Goal: Task Accomplishment & Management: Manage account settings

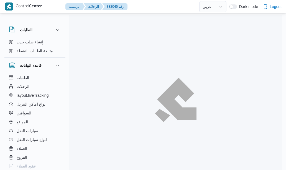
select select "ar"
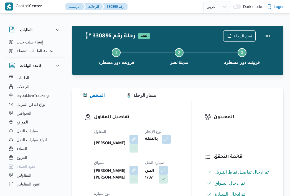
select select "ar"
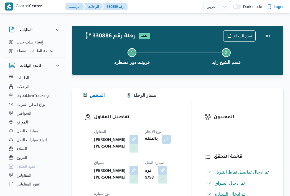
select select "ar"
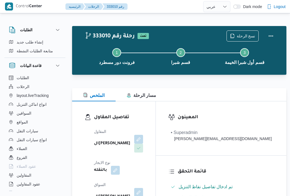
select select "ar"
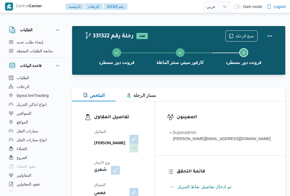
select select "ar"
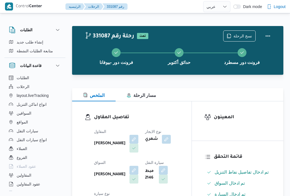
select select "ar"
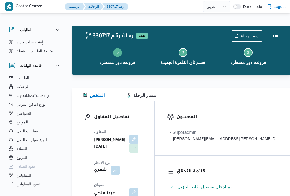
select select "ar"
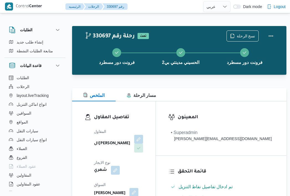
select select "ar"
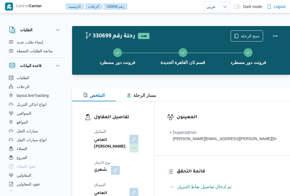
select select "ar"
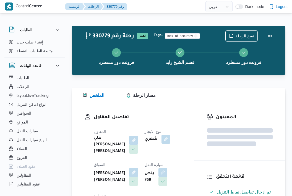
select select "ar"
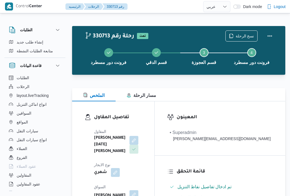
select select "ar"
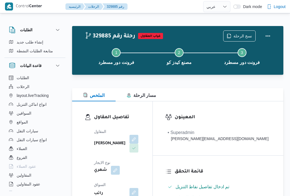
select select "ar"
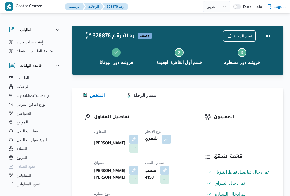
select select "ar"
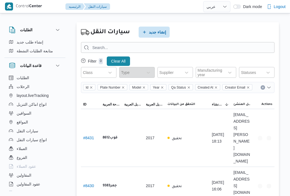
select select "ar"
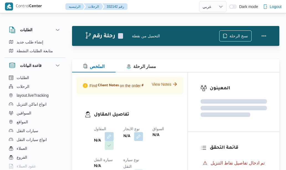
select select "ar"
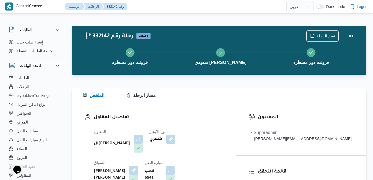
click at [210, 87] on div at bounding box center [219, 84] width 295 height 7
click at [285, 37] on button "Actions" at bounding box center [351, 35] width 11 height 11
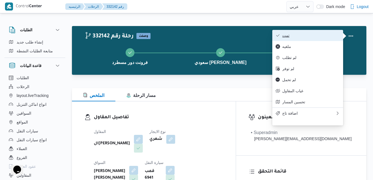
click at [285, 39] on button "تمت" at bounding box center [307, 35] width 71 height 11
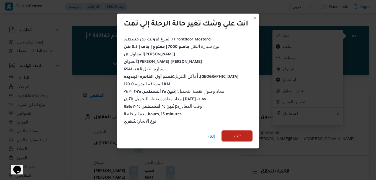
click at [235, 133] on span "تأكيد" at bounding box center [236, 136] width 7 height 7
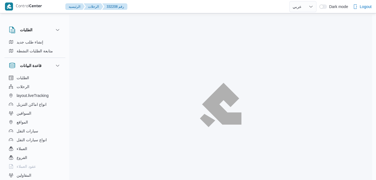
select select "ar"
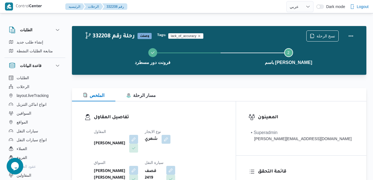
click at [200, 88] on div "الملخص مسار الرحلة" at bounding box center [219, 94] width 295 height 13
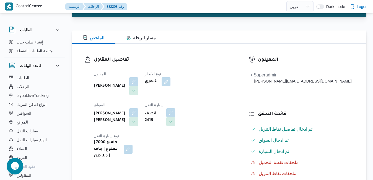
scroll to position [66, 0]
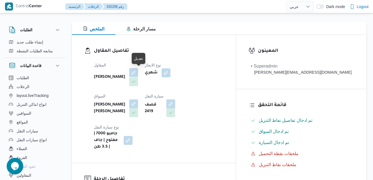
click at [138, 72] on button "button" at bounding box center [133, 72] width 9 height 9
click at [159, 124] on div "تفاصيل المقاول المقاول [PERSON_NAME] نوع الايجار شهري السواق [PERSON_NAME] [PER…" at bounding box center [154, 99] width 164 height 128
click at [138, 71] on button "button" at bounding box center [133, 72] width 9 height 9
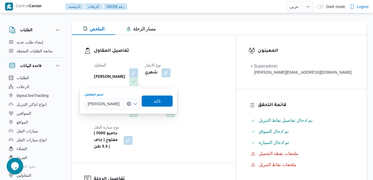
click at [120, 102] on span "عبدالقادر عادل عبدالقادر الحسيني" at bounding box center [104, 103] width 32 height 6
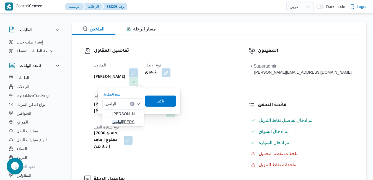
type input "الهامي"
click at [124, 120] on span "الهامي محمد خالد علي" at bounding box center [126, 121] width 28 height 7
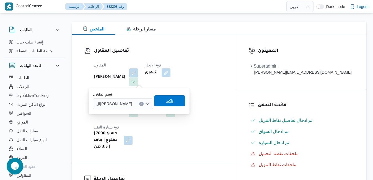
click at [169, 100] on span "تاكيد" at bounding box center [169, 100] width 7 height 7
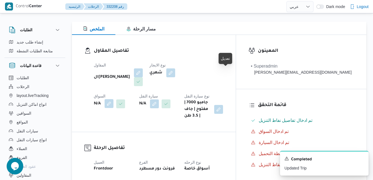
click at [114, 99] on button "button" at bounding box center [109, 103] width 9 height 9
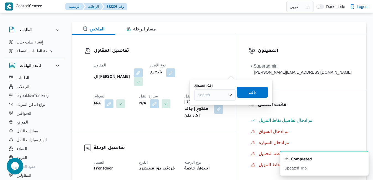
click at [195, 145] on h3 "تفاصيل الرحلة" at bounding box center [159, 148] width 130 height 7
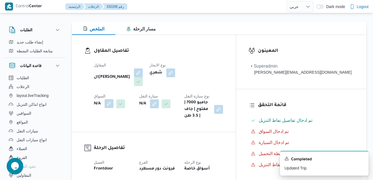
click at [114, 99] on button "button" at bounding box center [109, 103] width 9 height 9
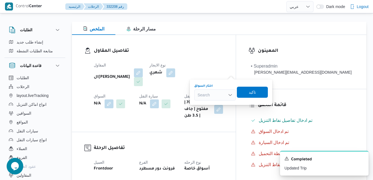
click at [212, 96] on div "Search" at bounding box center [215, 94] width 42 height 11
type input "محمد سيد"
click at [220, 112] on span "محمد سيد محمد عبدالعزيز" at bounding box center [218, 113] width 28 height 7
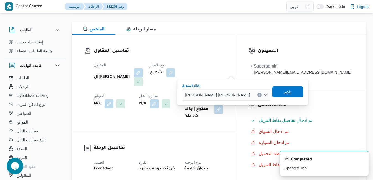
click at [272, 94] on span "تاكيد" at bounding box center [287, 91] width 31 height 11
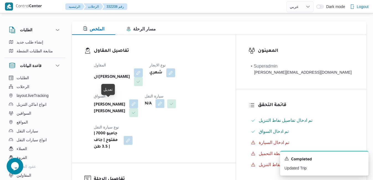
click at [156, 104] on button "button" at bounding box center [160, 103] width 9 height 9
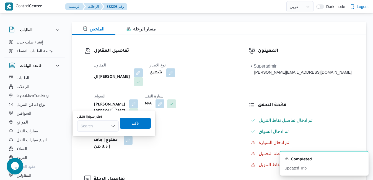
click at [99, 127] on div "Search" at bounding box center [98, 125] width 42 height 11
type input "2419"
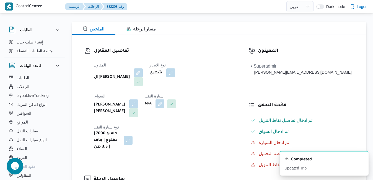
click at [192, 43] on div "تفاصيل المقاول المقاول الهامي محمد خالد علي نوع الايجار شهري السواق محمد سيد مح…" at bounding box center [154, 99] width 164 height 128
click at [156, 102] on button "button" at bounding box center [160, 103] width 9 height 9
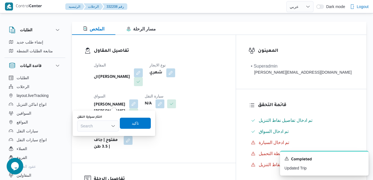
click at [100, 127] on div "Search" at bounding box center [98, 125] width 42 height 11
type input "6941"
click at [95, 135] on mark "6941" at bounding box center [91, 136] width 9 height 4
click at [136, 122] on span "تاكيد" at bounding box center [139, 123] width 7 height 7
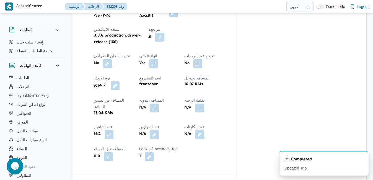
scroll to position [288, 0]
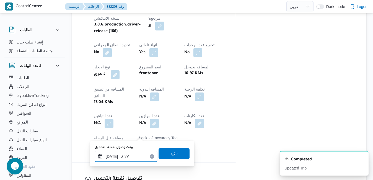
click at [127, 158] on input "٢٥/٠٨/٢٠٢٥ ٠٨:٢٧" at bounding box center [126, 156] width 63 height 11
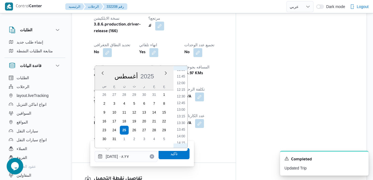
scroll to position [373, 0]
click at [182, 99] on li "15:00" at bounding box center [181, 99] width 13 height 6
type input "٢٥/٠٨/٢٠٢٥ ١٥:٠٠"
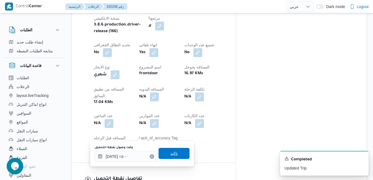
click at [175, 153] on span "تاكيد" at bounding box center [174, 153] width 31 height 11
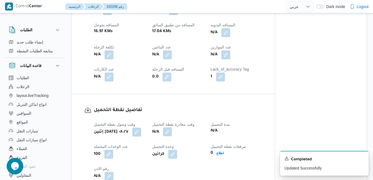
click at [169, 133] on button "button" at bounding box center [167, 131] width 9 height 9
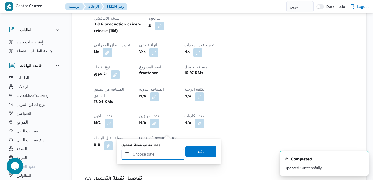
click at [155, 153] on input "وقت مغادرة نقطة التحميل" at bounding box center [153, 154] width 63 height 11
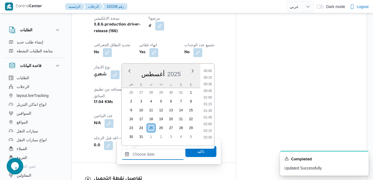
scroll to position [434, 0]
click at [187, 71] on div "أغسطس 2025" at bounding box center [161, 73] width 79 height 14
click at [207, 126] on li "16:00" at bounding box center [208, 127] width 13 height 6
type input "٢٥/٠٨/٢٠٢٥ ١٦:٠٠"
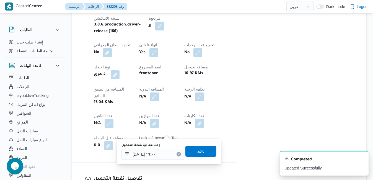
click at [197, 150] on span "تاكيد" at bounding box center [200, 151] width 7 height 7
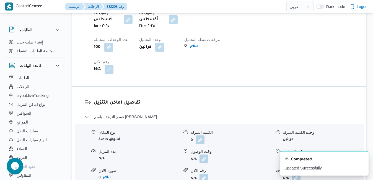
scroll to position [487, 0]
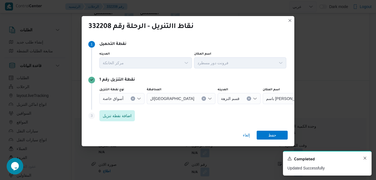
click at [365, 158] on icon "Dismiss toast" at bounding box center [365, 158] width 3 height 3
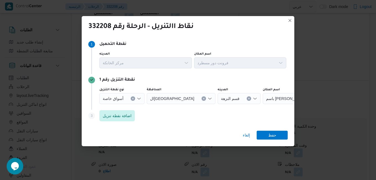
click at [140, 98] on icon "Open list of options" at bounding box center [138, 99] width 3 height 2
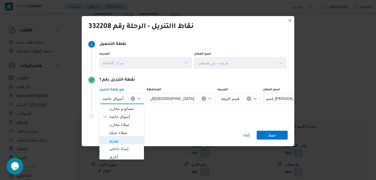
click at [127, 140] on span "تجزئة" at bounding box center [124, 140] width 31 height 7
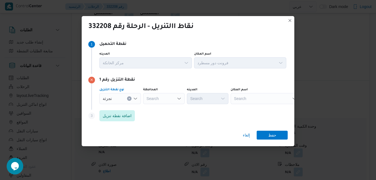
click at [163, 97] on div "Search" at bounding box center [164, 98] width 42 height 11
type input "ا"
type input "القاهر"
click at [155, 108] on mark "القاهر" at bounding box center [159, 108] width 9 height 4
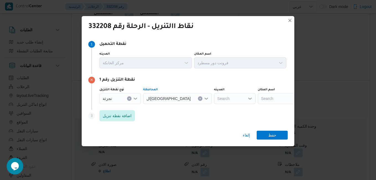
click at [214, 97] on div "Search" at bounding box center [235, 98] width 42 height 11
type input "بدر"
click at [201, 108] on mark "بدر" at bounding box center [199, 108] width 5 height 4
click at [269, 136] on span "حفظ" at bounding box center [272, 134] width 8 height 9
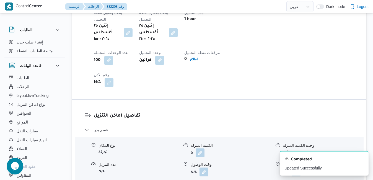
scroll to position [465, 0]
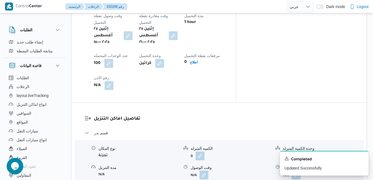
click at [268, 115] on h3 "تفاصيل اماكن التنزيل" at bounding box center [224, 118] width 260 height 7
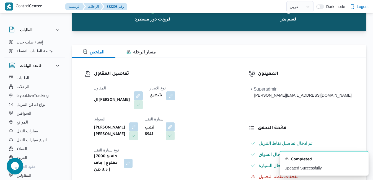
scroll to position [0, 0]
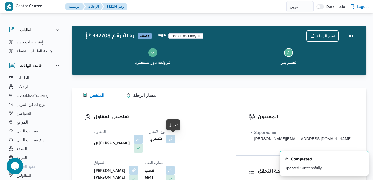
click at [175, 136] on button "button" at bounding box center [170, 139] width 9 height 9
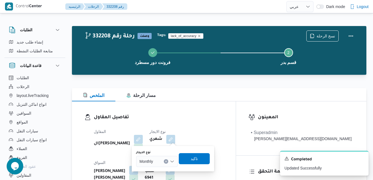
click at [172, 161] on icon "Open list of options" at bounding box center [172, 161] width 4 height 4
click at [162, 151] on span "On Demand" at bounding box center [160, 151] width 28 height 7
click at [194, 159] on span "تاكيد" at bounding box center [196, 158] width 7 height 7
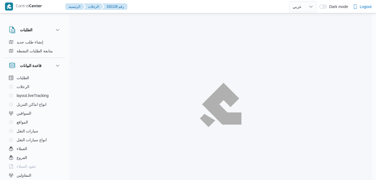
select select "ar"
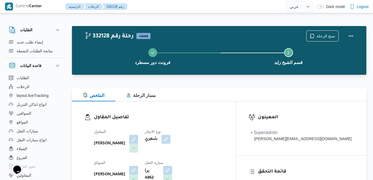
click at [252, 82] on div at bounding box center [219, 84] width 295 height 7
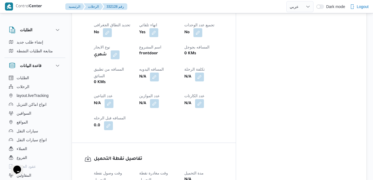
scroll to position [310, 0]
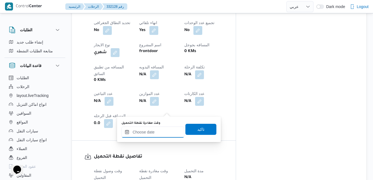
click at [160, 130] on input "وقت مغادرة نقطة التحميل" at bounding box center [153, 132] width 63 height 11
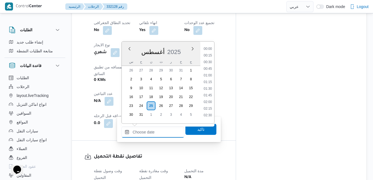
scroll to position [434, 0]
click at [184, 48] on div "أغسطس 2025" at bounding box center [161, 51] width 79 height 14
click at [211, 55] on ul "00:00 00:15 00:30 00:45 01:00 01:15 01:30 01:45 02:00 02:15 02:30 02:45 03:00 0…" at bounding box center [208, 82] width 13 height 73
click at [210, 52] on li "14:00" at bounding box center [208, 51] width 13 height 6
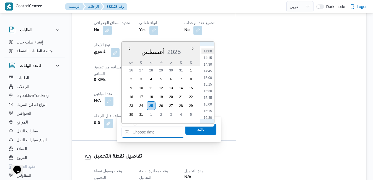
type input "٢٥/٠٨/٢٠٢٥ ١٤:٠٠"
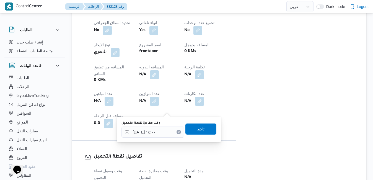
click at [197, 131] on span "تاكيد" at bounding box center [200, 129] width 7 height 7
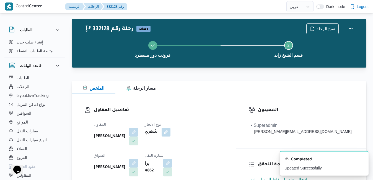
scroll to position [0, 0]
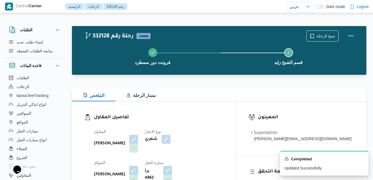
click at [354, 33] on button "Actions" at bounding box center [351, 35] width 11 height 11
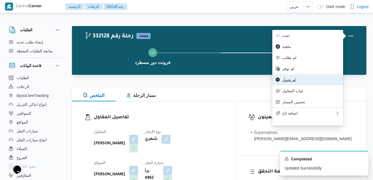
click at [292, 85] on button "لم تحمل" at bounding box center [307, 79] width 71 height 11
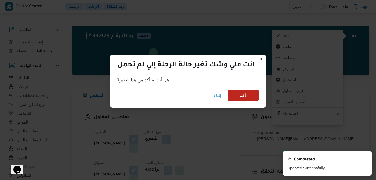
click at [246, 97] on span "تأكيد" at bounding box center [243, 95] width 7 height 7
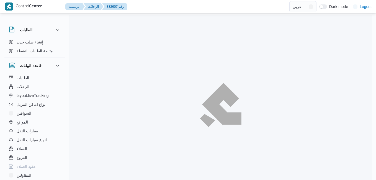
select select "ar"
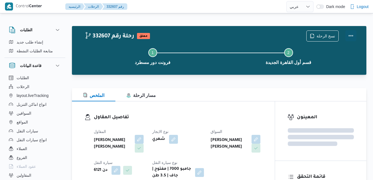
click at [353, 33] on button "Actions" at bounding box center [351, 35] width 11 height 11
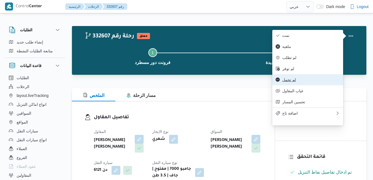
click at [283, 82] on span "لم تحمل" at bounding box center [311, 80] width 58 height 4
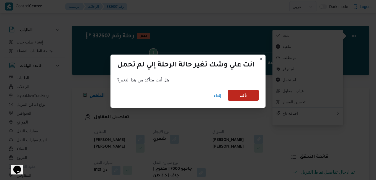
click at [240, 94] on span "تأكيد" at bounding box center [243, 95] width 31 height 11
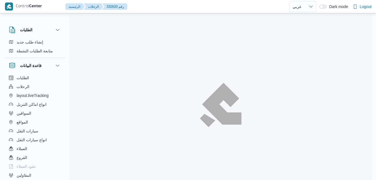
select select "ar"
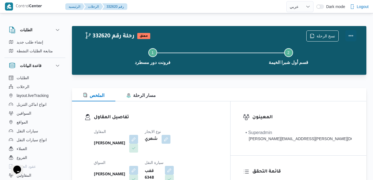
click at [351, 34] on button "Actions" at bounding box center [351, 35] width 11 height 11
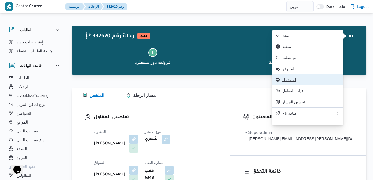
click at [299, 82] on span "لم تحمل" at bounding box center [311, 80] width 58 height 4
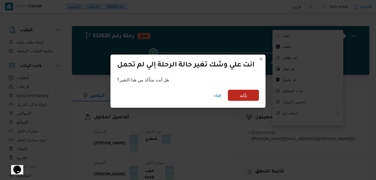
click at [250, 95] on span "تأكيد" at bounding box center [243, 95] width 31 height 11
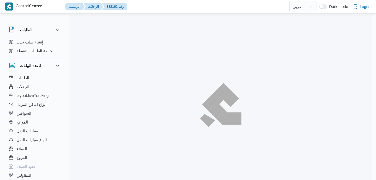
select select "ar"
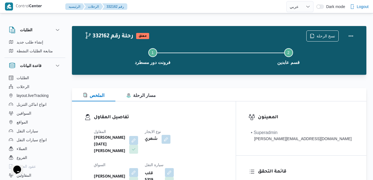
click at [201, 95] on div "الملخص مسار الرحلة" at bounding box center [219, 94] width 295 height 13
click at [270, 60] on button "Step 2 is incomplete 2 قسم عابدين" at bounding box center [289, 56] width 136 height 29
click at [354, 36] on button "Actions" at bounding box center [351, 35] width 11 height 11
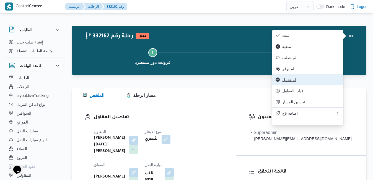
click at [289, 85] on button "لم تحمل" at bounding box center [307, 79] width 71 height 11
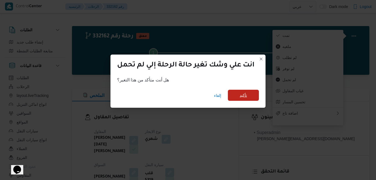
click at [255, 93] on span "تأكيد" at bounding box center [243, 95] width 31 height 11
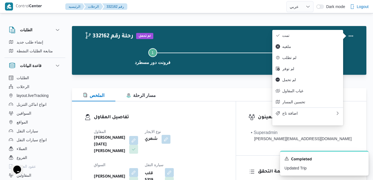
click at [228, 103] on div "تفاصيل المقاول المقاول ابراهيم رمضان ابراهيم عثمان ابوباشا نوع الايجار شهري الس…" at bounding box center [154, 166] width 164 height 130
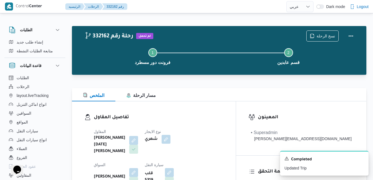
click at [245, 100] on div "الملخص مسار الرحلة" at bounding box center [219, 94] width 295 height 13
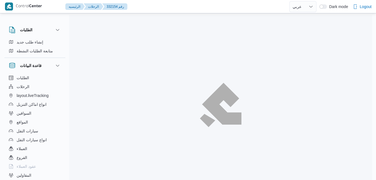
select select "ar"
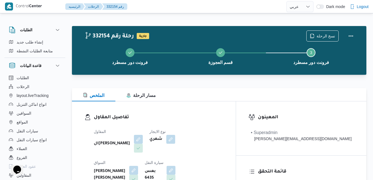
click at [199, 123] on dl "تفاصيل المقاول المقاول الهامي محمد خالد علي نوع الايجار شهري السواق يوسف حسين ح…" at bounding box center [159, 165] width 130 height 103
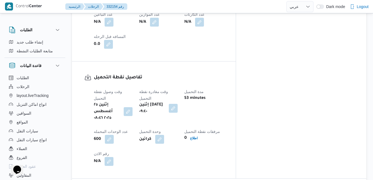
scroll to position [365, 0]
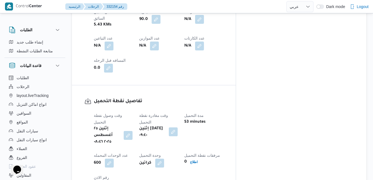
click at [178, 127] on button "button" at bounding box center [173, 131] width 9 height 9
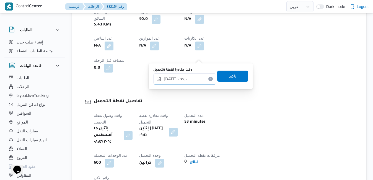
click at [185, 81] on input "٢٥/٠٨/٢٠٢٥ ٠٩:٤٠" at bounding box center [184, 78] width 63 height 11
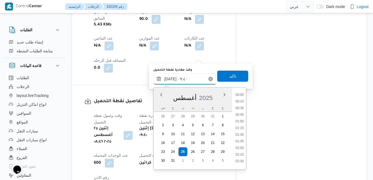
scroll to position [214, 0]
click at [241, 118] on li "09:00" at bounding box center [239, 120] width 13 height 6
type input "[DATE] ٠٩:٠٠"
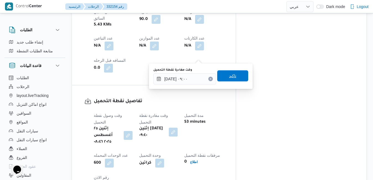
click at [236, 74] on span "تاكيد" at bounding box center [232, 75] width 31 height 11
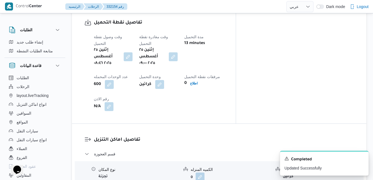
scroll to position [454, 0]
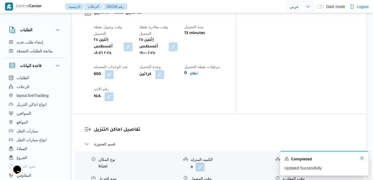
click at [362, 159] on icon "Dismiss toast" at bounding box center [362, 158] width 4 height 4
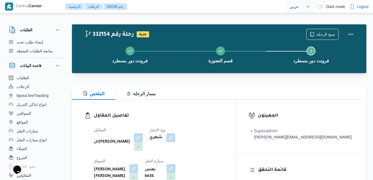
scroll to position [0, 0]
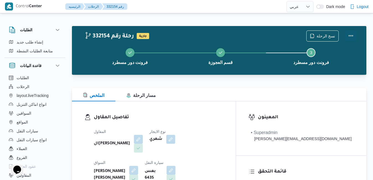
click at [353, 36] on button "Actions" at bounding box center [351, 35] width 11 height 11
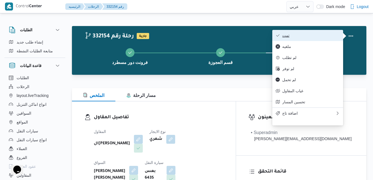
click at [311, 38] on span "تمت" at bounding box center [311, 35] width 58 height 4
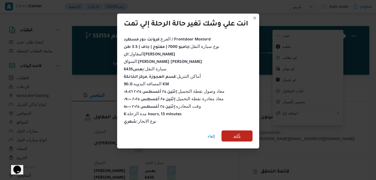
click at [229, 133] on span "تأكيد" at bounding box center [236, 135] width 31 height 11
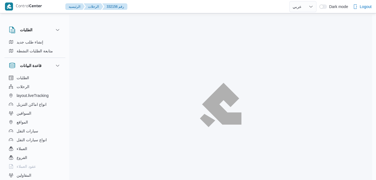
select select "ar"
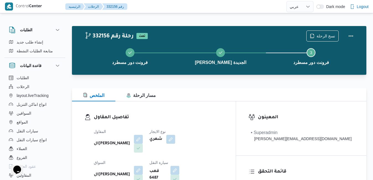
click at [202, 103] on div "تفاصيل المقاول المقاول الهامي [PERSON_NAME] نوع الايجار شهري السواق الهامي [PER…" at bounding box center [154, 165] width 164 height 128
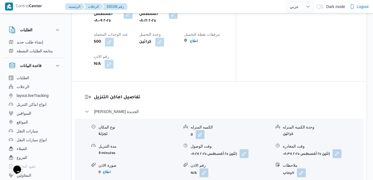
scroll to position [487, 0]
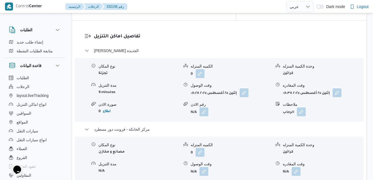
scroll to position [554, 0]
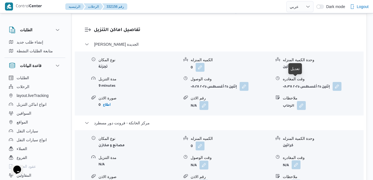
click at [296, 160] on button "button" at bounding box center [296, 164] width 9 height 9
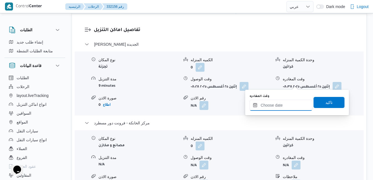
click at [272, 105] on input "وقت المغادره" at bounding box center [281, 105] width 63 height 11
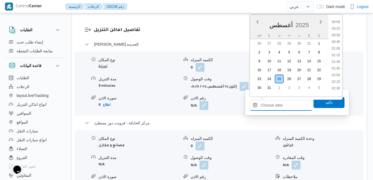
scroll to position [447, 0]
click at [311, 19] on div "أغسطس 2025" at bounding box center [289, 24] width 79 height 14
click at [336, 38] on li "15:00" at bounding box center [336, 38] width 13 height 6
type input "[DATE] ١٥:٠٠"
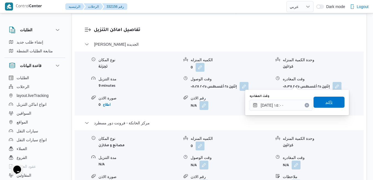
click at [320, 104] on span "تاكيد" at bounding box center [329, 102] width 31 height 11
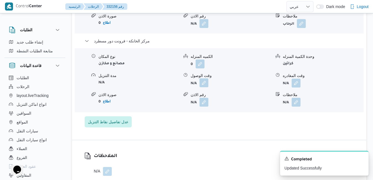
click at [202, 82] on button "button" at bounding box center [204, 82] width 9 height 9
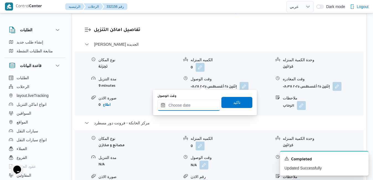
click at [194, 108] on input "وقت الوصول" at bounding box center [189, 105] width 63 height 11
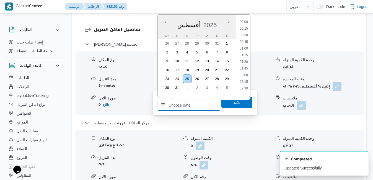
scroll to position [447, 0]
click at [220, 19] on div "أغسطس 2025" at bounding box center [197, 24] width 79 height 14
click at [247, 31] on li "14:45" at bounding box center [244, 31] width 13 height 6
type input "[DATE] ١٤:٤٥"
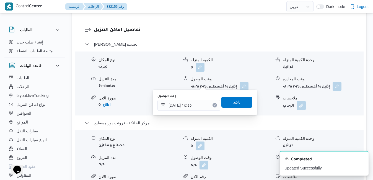
click at [233, 104] on span "تاكيد" at bounding box center [236, 102] width 7 height 7
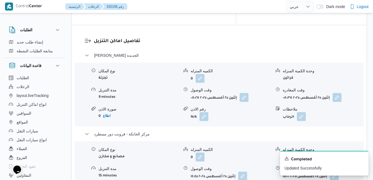
scroll to position [532, 0]
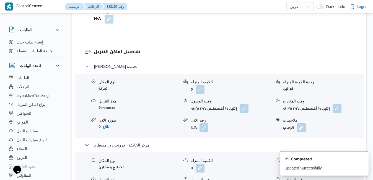
click at [338, 104] on button "button" at bounding box center [337, 108] width 9 height 9
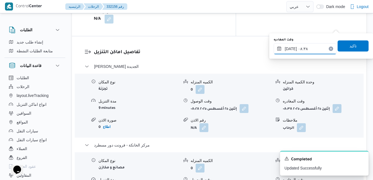
click at [317, 46] on input "٢٥/٠٨/٢٠٢٥ ٠٨:٣٨" at bounding box center [305, 48] width 63 height 11
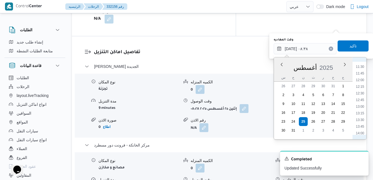
scroll to position [316, 0]
click at [362, 119] on li "14:00" at bounding box center [360, 121] width 13 height 6
type input "[DATE] ١٤:٠٠"
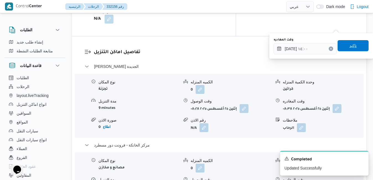
click at [353, 48] on span "تاكيد" at bounding box center [353, 45] width 31 height 11
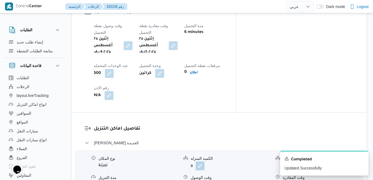
scroll to position [454, 0]
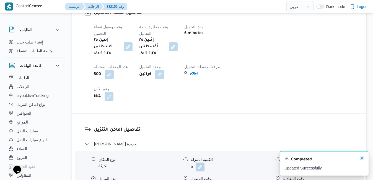
click at [362, 157] on icon "Dismiss toast" at bounding box center [362, 158] width 4 height 4
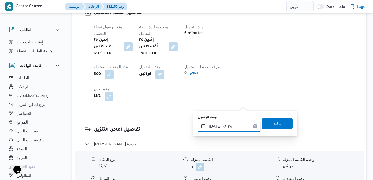
click at [226, 123] on input "٢٥/٠٨/٢٠٢٥ ٠٨:٢٨" at bounding box center [229, 126] width 63 height 11
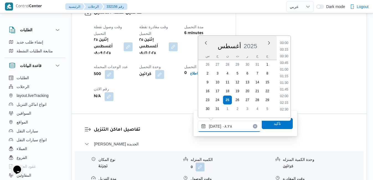
scroll to position [181, 0]
click at [287, 102] on li "09:00" at bounding box center [284, 101] width 13 height 6
type input "٢٥/٠٨/٢٠٢٥ ٠٩:٠٠"
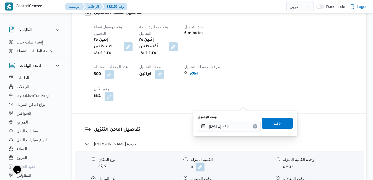
click at [274, 125] on span "تاكيد" at bounding box center [277, 123] width 7 height 7
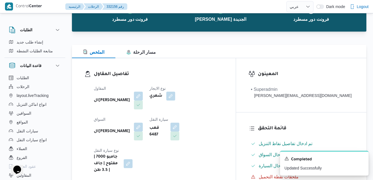
scroll to position [0, 0]
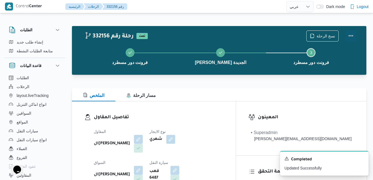
click at [350, 33] on button "Actions" at bounding box center [351, 35] width 11 height 11
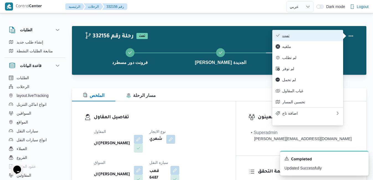
click at [320, 39] on button "تمت" at bounding box center [307, 35] width 71 height 11
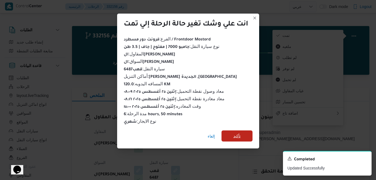
click at [236, 135] on span "تأكيد" at bounding box center [236, 136] width 7 height 7
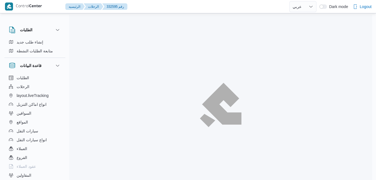
select select "ar"
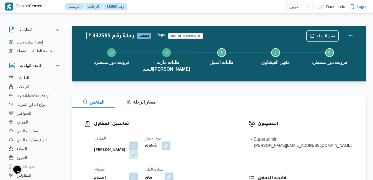
click at [349, 37] on button "Actions" at bounding box center [351, 35] width 11 height 11
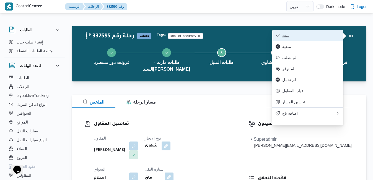
click at [317, 39] on button "تمت" at bounding box center [307, 35] width 71 height 11
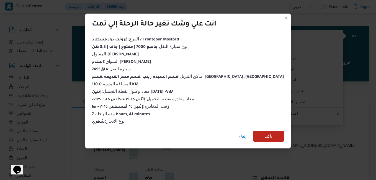
click at [253, 134] on span "تأكيد" at bounding box center [268, 136] width 31 height 11
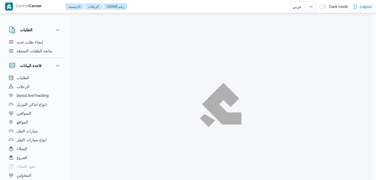
select select "ar"
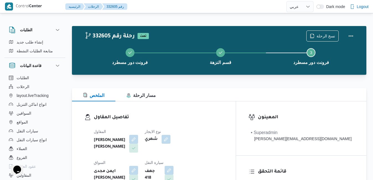
click at [205, 89] on div "الملخص مسار الرحلة" at bounding box center [219, 94] width 295 height 13
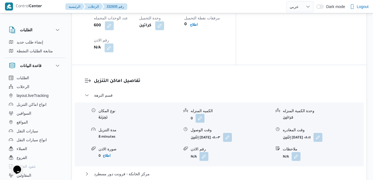
scroll to position [498, 0]
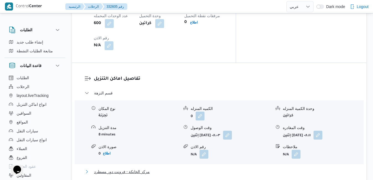
click at [198, 168] on button "مركز الخانكة - فرونت دور مسطرد" at bounding box center [219, 171] width 269 height 7
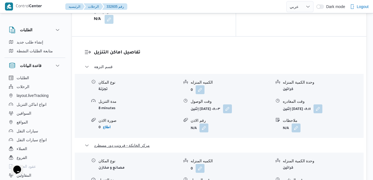
scroll to position [532, 0]
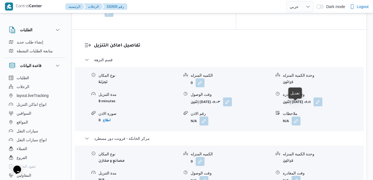
click at [295, 176] on button "button" at bounding box center [296, 180] width 9 height 9
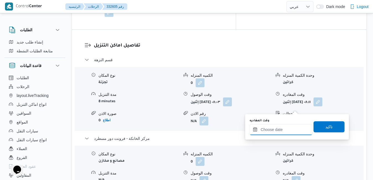
click at [267, 131] on input "وقت المغادره" at bounding box center [281, 129] width 63 height 11
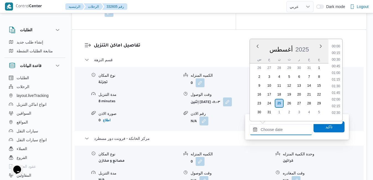
scroll to position [447, 0]
click at [311, 44] on div "أغسطس 2025" at bounding box center [289, 48] width 79 height 14
click at [336, 56] on li "14:45" at bounding box center [336, 56] width 13 height 6
type input "٢٥/٠٨/٢٠٢٥ ١٤:٤٥"
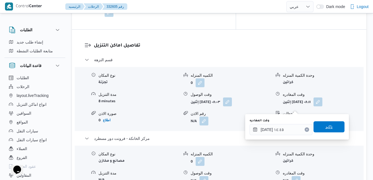
click at [326, 126] on span "تاكيد" at bounding box center [329, 126] width 7 height 7
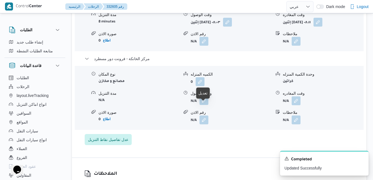
click at [202, 105] on button "button" at bounding box center [204, 100] width 9 height 9
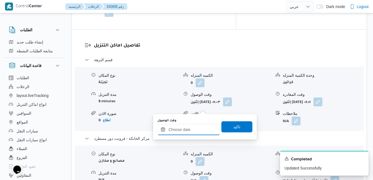
click at [189, 131] on input "وقت الوصول" at bounding box center [189, 129] width 63 height 11
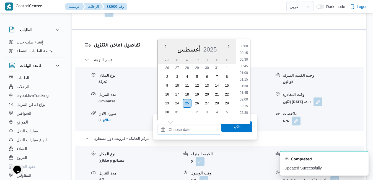
scroll to position [447, 0]
click at [210, 41] on div "[DATE] [DATE] س ح ن ث ر خ ج" at bounding box center [197, 51] width 79 height 24
click at [246, 50] on li "14:30" at bounding box center [244, 49] width 13 height 6
type input "٢٥/٠٨/٢٠٢٥ ١٤:٣٠"
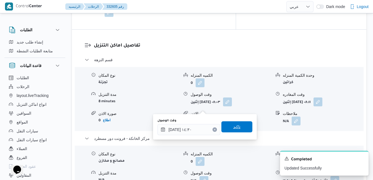
click at [236, 124] on span "تاكيد" at bounding box center [236, 126] width 7 height 7
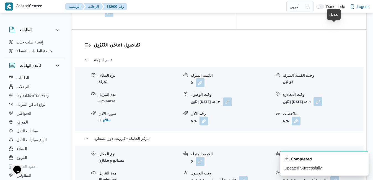
click at [323, 97] on button "button" at bounding box center [318, 101] width 9 height 9
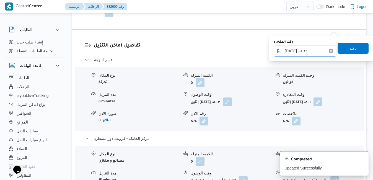
click at [308, 55] on input "٢٥/٠٨/٢٠٢٥ ٠٨:١١" at bounding box center [305, 50] width 63 height 11
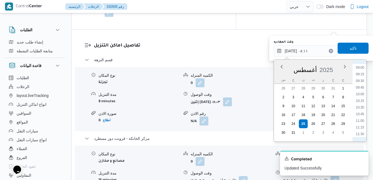
scroll to position [302, 0]
click at [361, 134] on li "14:00" at bounding box center [360, 137] width 13 height 6
type input "٢٥/٠٨/٢٠٢٥ ١٤:٠٠"
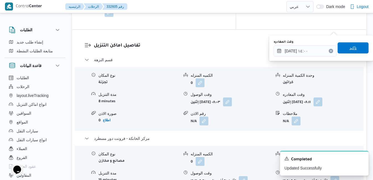
click at [350, 47] on span "تاكيد" at bounding box center [353, 48] width 7 height 7
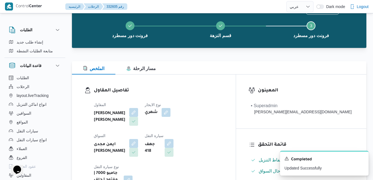
scroll to position [0, 0]
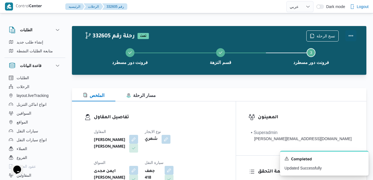
click at [350, 37] on button "Actions" at bounding box center [351, 35] width 11 height 11
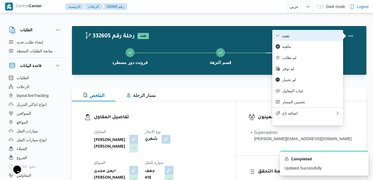
click at [315, 33] on button "تمت" at bounding box center [307, 35] width 71 height 11
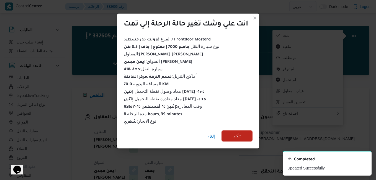
click at [243, 136] on span "تأكيد" at bounding box center [236, 135] width 31 height 11
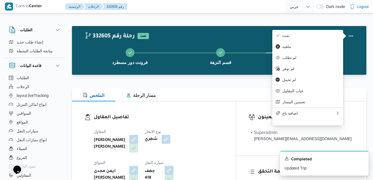
click at [239, 99] on div "الملخص مسار الرحلة" at bounding box center [219, 94] width 295 height 13
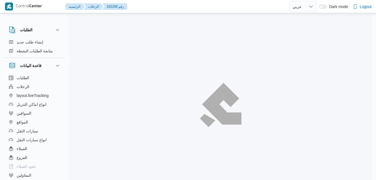
select select "ar"
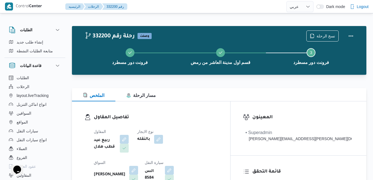
click at [193, 87] on div at bounding box center [219, 84] width 295 height 7
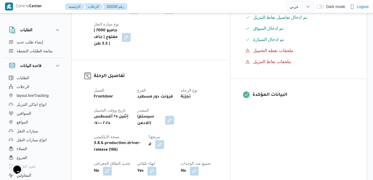
scroll to position [177, 0]
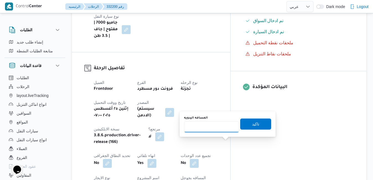
click at [222, 126] on input "المسافه اليدويه" at bounding box center [211, 126] width 55 height 11
type input "130"
click at [252, 124] on span "تاكيد" at bounding box center [255, 123] width 7 height 7
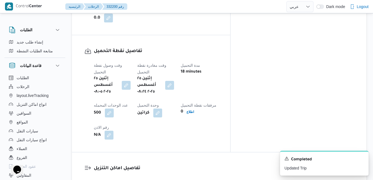
scroll to position [421, 0]
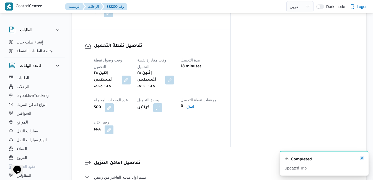
click at [363, 158] on icon "Dismiss toast" at bounding box center [362, 158] width 3 height 3
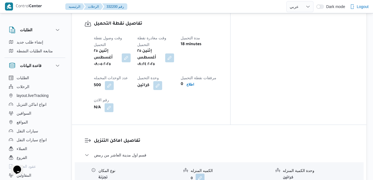
scroll to position [454, 0]
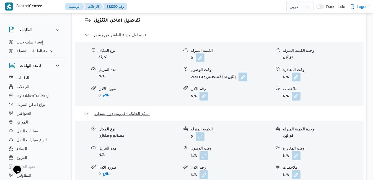
scroll to position [565, 0]
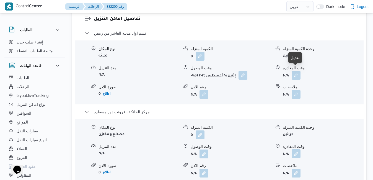
click at [295, 149] on button "button" at bounding box center [296, 153] width 9 height 9
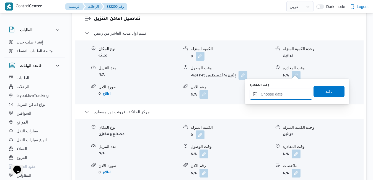
click at [276, 94] on input "وقت المغادره" at bounding box center [281, 94] width 63 height 11
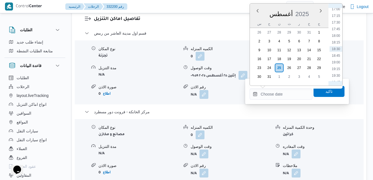
scroll to position [390, 0]
click at [337, 26] on li "15:15" at bounding box center [336, 27] width 13 height 6
type input "٢٥/٠٨/٢٠٢٥ ١٥:١٥"
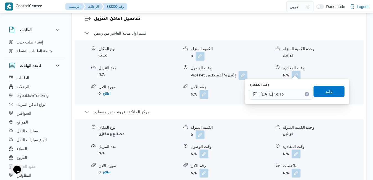
click at [320, 92] on span "تاكيد" at bounding box center [329, 91] width 31 height 11
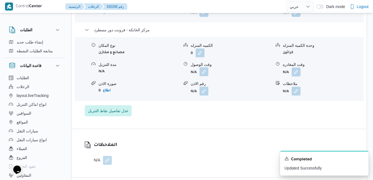
click at [201, 71] on button "button" at bounding box center [204, 71] width 9 height 9
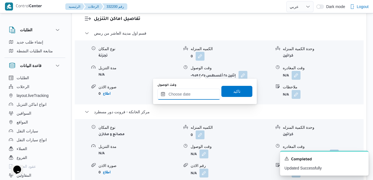
click at [189, 96] on input "وقت الوصول" at bounding box center [189, 94] width 63 height 11
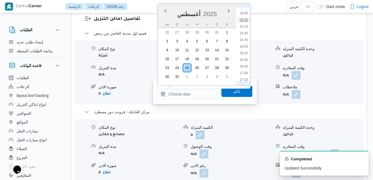
click at [244, 21] on li "15:00" at bounding box center [244, 20] width 13 height 6
type input "٢٥/٠٨/٢٠٢٥ ١٥:٠٠"
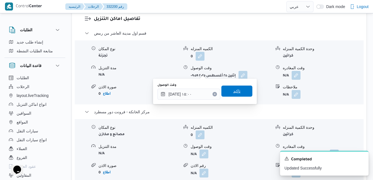
click at [233, 94] on span "تاكيد" at bounding box center [236, 91] width 7 height 7
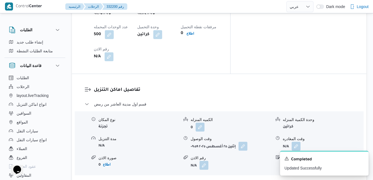
scroll to position [476, 0]
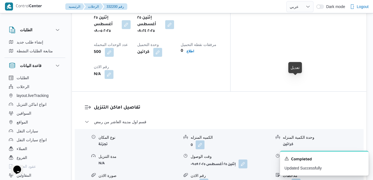
click at [295, 159] on button "button" at bounding box center [296, 163] width 9 height 9
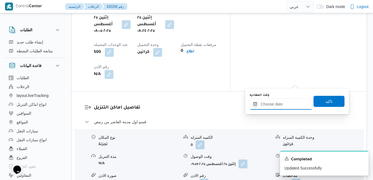
click at [274, 103] on input "وقت المغادره" at bounding box center [281, 104] width 63 height 11
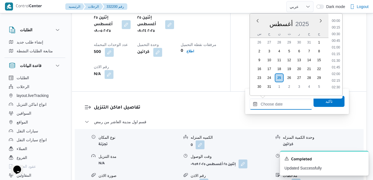
scroll to position [453, 0]
click at [312, 17] on div "أغسطس 2025" at bounding box center [289, 23] width 79 height 14
click at [335, 69] on li "14:00" at bounding box center [336, 68] width 13 height 6
type input "٢٥/٠٨/٢٠٢٥ ١٤:٠٠"
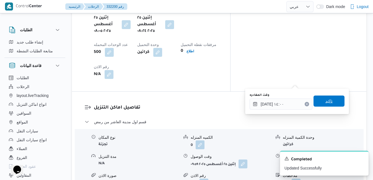
click at [326, 101] on span "تاكيد" at bounding box center [329, 101] width 7 height 7
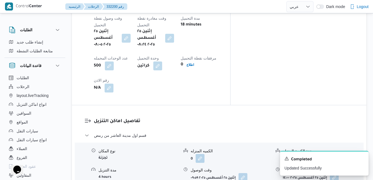
scroll to position [476, 0]
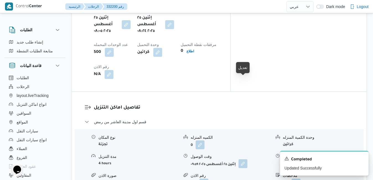
click at [246, 159] on button "button" at bounding box center [243, 163] width 9 height 9
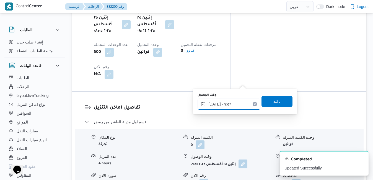
click at [234, 106] on input "٢٥/٠٨/٢٠٢٥ ٠٩:٥٩" at bounding box center [229, 104] width 63 height 11
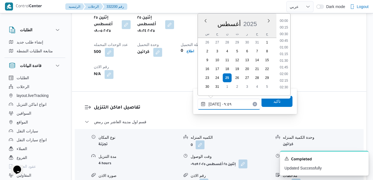
scroll to position [221, 0]
click at [284, 52] on li "09:30" at bounding box center [284, 53] width 13 height 6
type input "٢٥/٠٨/٢٠٢٥ ٠٩:٣٠"
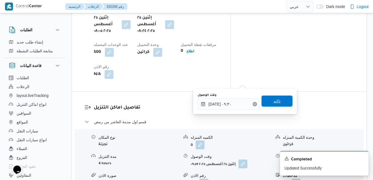
click at [275, 97] on span "تاكيد" at bounding box center [277, 101] width 31 height 11
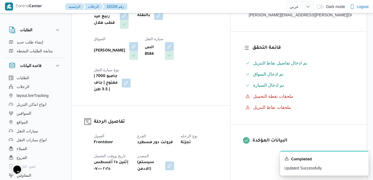
scroll to position [0, 0]
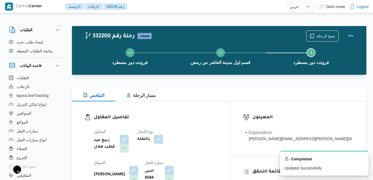
click at [352, 32] on button "Actions" at bounding box center [351, 35] width 11 height 11
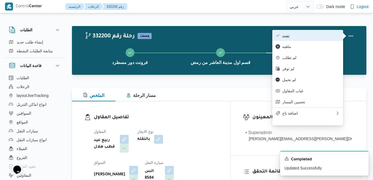
click at [315, 37] on span "تمت" at bounding box center [311, 35] width 58 height 4
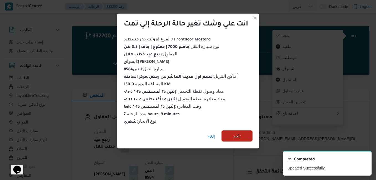
click at [244, 135] on span "تأكيد" at bounding box center [236, 135] width 31 height 11
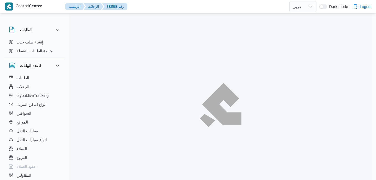
select select "ar"
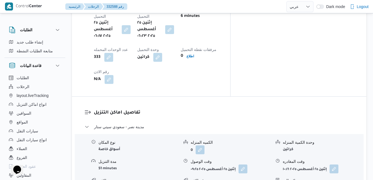
scroll to position [476, 0]
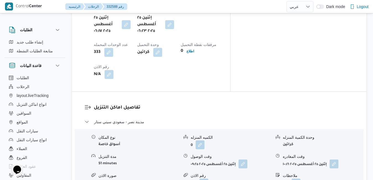
click at [244, 159] on button "button" at bounding box center [243, 163] width 9 height 9
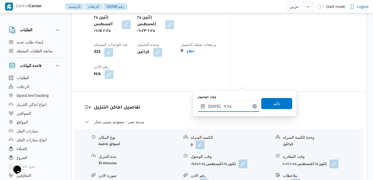
click at [221, 105] on input "[DATE] ٠٩:٢٥" at bounding box center [228, 106] width 63 height 11
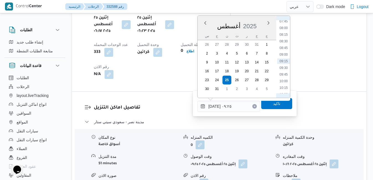
scroll to position [144, 0]
click at [284, 74] on li "07:15" at bounding box center [283, 72] width 13 height 6
type input "٢٥/٠٨/٢٠٢٥ ٠٧:١٥"
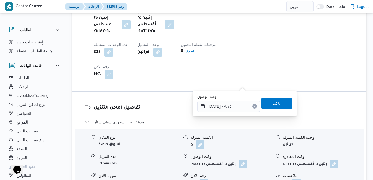
click at [276, 102] on span "تاكيد" at bounding box center [276, 103] width 7 height 7
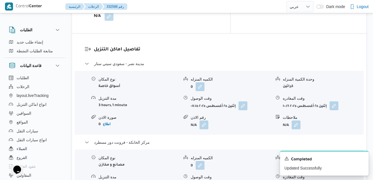
scroll to position [554, 0]
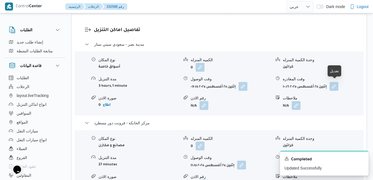
click at [335, 160] on button "button" at bounding box center [335, 164] width 9 height 9
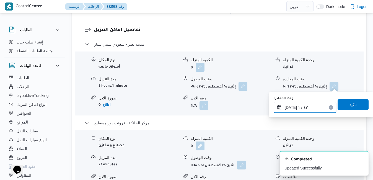
click at [310, 106] on input "٢٥/٠٨/٢٠٢٥ ١١:٤٣" at bounding box center [305, 107] width 63 height 11
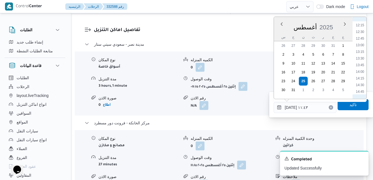
scroll to position [331, 0]
click at [360, 84] on li "14:45" at bounding box center [360, 85] width 13 height 6
type input "٢٥/٠٨/٢٠٢٥ ١٤:٤٥"
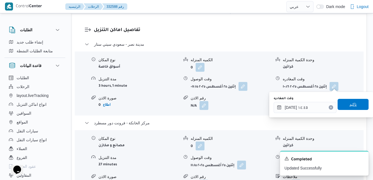
click at [352, 101] on span "تاكيد" at bounding box center [353, 104] width 31 height 11
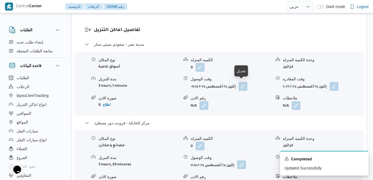
click at [241, 160] on button "button" at bounding box center [241, 164] width 9 height 9
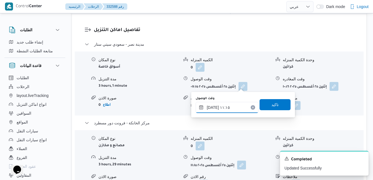
click at [227, 104] on input "٢٥/٠٨/٢٠٢٥ ١١:١٥" at bounding box center [227, 107] width 63 height 11
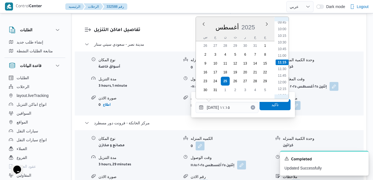
scroll to position [325, 0]
click at [285, 84] on li "14:30" at bounding box center [282, 85] width 13 height 6
type input "٢٥/٠٨/٢٠٢٥ ١٤:٣٠"
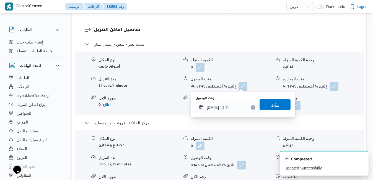
click at [275, 106] on span "تاكيد" at bounding box center [275, 104] width 31 height 11
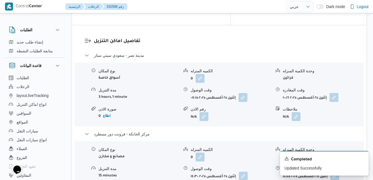
scroll to position [509, 0]
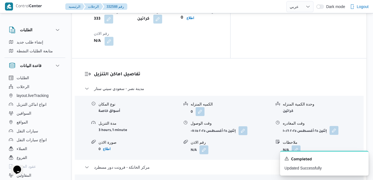
click at [334, 126] on button "button" at bounding box center [334, 130] width 9 height 9
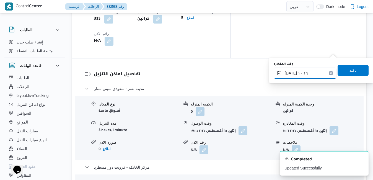
click at [311, 73] on input "٢٥/٠٨/٢٠٢٥ ١٠:١٦" at bounding box center [305, 73] width 63 height 11
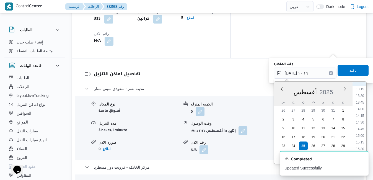
scroll to position [362, 0]
click at [362, 99] on li "14:00" at bounding box center [360, 99] width 13 height 6
type input "٢٥/٠٨/٢٠٢٥ ١٤:٠٠"
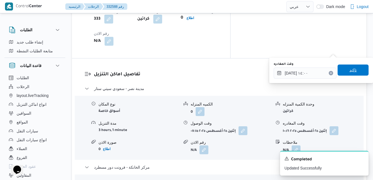
click at [352, 66] on span "تاكيد" at bounding box center [353, 70] width 31 height 11
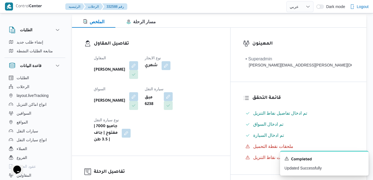
scroll to position [0, 0]
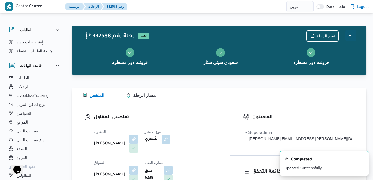
click at [351, 40] on button "Actions" at bounding box center [351, 35] width 11 height 11
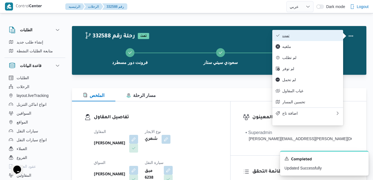
click at [317, 35] on span "تمت" at bounding box center [311, 35] width 58 height 4
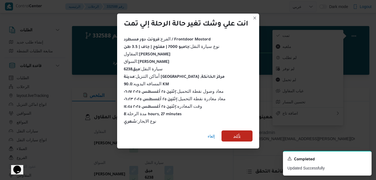
click at [238, 135] on span "تأكيد" at bounding box center [236, 136] width 7 height 7
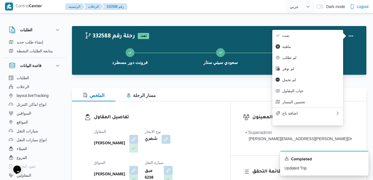
click at [232, 84] on div at bounding box center [219, 84] width 295 height 7
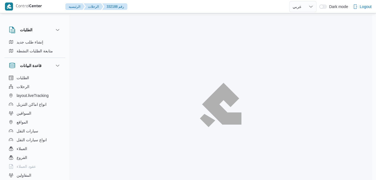
select select "ar"
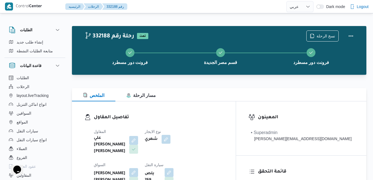
click at [219, 108] on div "تفاصيل المقاول المقاول علي [PERSON_NAME] [PERSON_NAME] نوع الايجار شهري السواق …" at bounding box center [154, 166] width 164 height 130
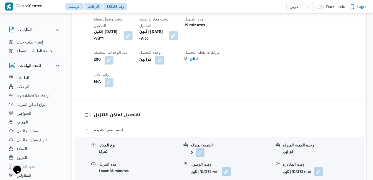
scroll to position [465, 0]
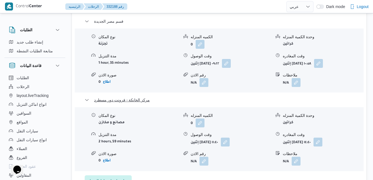
scroll to position [576, 0]
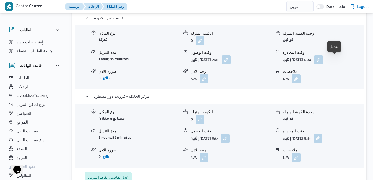
click at [323, 134] on button "button" at bounding box center [318, 138] width 9 height 9
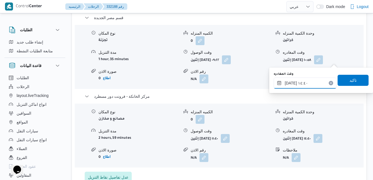
click at [306, 83] on input "[DATE] ١٤:٤٠" at bounding box center [305, 83] width 63 height 11
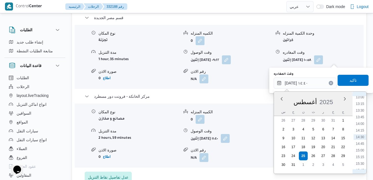
scroll to position [411, 0]
click at [362, 109] on ul "00:00 00:15 00:30 00:45 01:00 01:15 01:30 01:45 02:00 02:15 02:30 02:45 03:00 0…" at bounding box center [360, 132] width 13 height 73
click at [361, 153] on li "17:30" at bounding box center [360, 153] width 13 height 6
type input "[DATE] ١٧:٣٠"
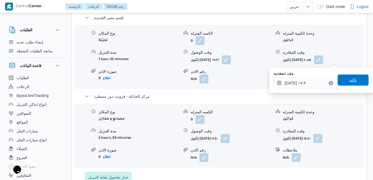
click at [352, 80] on span "تاكيد" at bounding box center [353, 80] width 7 height 7
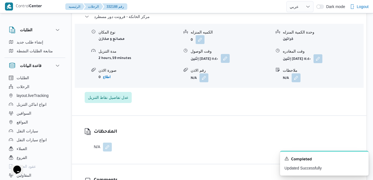
click at [230, 63] on button "button" at bounding box center [225, 58] width 9 height 9
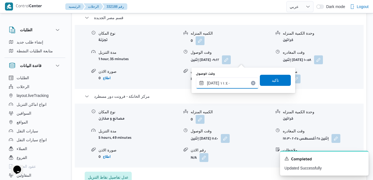
click at [230, 81] on input "[DATE] ١١:٤٠" at bounding box center [227, 83] width 63 height 11
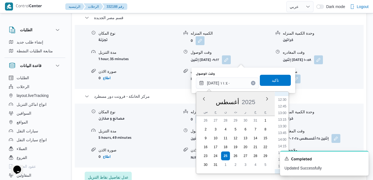
scroll to position [395, 0]
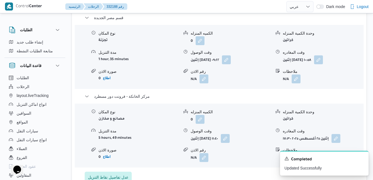
click at [289, 148] on div "A new notification appears Completed Updated Successfully" at bounding box center [317, 162] width 111 height 33
click at [363, 158] on icon "Dismiss toast" at bounding box center [362, 158] width 3 height 3
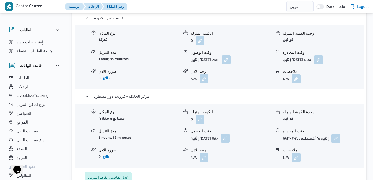
click at [230, 134] on button "button" at bounding box center [225, 138] width 9 height 9
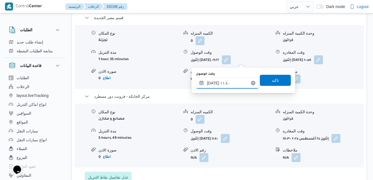
click at [234, 86] on input "[DATE] ١١:٤٠" at bounding box center [227, 83] width 63 height 11
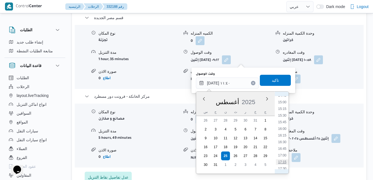
click at [282, 161] on li "17:15" at bounding box center [282, 162] width 13 height 6
type input "[DATE] ١٧:١٥"
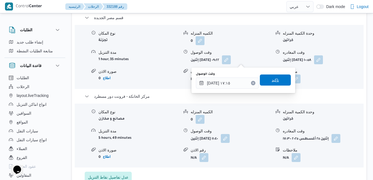
click at [274, 78] on span "تاكيد" at bounding box center [275, 80] width 7 height 7
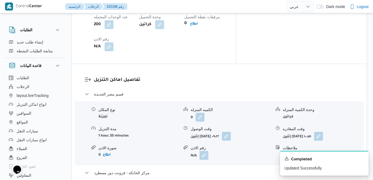
scroll to position [487, 0]
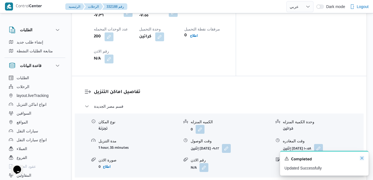
click at [362, 158] on icon "Dismiss toast" at bounding box center [362, 158] width 3 height 3
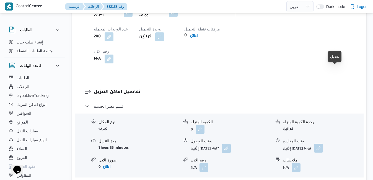
click at [323, 144] on button "button" at bounding box center [318, 148] width 9 height 9
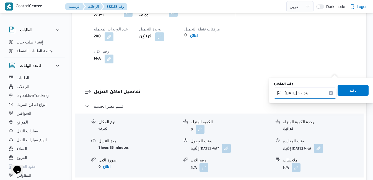
click at [316, 91] on input "[DATE] ١٠:٥٨" at bounding box center [305, 92] width 63 height 11
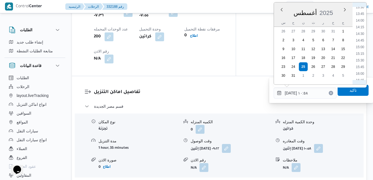
scroll to position [375, 0]
click at [360, 71] on li "16:30" at bounding box center [360, 73] width 13 height 6
type input "[DATE] ١٦:٣٠"
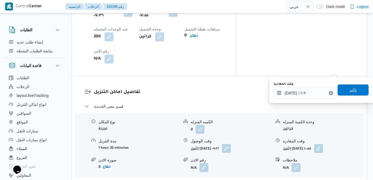
click at [350, 88] on span "تاكيد" at bounding box center [353, 90] width 7 height 7
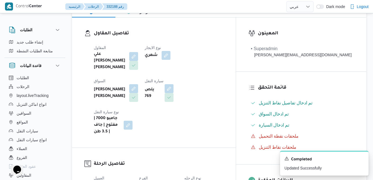
scroll to position [0, 0]
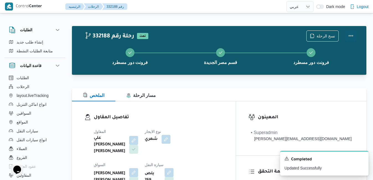
click at [351, 36] on button "Actions" at bounding box center [351, 35] width 11 height 11
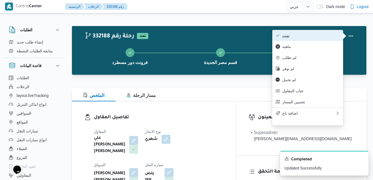
click at [323, 38] on span "تمت" at bounding box center [311, 35] width 58 height 4
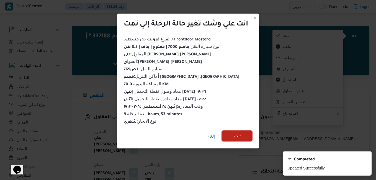
click at [239, 133] on span "تأكيد" at bounding box center [236, 136] width 7 height 7
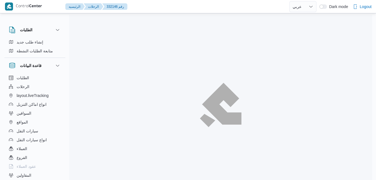
select select "ar"
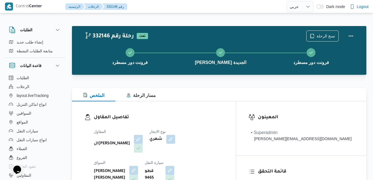
click at [198, 106] on div "تفاصيل المقاول المقاول الهامي [PERSON_NAME] نوع الايجار شهري [PERSON_NAME] [PER…" at bounding box center [154, 165] width 164 height 128
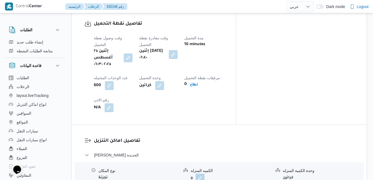
scroll to position [454, 0]
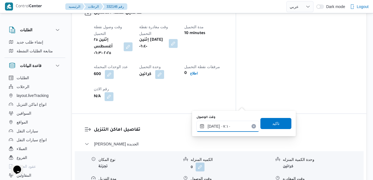
click at [221, 127] on input "[DATE] ٠٧:١٠" at bounding box center [228, 126] width 63 height 11
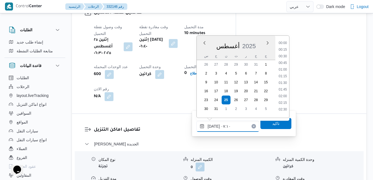
scroll to position [148, 0]
click at [285, 96] on li "07:30" at bounding box center [283, 95] width 13 height 6
type input "[DATE] ٠٧:٣٠"
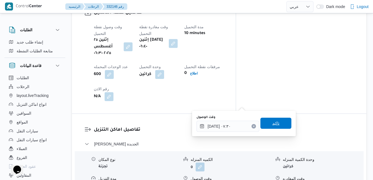
click at [272, 124] on span "تاكيد" at bounding box center [275, 123] width 7 height 7
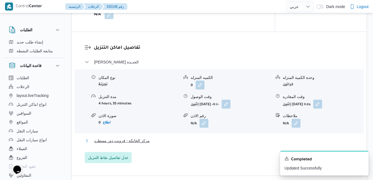
click at [245, 138] on button "مركز الخانكة - فرونت دور مسطرد" at bounding box center [219, 140] width 269 height 7
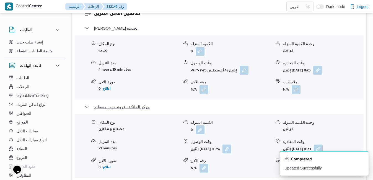
scroll to position [576, 0]
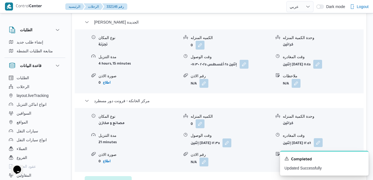
click at [323, 138] on button "button" at bounding box center [318, 142] width 9 height 9
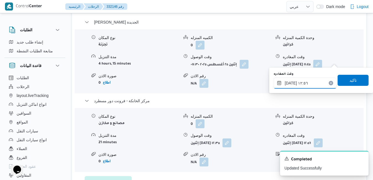
click at [311, 83] on input "٢٥/٠٨/٢٠٢٥ ١٢:٥٦" at bounding box center [305, 83] width 63 height 11
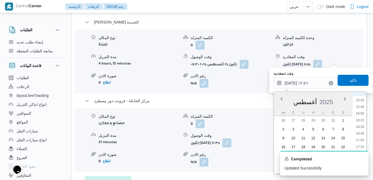
scroll to position [429, 0]
click at [362, 130] on li "17:15" at bounding box center [360, 129] width 13 height 6
type input "٢٥/٠٨/٢٠٢٥ ١٧:١٥"
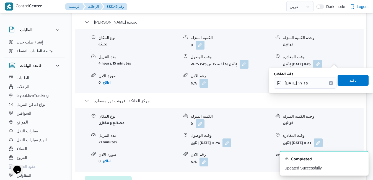
click at [349, 84] on span "تاكيد" at bounding box center [353, 80] width 31 height 11
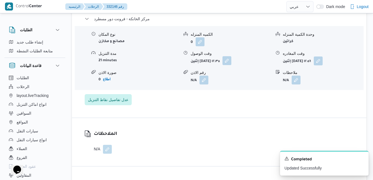
click at [231, 59] on button "button" at bounding box center [227, 60] width 9 height 9
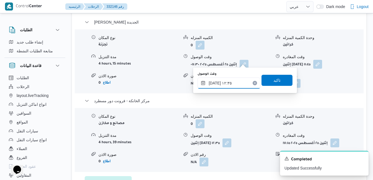
click at [236, 80] on input "٢٥/٠٨/٢٠٢٥ ١٢:٣٥" at bounding box center [229, 83] width 63 height 11
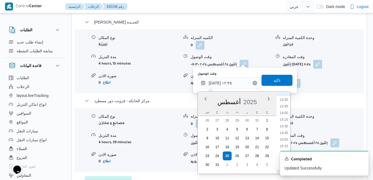
scroll to position [422, 0]
click at [285, 128] on li "17:00" at bounding box center [284, 129] width 13 height 6
type input "٢٥/٠٨/٢٠٢٥ ١٧:٠٠"
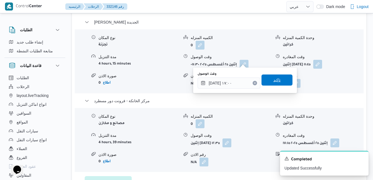
click at [274, 81] on span "تاكيد" at bounding box center [277, 80] width 7 height 7
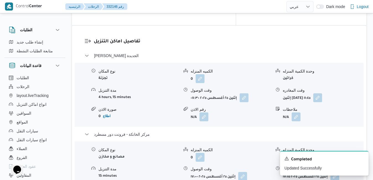
scroll to position [509, 0]
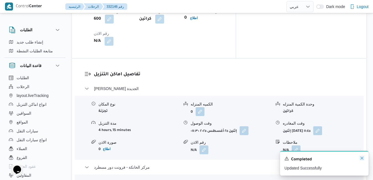
click at [363, 158] on icon "Dismiss toast" at bounding box center [362, 158] width 4 height 4
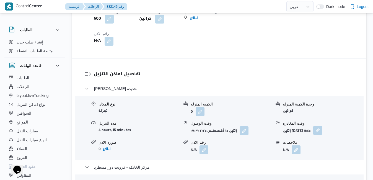
click at [322, 126] on button "button" at bounding box center [317, 130] width 9 height 9
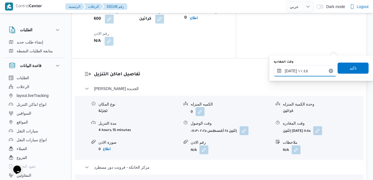
click at [310, 71] on input "٢٥/٠٨/٢٠٢٥ ١١:٤٥" at bounding box center [305, 70] width 63 height 11
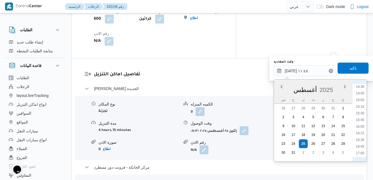
scroll to position [402, 0]
click at [363, 117] on li "16:15" at bounding box center [360, 117] width 13 height 6
type input "[DATE] ١٦:١٥"
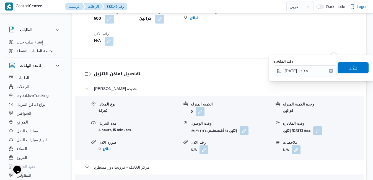
click at [352, 67] on span "تاكيد" at bounding box center [353, 68] width 7 height 7
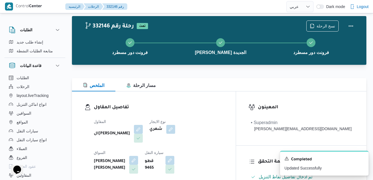
scroll to position [0, 0]
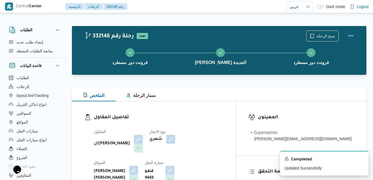
click at [349, 35] on button "Actions" at bounding box center [351, 35] width 11 height 11
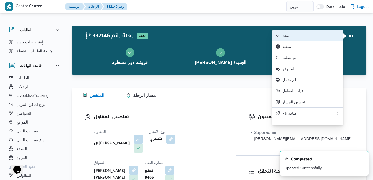
click at [331, 37] on span "تمت" at bounding box center [311, 35] width 58 height 4
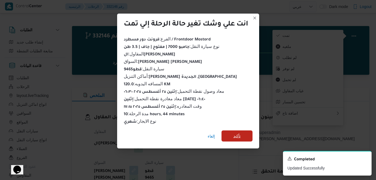
click at [243, 131] on span "تأكيد" at bounding box center [236, 135] width 31 height 11
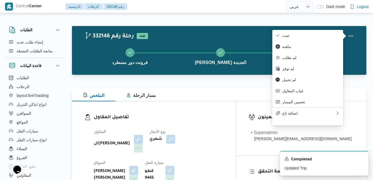
click at [138, 159] on dt "السواق" at bounding box center [116, 162] width 44 height 7
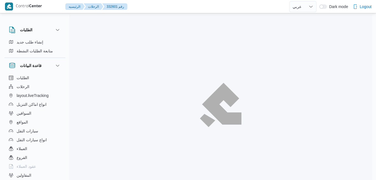
select select "ar"
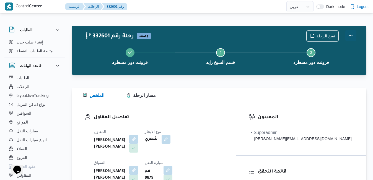
click at [347, 34] on button "Actions" at bounding box center [351, 35] width 11 height 11
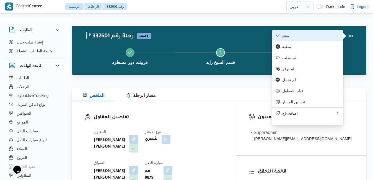
click at [313, 36] on span "تمت" at bounding box center [311, 35] width 58 height 4
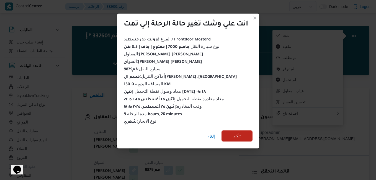
click at [244, 134] on span "تأكيد" at bounding box center [236, 135] width 31 height 11
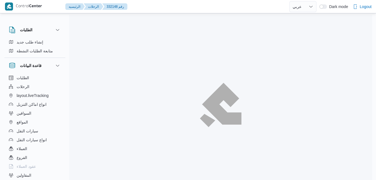
select select "ar"
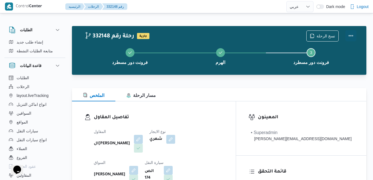
click at [349, 35] on button "Actions" at bounding box center [351, 35] width 11 height 11
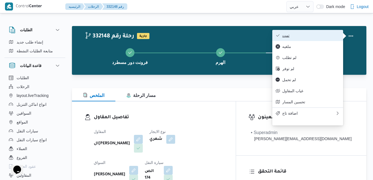
click at [319, 38] on span "تمت" at bounding box center [311, 35] width 58 height 4
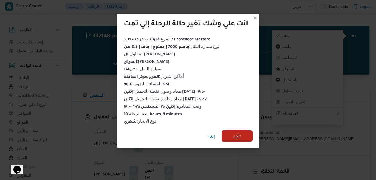
click at [234, 133] on span "تأكيد" at bounding box center [236, 136] width 7 height 7
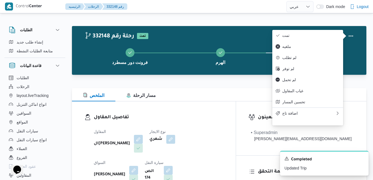
click at [213, 120] on h3 "تفاصيل المقاول" at bounding box center [159, 117] width 130 height 7
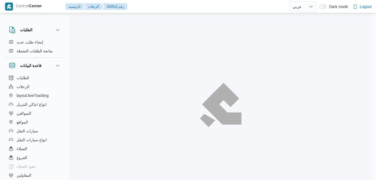
select select "ar"
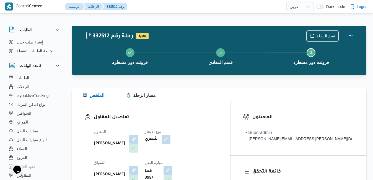
click at [350, 37] on button "Actions" at bounding box center [351, 35] width 11 height 11
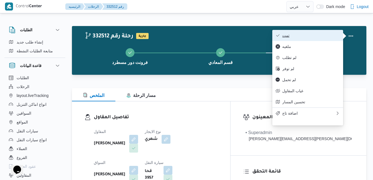
click at [308, 36] on span "تمت" at bounding box center [311, 35] width 58 height 4
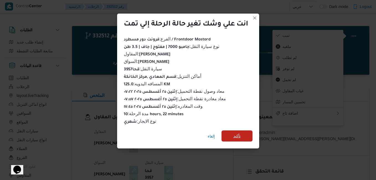
click at [241, 130] on span "تأكيد" at bounding box center [236, 135] width 31 height 11
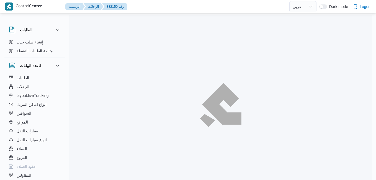
select select "ar"
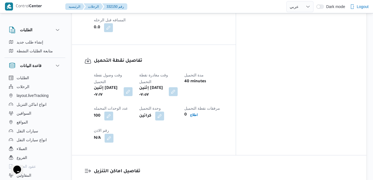
scroll to position [465, 0]
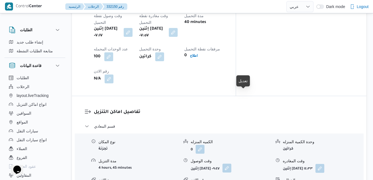
click at [231, 164] on button "button" at bounding box center [227, 168] width 9 height 9
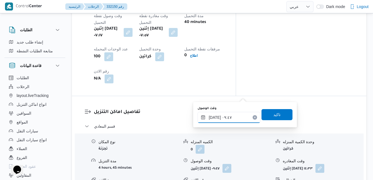
click at [228, 118] on input "٢٥/٠٨/٢٠٢٥ ٠٩:٤٧" at bounding box center [229, 117] width 63 height 11
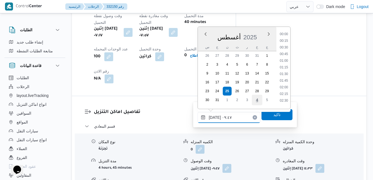
scroll to position [221, 0]
click at [283, 51] on li "09:00" at bounding box center [284, 53] width 13 height 6
type input "٢٥/٠٨/٢٠٢٥ ٠٩:٠٠"
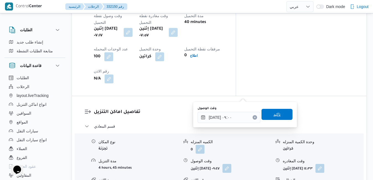
click at [278, 116] on span "تاكيد" at bounding box center [277, 114] width 31 height 11
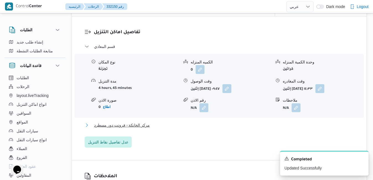
click at [242, 128] on button "مركز الخانكة - فرونت دور مسطرد" at bounding box center [219, 125] width 269 height 7
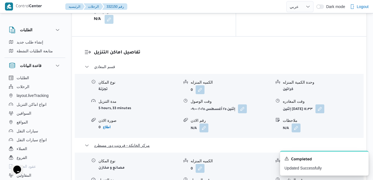
scroll to position [532, 0]
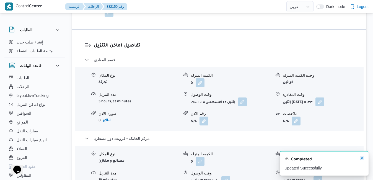
click at [362, 159] on icon "Dismiss toast" at bounding box center [362, 158] width 3 height 3
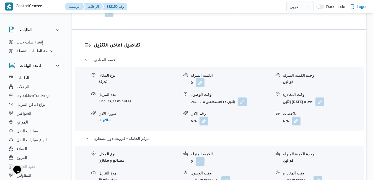
click at [323, 176] on button "button" at bounding box center [318, 180] width 9 height 9
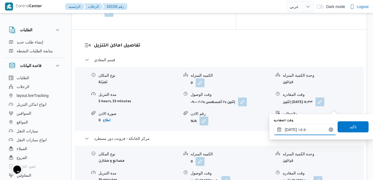
click at [311, 129] on input "٢٥/٠٨/٢٠٢٥ ١٥:٥٠" at bounding box center [305, 129] width 63 height 11
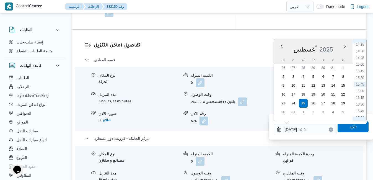
scroll to position [444, 0]
click at [362, 66] on li "17:30" at bounding box center [360, 67] width 13 height 6
type input "[DATE] ١٧:٣٠"
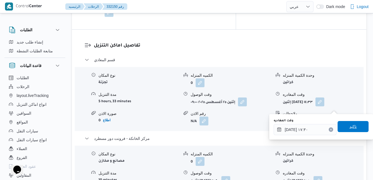
click at [350, 127] on span "تاكيد" at bounding box center [353, 126] width 7 height 7
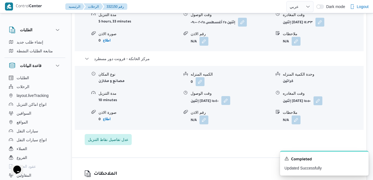
click at [230, 105] on button "button" at bounding box center [225, 100] width 9 height 9
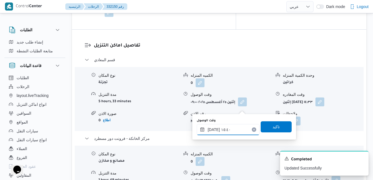
click at [233, 132] on input "٢٥/٠٨/٢٠٢٥ ١٥:٤٠" at bounding box center [228, 129] width 63 height 11
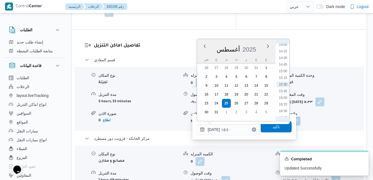
scroll to position [438, 0]
click at [284, 67] on li "17:15" at bounding box center [283, 67] width 13 height 6
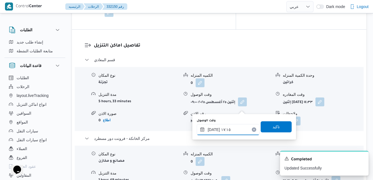
type input "[DATE] ١٧:١٥"
click at [275, 127] on span "تاكيد" at bounding box center [276, 126] width 7 height 7
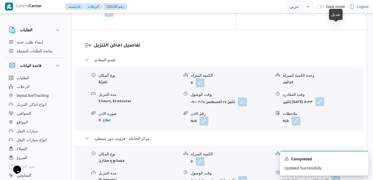
click at [324, 97] on button "button" at bounding box center [320, 101] width 9 height 9
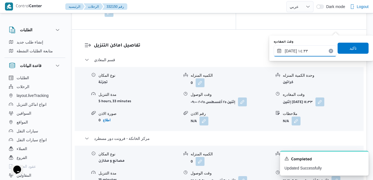
click at [313, 50] on input "٢٥/٠٨/٢٠٢٥ ١٤:٣٣" at bounding box center [305, 50] width 63 height 11
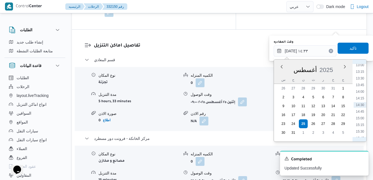
scroll to position [411, 0]
click at [362, 89] on li "16:15" at bounding box center [360, 88] width 13 height 6
type input "٢٥/٠٨/٢٠٢٥ ١٦:١٥"
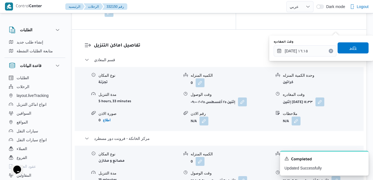
click at [353, 49] on span "تاكيد" at bounding box center [353, 47] width 31 height 11
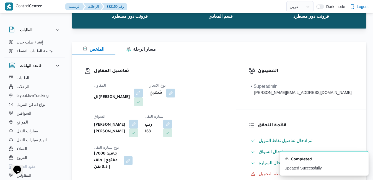
scroll to position [0, 0]
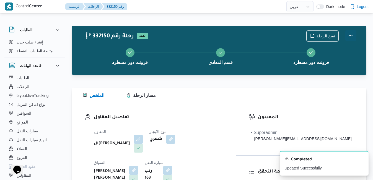
click at [350, 36] on button "Actions" at bounding box center [351, 35] width 11 height 11
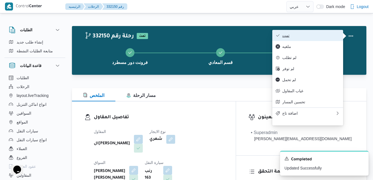
click at [319, 37] on span "تمت" at bounding box center [311, 35] width 58 height 4
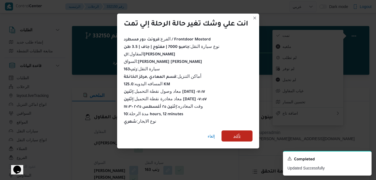
click at [238, 136] on span "تأكيد" at bounding box center [236, 136] width 7 height 7
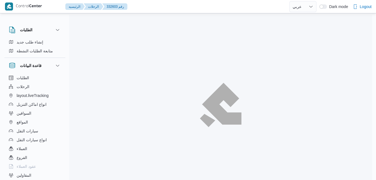
select select "ar"
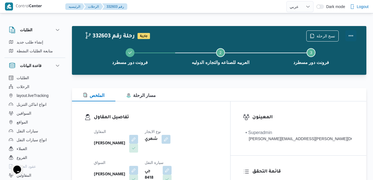
click at [350, 37] on button "Actions" at bounding box center [351, 35] width 11 height 11
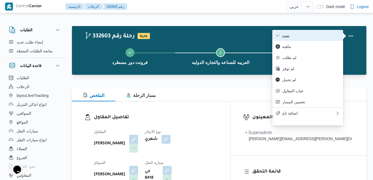
click at [315, 38] on span "تمت" at bounding box center [311, 35] width 58 height 4
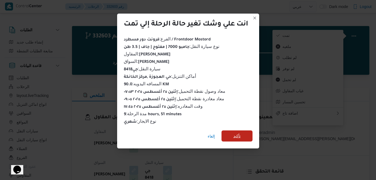
click at [241, 136] on span "تأكيد" at bounding box center [236, 136] width 7 height 7
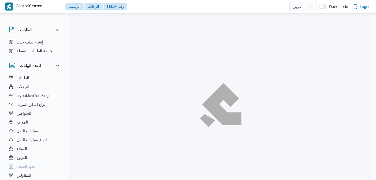
select select "ar"
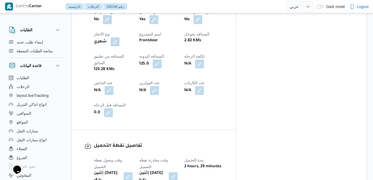
scroll to position [321, 0]
click at [178, 172] on button "button" at bounding box center [173, 176] width 9 height 9
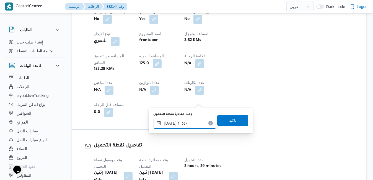
click at [183, 122] on input "[DATE] ١٠:٤٠" at bounding box center [184, 123] width 63 height 11
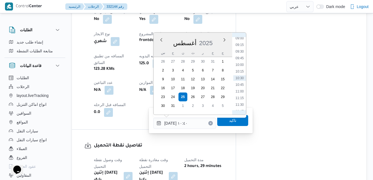
scroll to position [177, 0]
click at [242, 94] on li "08:45" at bounding box center [239, 96] width 13 height 6
type input "[DATE] ٠٨:٤٥"
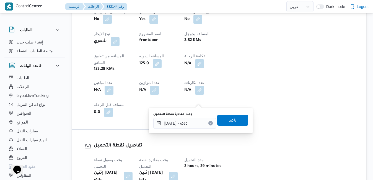
click at [229, 121] on span "تاكيد" at bounding box center [232, 120] width 7 height 7
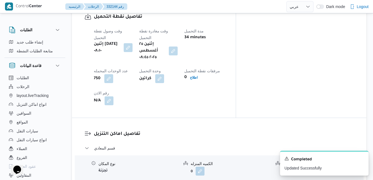
scroll to position [454, 0]
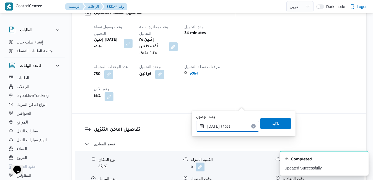
click at [217, 127] on input "٢٥/٠٨/٢٠٢٥ ١١:٤٤" at bounding box center [227, 126] width 63 height 11
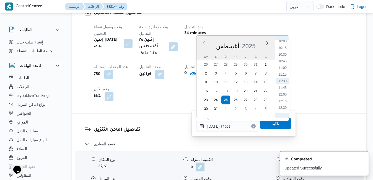
scroll to position [203, 0]
click at [283, 97] on li "09:45" at bounding box center [282, 99] width 13 height 6
type input "٢٥/٠٨/٢٠٢٥ ٠٩:٤٥"
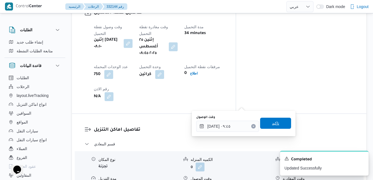
click at [273, 125] on span "تاكيد" at bounding box center [275, 123] width 7 height 7
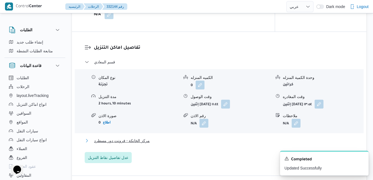
click at [237, 141] on button "مركز الخانكة - فرونت دور مسطرد" at bounding box center [219, 140] width 269 height 7
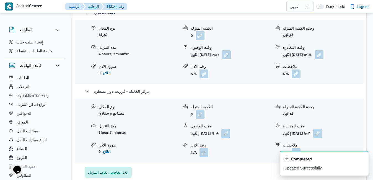
scroll to position [587, 0]
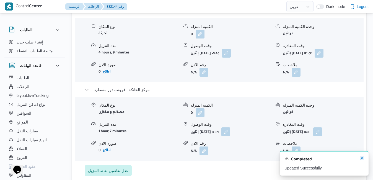
click at [362, 158] on icon "Dismiss toast" at bounding box center [362, 158] width 4 height 4
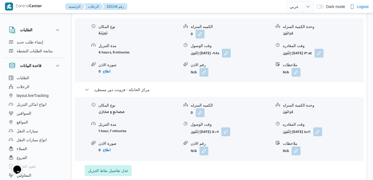
click at [322, 127] on button "button" at bounding box center [317, 131] width 9 height 9
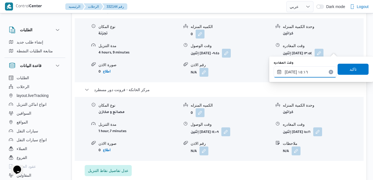
click at [310, 77] on input "٢٥/٠٨/٢٠٢٥ ١٥:١٦" at bounding box center [305, 71] width 63 height 11
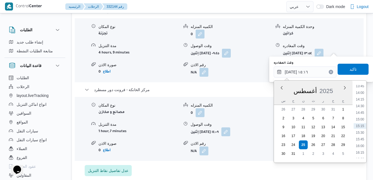
scroll to position [431, 0]
click at [361, 131] on li "17:45" at bounding box center [360, 129] width 13 height 6
type input "[DATE] ١٧:٤٥"
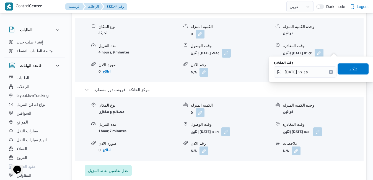
click at [350, 68] on span "تاكيد" at bounding box center [353, 69] width 7 height 7
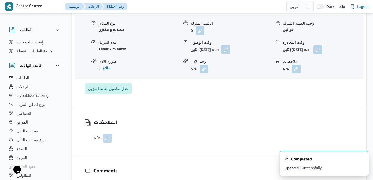
click at [230, 50] on button "button" at bounding box center [225, 49] width 9 height 9
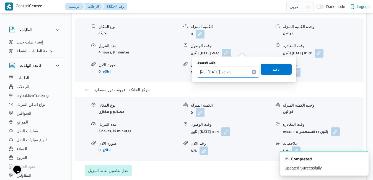
click at [235, 71] on input "٢٥/٠٨/٢٠٢٥ ١٤:٠٩" at bounding box center [228, 71] width 63 height 11
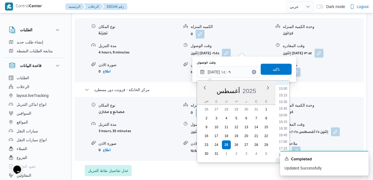
scroll to position [462, 0]
click at [283, 92] on li "17:30" at bounding box center [283, 91] width 13 height 6
type input "[DATE] ١٧:٣٠"
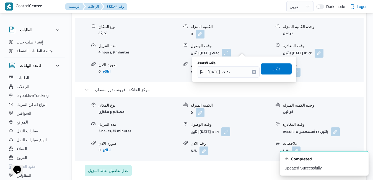
click at [274, 67] on span "تاكيد" at bounding box center [276, 69] width 7 height 7
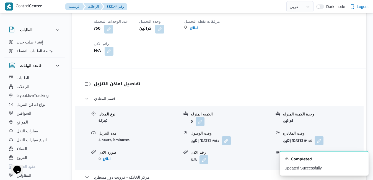
scroll to position [498, 0]
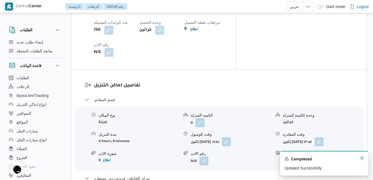
click at [364, 157] on icon "Dismiss toast" at bounding box center [362, 158] width 4 height 4
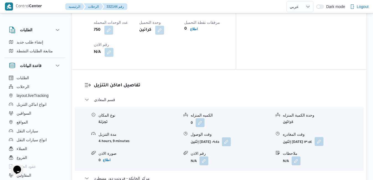
click at [324, 137] on button "button" at bounding box center [319, 141] width 9 height 9
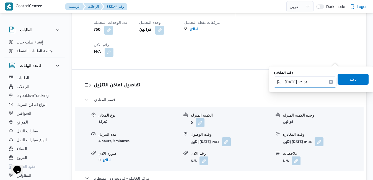
click at [312, 81] on input "٢٥/٠٨/٢٠٢٥ ١٣:٥٤" at bounding box center [305, 81] width 63 height 11
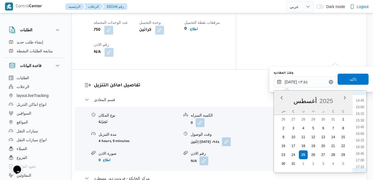
scroll to position [391, 0]
click at [359, 144] on li "16:30" at bounding box center [360, 145] width 13 height 6
type input "[DATE] ١٦:٣٠"
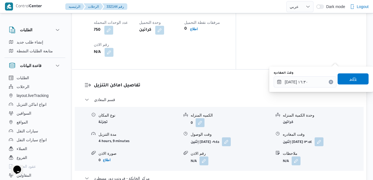
click at [355, 79] on span "تاكيد" at bounding box center [353, 78] width 31 height 11
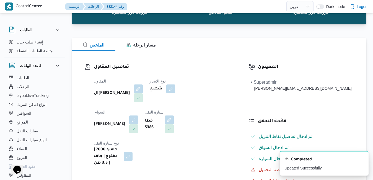
scroll to position [0, 0]
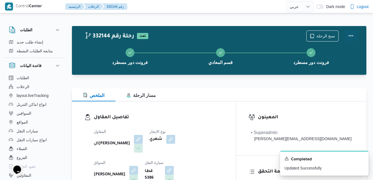
click at [351, 37] on button "Actions" at bounding box center [351, 35] width 11 height 11
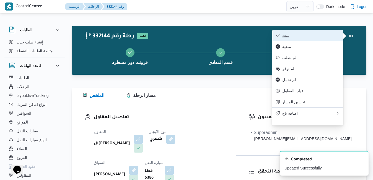
click at [321, 35] on span "تمت" at bounding box center [311, 35] width 58 height 4
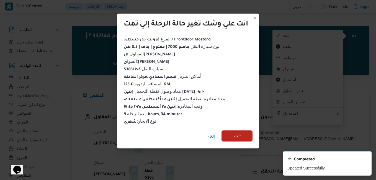
click at [244, 132] on span "تأكيد" at bounding box center [236, 135] width 31 height 11
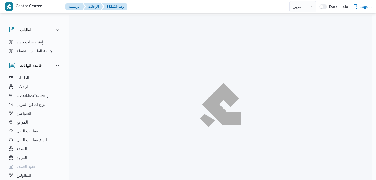
select select "ar"
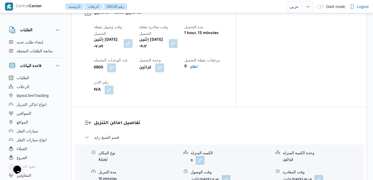
scroll to position [465, 0]
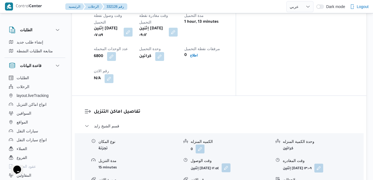
click at [231, 163] on button "button" at bounding box center [226, 167] width 9 height 9
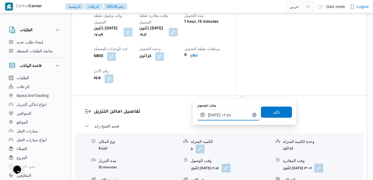
click at [231, 114] on input "[DATE] ١٢:٥٤" at bounding box center [228, 114] width 63 height 11
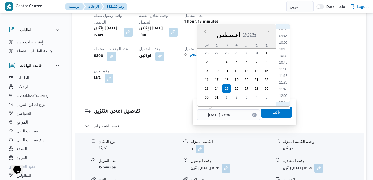
scroll to position [237, 0]
click at [283, 67] on li "10:15" at bounding box center [283, 68] width 13 height 6
type input "[DATE] ١٠:١٥"
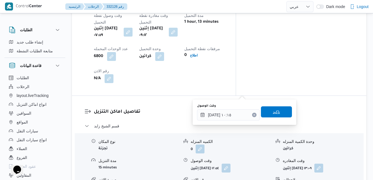
click at [273, 111] on span "تاكيد" at bounding box center [276, 112] width 7 height 7
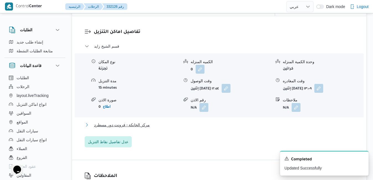
click at [226, 128] on button "مركز الخانكة - فرونت دور مسطرد" at bounding box center [219, 125] width 269 height 7
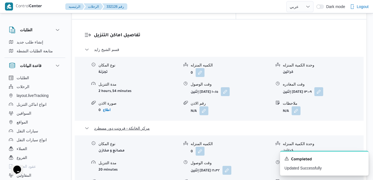
scroll to position [565, 0]
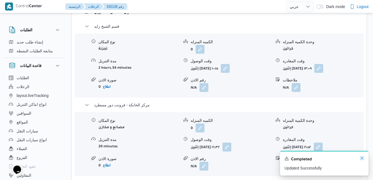
click at [361, 160] on icon "Dismiss toast" at bounding box center [362, 158] width 4 height 4
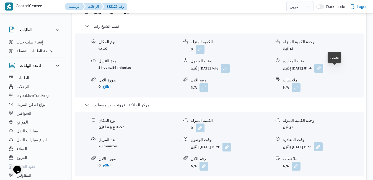
click at [323, 142] on button "button" at bounding box center [318, 146] width 9 height 9
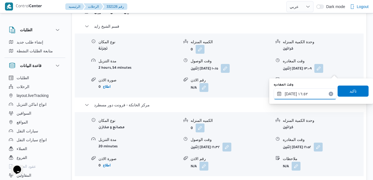
click at [315, 92] on input "[DATE] ١٦:٥٢" at bounding box center [305, 93] width 63 height 11
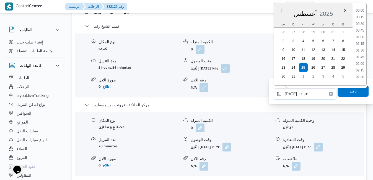
scroll to position [407, 0]
click at [360, 75] on li "17:45" at bounding box center [360, 76] width 13 height 6
type input "[DATE] ١٧:٤٥"
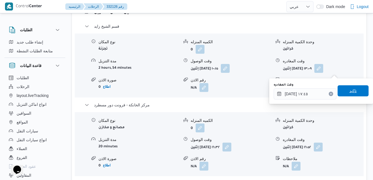
click at [350, 94] on span "تاكيد" at bounding box center [353, 90] width 7 height 7
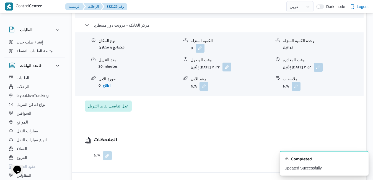
click at [231, 70] on button "button" at bounding box center [227, 67] width 9 height 9
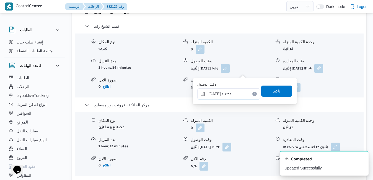
click at [234, 97] on input "[DATE] ١٦:٣٢" at bounding box center [228, 93] width 63 height 11
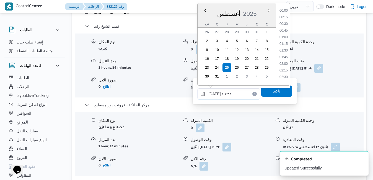
scroll to position [400, 0]
click at [284, 75] on li "17:30" at bounding box center [283, 76] width 13 height 6
type input "[DATE] ١٧:٣٠"
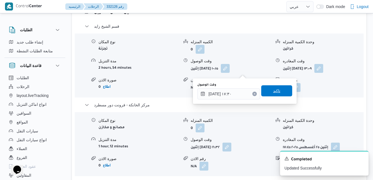
click at [275, 93] on span "تاكيد" at bounding box center [276, 90] width 7 height 7
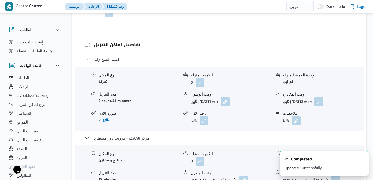
scroll to position [521, 0]
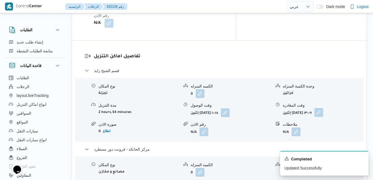
click at [323, 108] on button "button" at bounding box center [319, 112] width 9 height 9
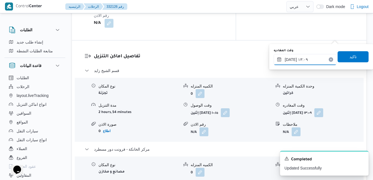
click at [309, 56] on input "[DATE] ١٣:٠٩" at bounding box center [305, 59] width 63 height 11
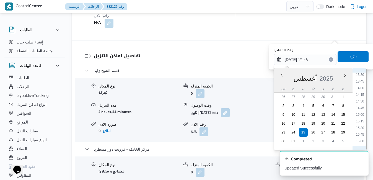
scroll to position [371, 0]
click at [361, 141] on li "16:30" at bounding box center [360, 143] width 13 height 6
type input "[DATE] ١٦:٣٠"
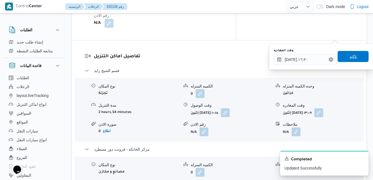
click at [358, 58] on span "تاكيد" at bounding box center [353, 56] width 31 height 11
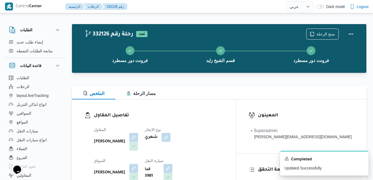
scroll to position [0, 0]
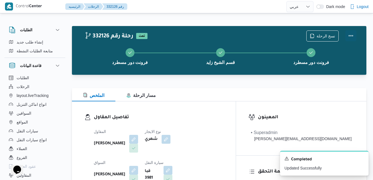
click at [353, 33] on button "Actions" at bounding box center [351, 35] width 11 height 11
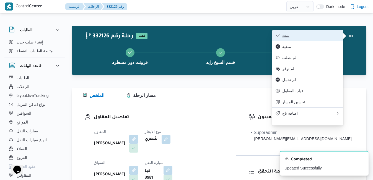
click at [326, 38] on span "تمت" at bounding box center [311, 35] width 58 height 4
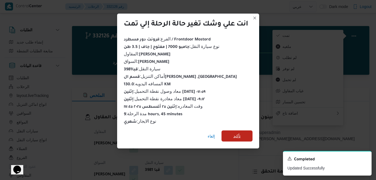
click at [239, 134] on span "تأكيد" at bounding box center [236, 136] width 7 height 7
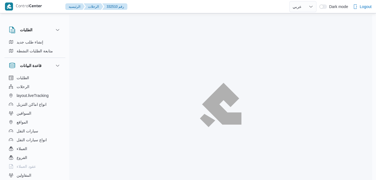
select select "ar"
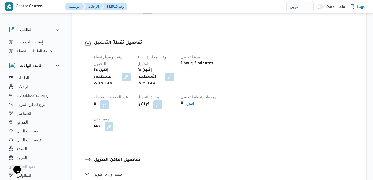
scroll to position [432, 0]
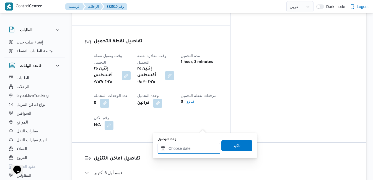
click at [184, 148] on input "وقت الوصول" at bounding box center [189, 148] width 63 height 11
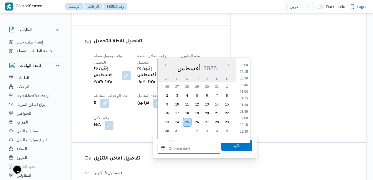
scroll to position [480, 0]
click at [215, 65] on span "2025" at bounding box center [210, 68] width 14 height 7
click at [245, 123] on li "09:30" at bounding box center [244, 125] width 13 height 6
type input "٢٥/٠٨/٢٠٢٥ ٠٩:٣٠"
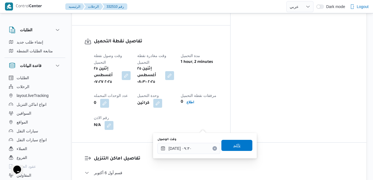
click at [236, 144] on span "تاكيد" at bounding box center [236, 145] width 7 height 7
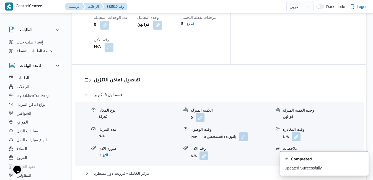
scroll to position [520, 0]
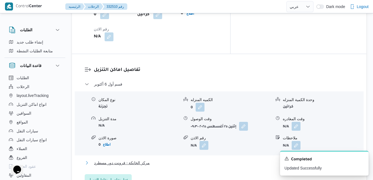
click at [246, 159] on button "مركز الخانكة - فرونت دور مسطرد" at bounding box center [219, 162] width 269 height 7
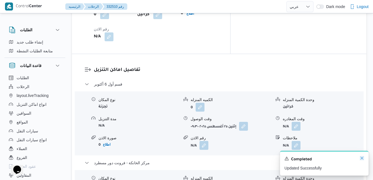
click at [363, 156] on icon "Dismiss toast" at bounding box center [362, 158] width 4 height 4
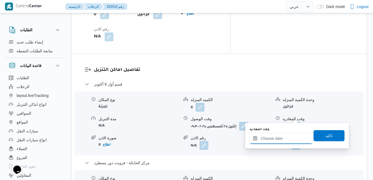
click at [276, 139] on input "وقت المغادره" at bounding box center [281, 138] width 63 height 11
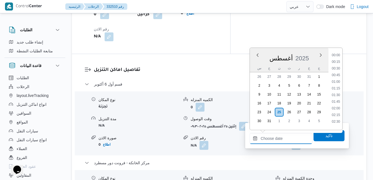
scroll to position [480, 0]
click at [309, 52] on div "أغسطس 2025" at bounding box center [289, 57] width 79 height 14
click at [336, 104] on li "17:30" at bounding box center [336, 104] width 13 height 6
type input "٢٥/٠٨/٢٠٢٥ ١٧:٣٠"
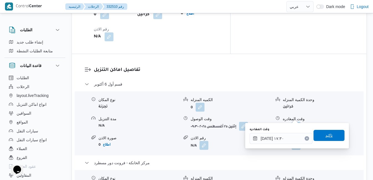
click at [323, 132] on span "تاكيد" at bounding box center [329, 135] width 31 height 11
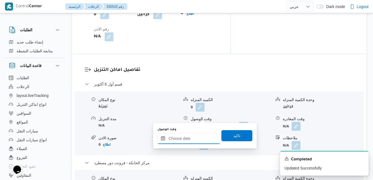
click at [193, 136] on input "وقت الوصول" at bounding box center [189, 138] width 63 height 11
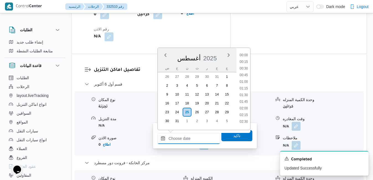
scroll to position [480, 0]
click at [225, 54] on div "أغسطس 2025" at bounding box center [197, 57] width 79 height 14
click at [245, 99] on li "17:15" at bounding box center [244, 98] width 13 height 6
type input "٢٥/٠٨/٢٠٢٥ ١٧:١٥"
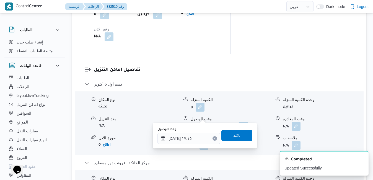
click at [233, 137] on span "تاكيد" at bounding box center [236, 135] width 7 height 7
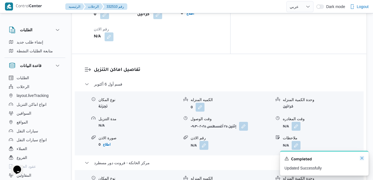
click at [362, 159] on icon "Dismiss toast" at bounding box center [362, 158] width 3 height 3
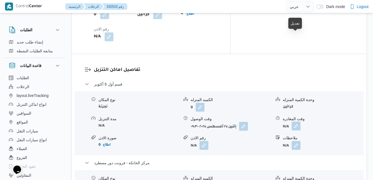
click at [298, 122] on button "button" at bounding box center [296, 126] width 9 height 9
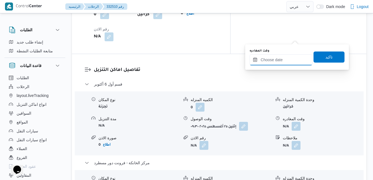
click at [282, 61] on input "وقت المغادره" at bounding box center [281, 59] width 63 height 11
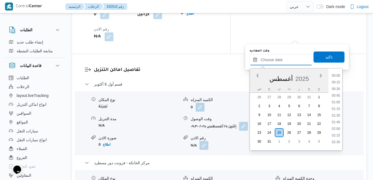
scroll to position [480, 0]
click at [254, 83] on div "أغسطس 2025" at bounding box center [289, 78] width 79 height 14
click at [336, 92] on li "16:15" at bounding box center [336, 92] width 13 height 6
type input "٢٥/٠٨/٢٠٢٥ ١٦:١٥"
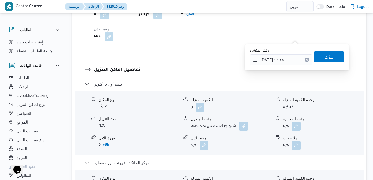
click at [327, 57] on span "تاكيد" at bounding box center [329, 56] width 7 height 7
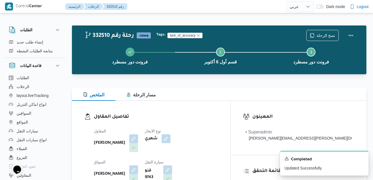
scroll to position [0, 0]
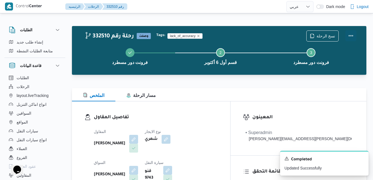
click at [349, 38] on button "Actions" at bounding box center [351, 35] width 11 height 11
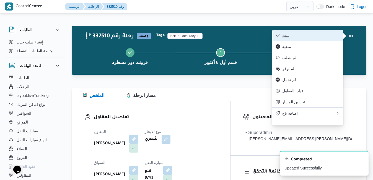
click at [313, 38] on button "تمت" at bounding box center [307, 35] width 71 height 11
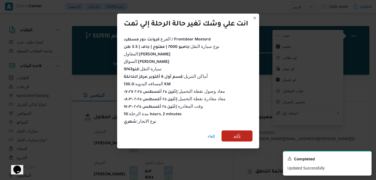
click at [237, 133] on span "تأكيد" at bounding box center [236, 136] width 7 height 7
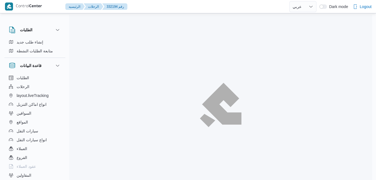
select select "ar"
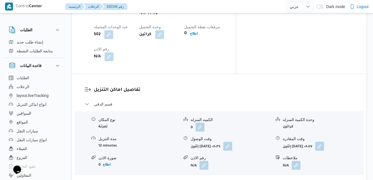
scroll to position [532, 0]
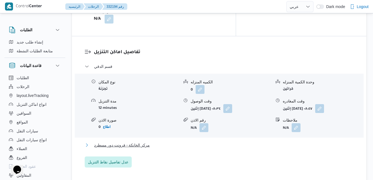
click at [222, 142] on button "مركز الخانكة - فرونت دور مسطرد" at bounding box center [219, 145] width 269 height 7
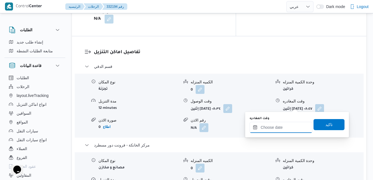
click at [279, 130] on input "وقت المغادره" at bounding box center [281, 127] width 63 height 11
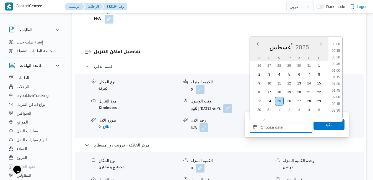
scroll to position [480, 0]
click at [311, 40] on div "أغسطس 2025" at bounding box center [289, 46] width 79 height 14
click at [334, 92] on li "17:30" at bounding box center [336, 93] width 13 height 6
type input "[DATE] ١٧:٣٠"
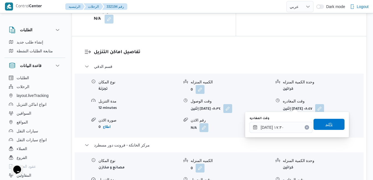
click at [329, 125] on span "تاكيد" at bounding box center [329, 124] width 31 height 11
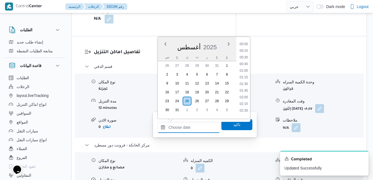
click at [192, 127] on input "وقت الوصول" at bounding box center [189, 127] width 63 height 11
click at [219, 38] on div "[DATE] [DATE] س ح ن ث ر خ ج" at bounding box center [197, 49] width 79 height 24
click at [243, 87] on li "17:15" at bounding box center [244, 87] width 13 height 6
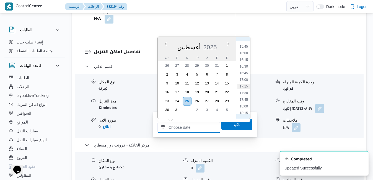
type input "[DATE] ١٧:١٥"
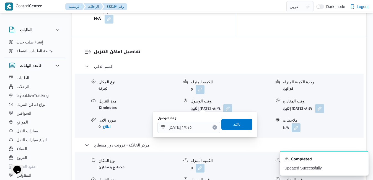
click at [233, 122] on span "تاكيد" at bounding box center [236, 124] width 7 height 7
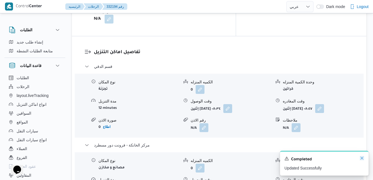
click at [362, 159] on icon "Dismiss toast" at bounding box center [362, 158] width 4 height 4
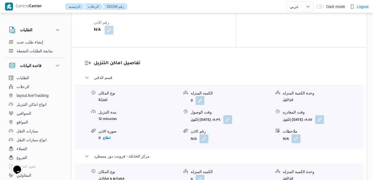
scroll to position [509, 0]
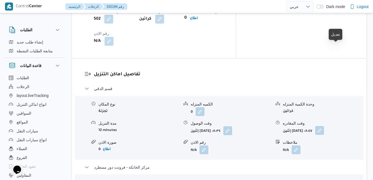
click at [324, 126] on button "button" at bounding box center [319, 130] width 9 height 9
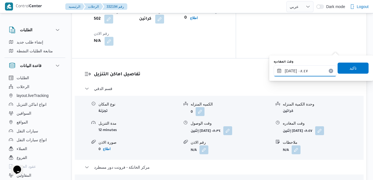
click at [304, 72] on input "٢٥/٠٨/٢٠٢٥ ٠٨:٤٧" at bounding box center [305, 70] width 63 height 11
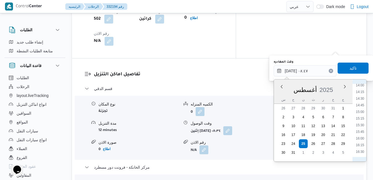
scroll to position [386, 0]
click at [360, 145] on li "16:45" at bounding box center [360, 146] width 13 height 6
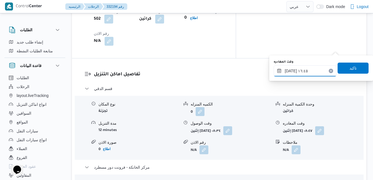
click at [292, 70] on input "٢٥/٠٨/٢٠٢٥ ١٦:٤٥" at bounding box center [305, 70] width 63 height 11
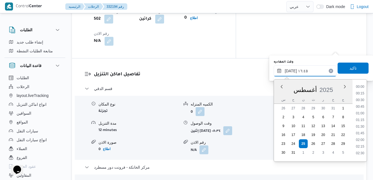
click at [292, 70] on input "٢٥/٠٨/٢٠٢٥ ١٦:٤٥" at bounding box center [305, 70] width 63 height 11
type input "٢٥/٠٨/٢٠٢٥ ١٦:25"
click at [344, 69] on span "تاكيد" at bounding box center [353, 68] width 31 height 11
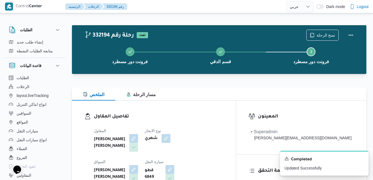
scroll to position [0, 0]
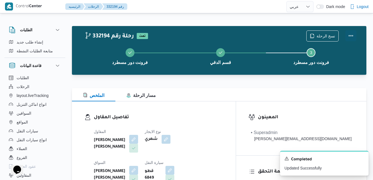
click at [352, 37] on button "Actions" at bounding box center [351, 35] width 11 height 11
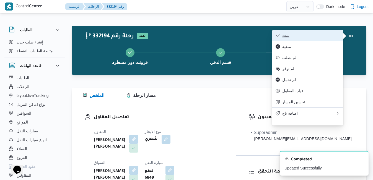
click at [317, 37] on span "تمت" at bounding box center [311, 35] width 58 height 4
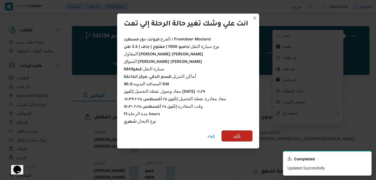
click at [238, 134] on span "تأكيد" at bounding box center [236, 136] width 7 height 7
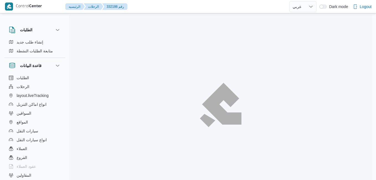
select select "ar"
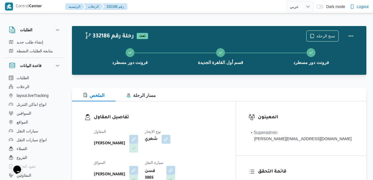
click at [213, 103] on div "تفاصيل المقاول المقاول [PERSON_NAME] نوع الايجار شهري السواق [PERSON_NAME] سيار…" at bounding box center [154, 165] width 164 height 128
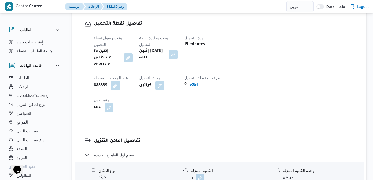
scroll to position [454, 0]
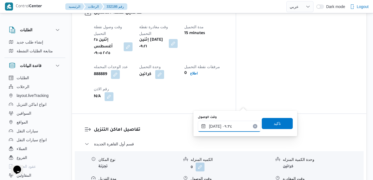
click at [224, 129] on input "[DATE] ٠٩:٣٤" at bounding box center [229, 126] width 63 height 11
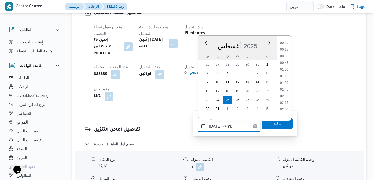
scroll to position [214, 0]
click at [285, 101] on li "10:15" at bounding box center [284, 101] width 13 height 6
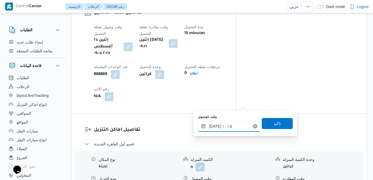
click at [215, 127] on input "[DATE] ١٠:١٥" at bounding box center [229, 126] width 63 height 11
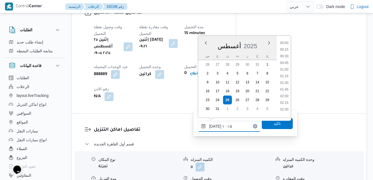
click at [215, 127] on input "[DATE] ١٠:١٥" at bounding box center [229, 126] width 63 height 11
type input "[DATE] ١٠:05"
click at [276, 124] on span "تاكيد" at bounding box center [277, 123] width 7 height 7
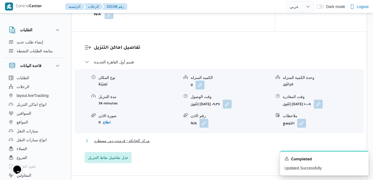
click at [234, 140] on button "مركز الخانكة - فرونت دور مسطرد" at bounding box center [219, 140] width 269 height 7
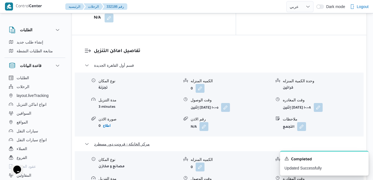
scroll to position [576, 0]
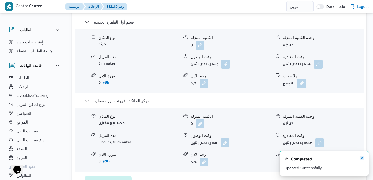
click at [362, 159] on icon "Dismiss toast" at bounding box center [362, 158] width 3 height 3
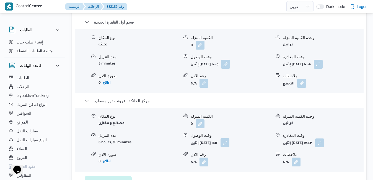
click at [230, 138] on button "button" at bounding box center [225, 142] width 9 height 9
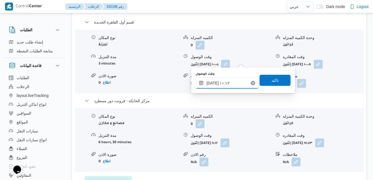
click at [219, 86] on input "[DATE] ١١:١٢" at bounding box center [227, 83] width 63 height 11
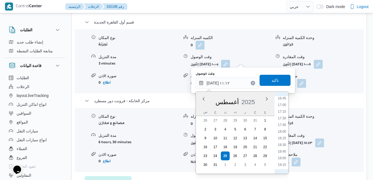
scroll to position [446, 0]
click at [280, 119] on li "17:30" at bounding box center [282, 118] width 13 height 6
type input "[DATE] ١٧:٣٠"
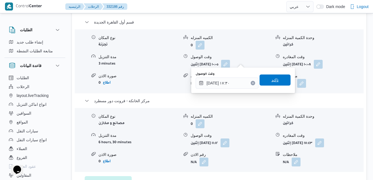
click at [272, 80] on span "تاكيد" at bounding box center [275, 80] width 7 height 7
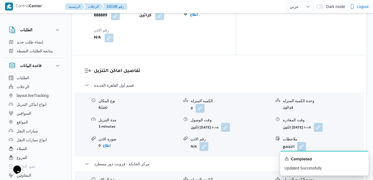
scroll to position [509, 0]
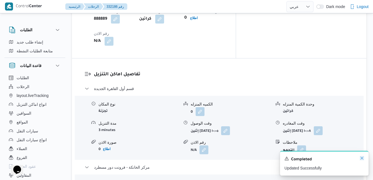
click at [362, 157] on icon "Dismiss toast" at bounding box center [362, 158] width 4 height 4
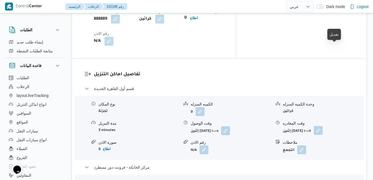
click at [323, 126] on button "button" at bounding box center [318, 130] width 9 height 9
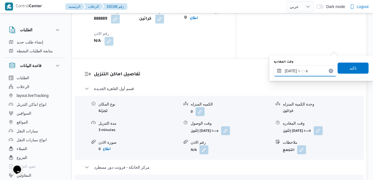
click at [314, 71] on input "[DATE] ١٠:٠٨" at bounding box center [305, 70] width 63 height 11
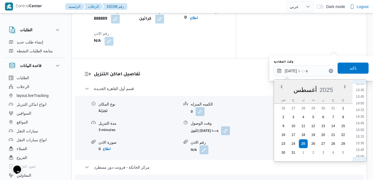
scroll to position [419, 0]
click at [358, 112] on li "16:45" at bounding box center [360, 113] width 13 height 6
type input "[DATE] ١٦:٤٥"
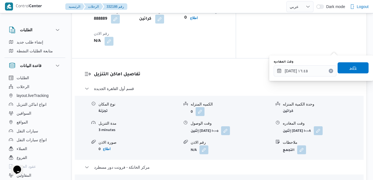
click at [350, 65] on span "تاكيد" at bounding box center [353, 67] width 31 height 11
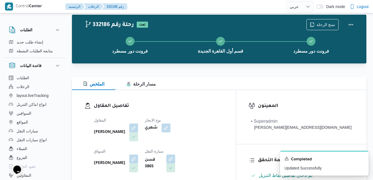
scroll to position [0, 0]
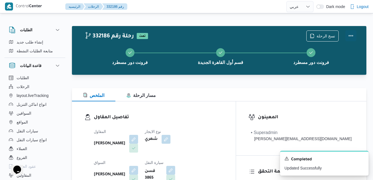
click at [350, 34] on button "Actions" at bounding box center [351, 35] width 11 height 11
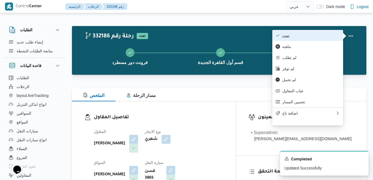
click at [325, 35] on span "تمت" at bounding box center [311, 35] width 58 height 4
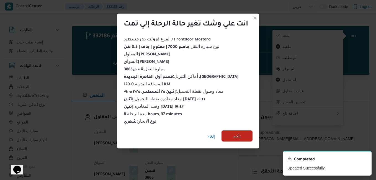
click at [245, 135] on span "تأكيد" at bounding box center [236, 135] width 31 height 11
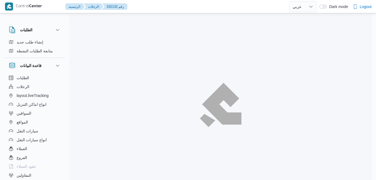
select select "ar"
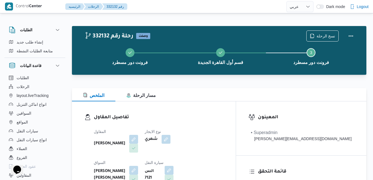
click at [209, 119] on h3 "تفاصيل المقاول" at bounding box center [159, 117] width 130 height 7
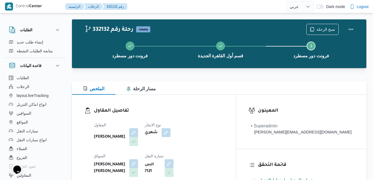
click at [209, 118] on dl "تفاصيل المقاول المقاول [PERSON_NAME] نوع الايجار شهري السواق [PERSON_NAME] [PER…" at bounding box center [159, 158] width 130 height 103
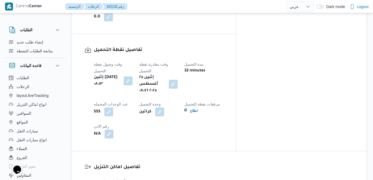
scroll to position [432, 0]
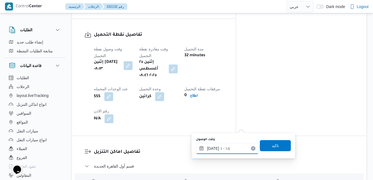
click at [218, 148] on input "[DATE] ١٠:١٤" at bounding box center [227, 148] width 63 height 11
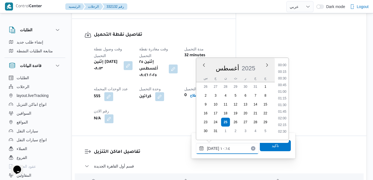
scroll to position [228, 0]
click at [282, 91] on li "09:30" at bounding box center [282, 90] width 13 height 6
type input "[DATE] ٠٩:٣٠"
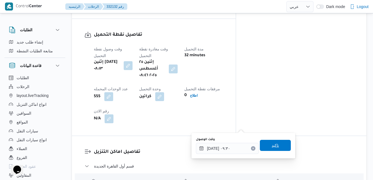
click at [269, 149] on span "تاكيد" at bounding box center [275, 145] width 31 height 11
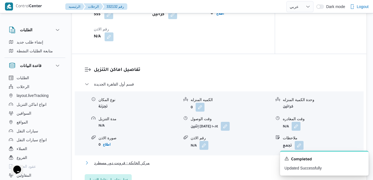
click at [231, 163] on button "مركز الخانكة - فرونت دور مسطرد" at bounding box center [219, 162] width 269 height 7
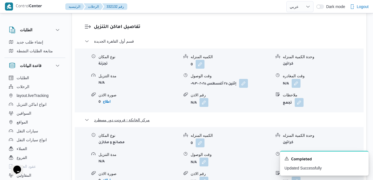
scroll to position [565, 0]
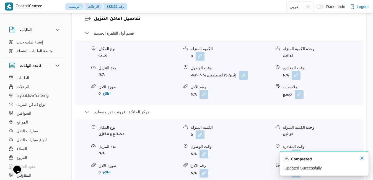
click at [361, 156] on icon "Dismiss toast" at bounding box center [362, 158] width 4 height 4
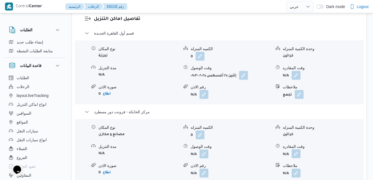
click at [297, 149] on button "button" at bounding box center [296, 153] width 9 height 9
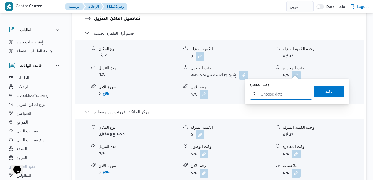
click at [284, 97] on input "وقت المغادره" at bounding box center [281, 94] width 63 height 11
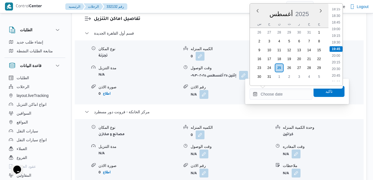
scroll to position [423, 0]
click at [340, 66] on li "18:00" at bounding box center [336, 67] width 13 height 6
type input "[DATE] ١٨:٠٠"
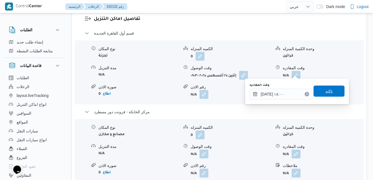
click at [326, 93] on span "تاكيد" at bounding box center [329, 91] width 7 height 7
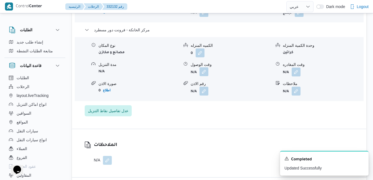
click at [205, 71] on button "button" at bounding box center [204, 71] width 9 height 9
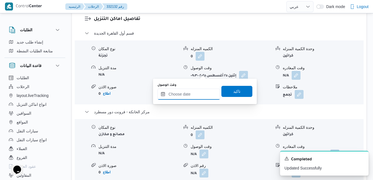
click at [194, 90] on div at bounding box center [189, 94] width 63 height 11
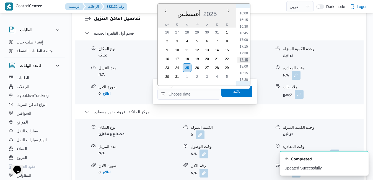
click at [245, 59] on li "17:45" at bounding box center [244, 60] width 13 height 6
type input "[DATE] ١٧:٤٥"
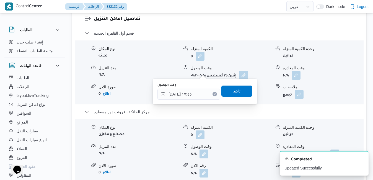
click at [236, 92] on span "تاكيد" at bounding box center [236, 91] width 7 height 7
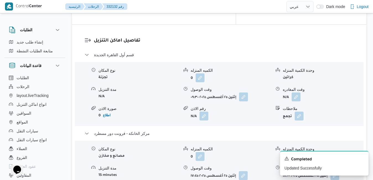
scroll to position [520, 0]
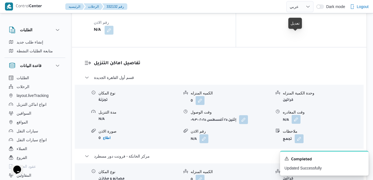
click at [298, 115] on button "button" at bounding box center [296, 119] width 9 height 9
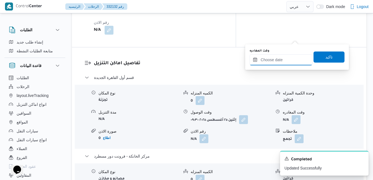
click at [279, 60] on input "وقت المغادره" at bounding box center [281, 59] width 63 height 11
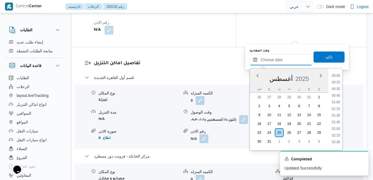
scroll to position [487, 0]
click at [254, 85] on div "س ح ن ث ر خ ج" at bounding box center [289, 89] width 79 height 8
click at [337, 104] on li "17:00" at bounding box center [336, 105] width 13 height 6
type input "[DATE] ١٧:٠٠"
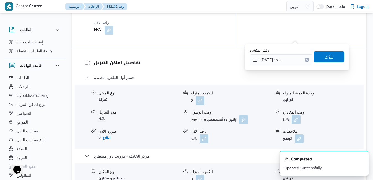
click at [331, 60] on span "تاكيد" at bounding box center [329, 56] width 31 height 11
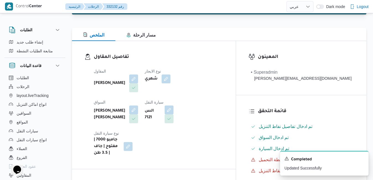
scroll to position [0, 0]
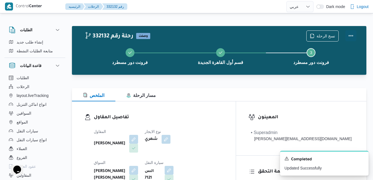
click at [354, 32] on button "Actions" at bounding box center [351, 35] width 11 height 11
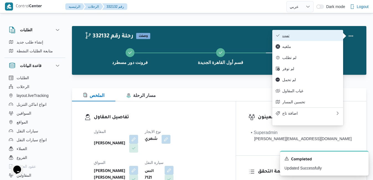
click at [319, 35] on span "تمت" at bounding box center [311, 35] width 58 height 4
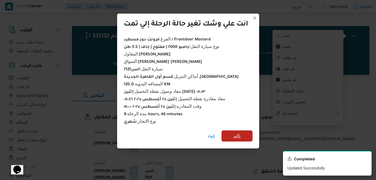
click at [239, 134] on span "تأكيد" at bounding box center [236, 136] width 7 height 7
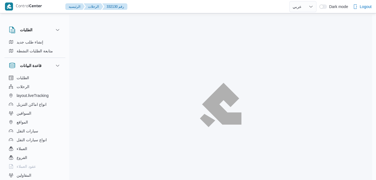
select select "ar"
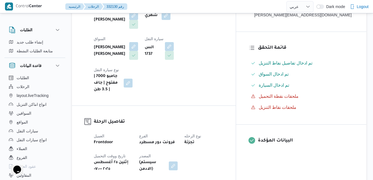
scroll to position [144, 0]
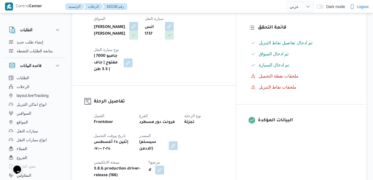
click at [236, 45] on div "تفاصيل المقاول المقاول [PERSON_NAME] نوع الايجار شهري السواق [PERSON_NAME] [PER…" at bounding box center [154, 21] width 164 height 128
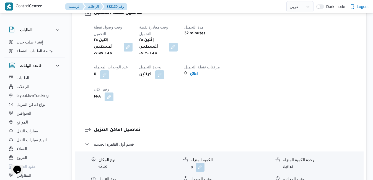
scroll to position [454, 0]
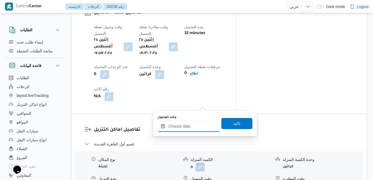
click at [193, 124] on input "وقت الوصول" at bounding box center [189, 126] width 63 height 11
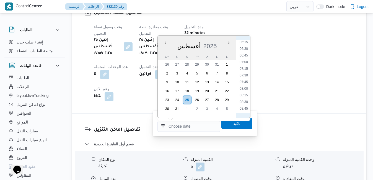
scroll to position [231, 0]
click at [244, 58] on li "09:15" at bounding box center [244, 58] width 13 height 6
type input "٢٥/٠٨/٢٠٢٥ ٠٩:١٥"
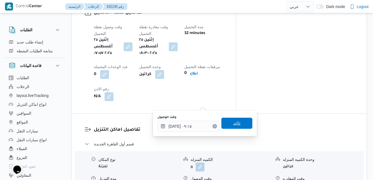
click at [233, 125] on span "تاكيد" at bounding box center [236, 123] width 7 height 7
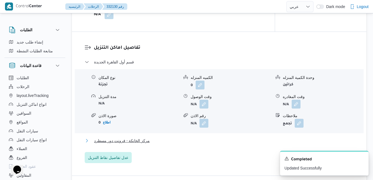
click at [208, 143] on button "مركز الخانكة - فرونت دور مسطرد" at bounding box center [219, 140] width 269 height 7
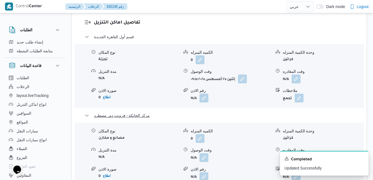
scroll to position [565, 0]
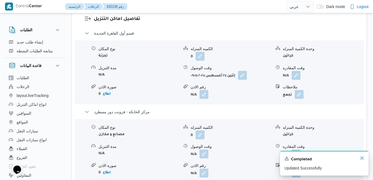
click at [362, 157] on icon "Dismiss toast" at bounding box center [362, 158] width 4 height 4
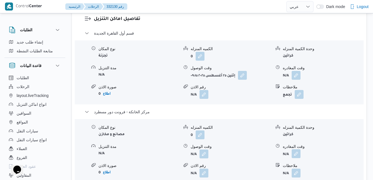
click at [297, 149] on button "button" at bounding box center [296, 153] width 9 height 9
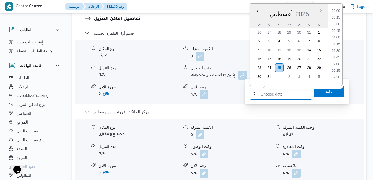
click at [287, 91] on input "وقت المغادره" at bounding box center [281, 94] width 63 height 11
click at [336, 53] on li "17:30" at bounding box center [336, 53] width 13 height 6
type input "٢٥/٠٨/٢٠٢٥ ١٧:٣٠"
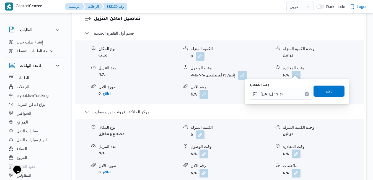
click at [325, 88] on span "تاكيد" at bounding box center [329, 91] width 31 height 11
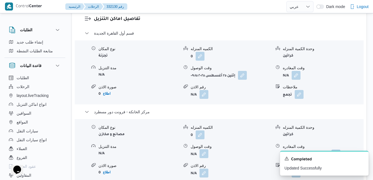
click at [206, 149] on button "button" at bounding box center [204, 153] width 9 height 9
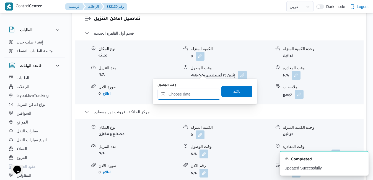
click at [199, 92] on input "وقت الوصول" at bounding box center [189, 94] width 63 height 11
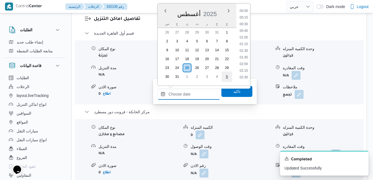
scroll to position [487, 0]
click at [249, 26] on ul "00:00 00:15 00:30 00:45 01:00 01:15 01:30 01:45 02:00 02:15 02:30 02:45 03:00 0…" at bounding box center [244, 44] width 13 height 73
click at [245, 48] on li "17:15" at bounding box center [244, 47] width 13 height 6
type input "[DATE] ١٧:١٥"
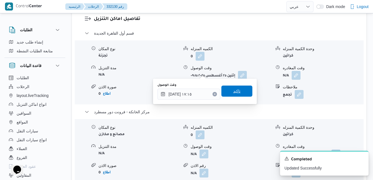
click at [233, 90] on span "تاكيد" at bounding box center [236, 91] width 7 height 7
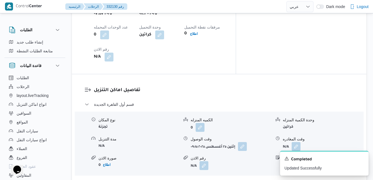
scroll to position [476, 0]
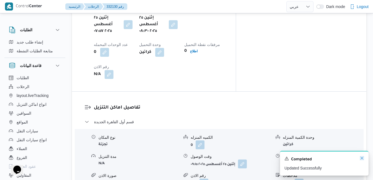
click at [360, 157] on icon "Dismiss toast" at bounding box center [362, 158] width 4 height 4
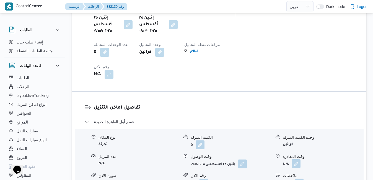
click at [295, 159] on button "button" at bounding box center [296, 163] width 9 height 9
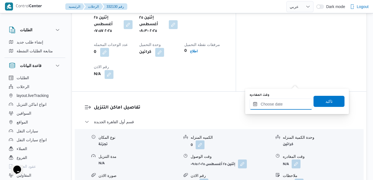
click at [280, 107] on input "وقت المغادره" at bounding box center [281, 104] width 63 height 11
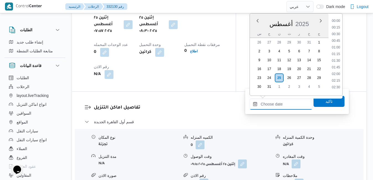
scroll to position [487, 0]
click at [311, 18] on div "أغسطس 2025" at bounding box center [289, 23] width 79 height 14
click at [338, 36] on li "16:30" at bounding box center [336, 37] width 13 height 6
type input "[DATE] ١٦:٣٠"
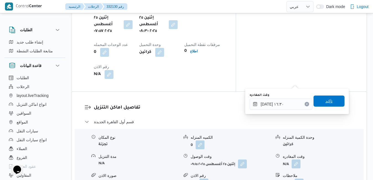
click at [320, 100] on span "تاكيد" at bounding box center [329, 101] width 31 height 11
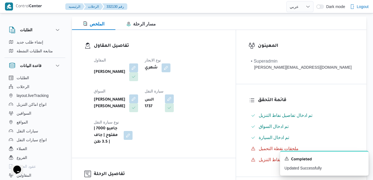
scroll to position [0, 0]
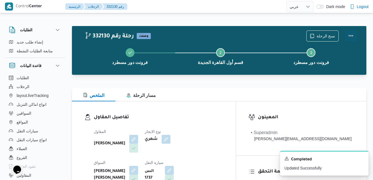
click at [354, 34] on button "Actions" at bounding box center [351, 35] width 11 height 11
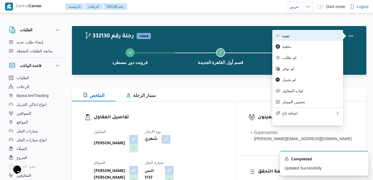
click at [307, 36] on span "تمت" at bounding box center [311, 35] width 58 height 4
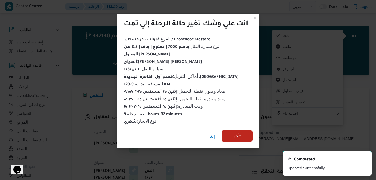
click at [235, 133] on span "تأكيد" at bounding box center [236, 136] width 7 height 7
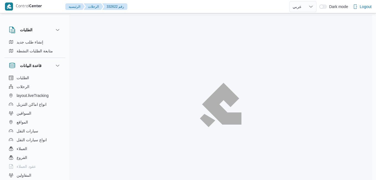
select select "ar"
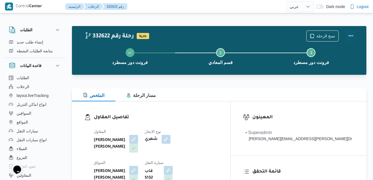
click at [352, 35] on button "Actions" at bounding box center [351, 35] width 11 height 11
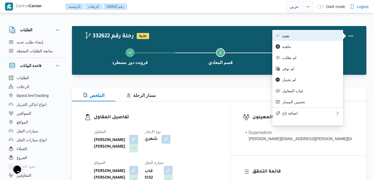
click at [320, 36] on span "تمت" at bounding box center [311, 35] width 58 height 4
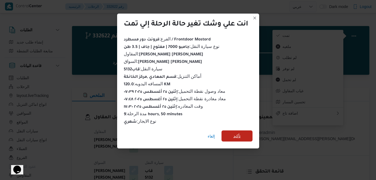
click at [240, 133] on span "تأكيد" at bounding box center [236, 136] width 7 height 7
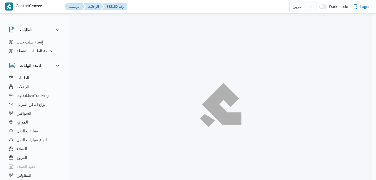
select select "ar"
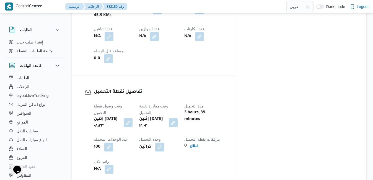
scroll to position [377, 0]
click at [178, 118] on button "button" at bounding box center [173, 122] width 9 height 9
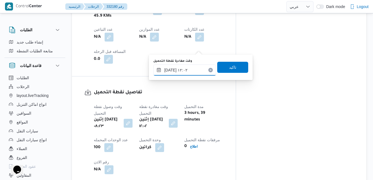
click at [184, 73] on input "[DATE] ١٢:٠٢" at bounding box center [184, 70] width 63 height 11
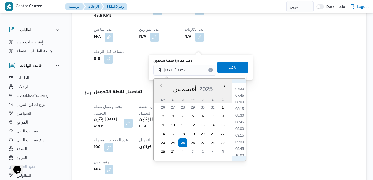
scroll to position [217, 0]
click at [241, 101] on li "08:45" at bounding box center [239, 102] width 13 height 6
type input "[DATE] ٠٨:٤٥"
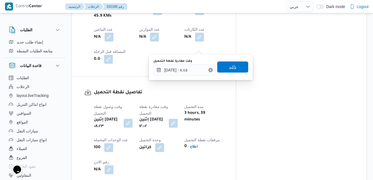
click at [236, 66] on span "تاكيد" at bounding box center [232, 66] width 31 height 11
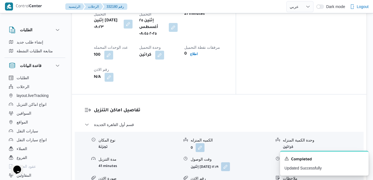
scroll to position [476, 0]
click at [362, 159] on icon "Dismiss toast" at bounding box center [362, 158] width 3 height 3
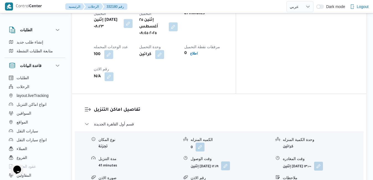
click at [230, 161] on button "button" at bounding box center [225, 165] width 9 height 9
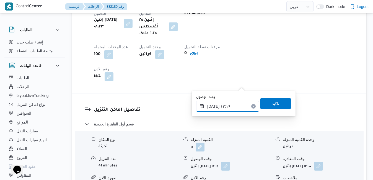
click at [229, 107] on input "٢٥/٠٨/٢٠٢٥ ١٢:١٩" at bounding box center [227, 106] width 63 height 11
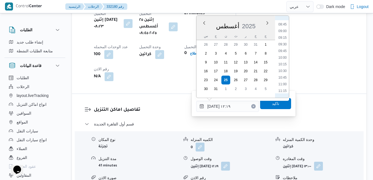
scroll to position [223, 0]
click at [282, 53] on li "09:30" at bounding box center [282, 52] width 13 height 6
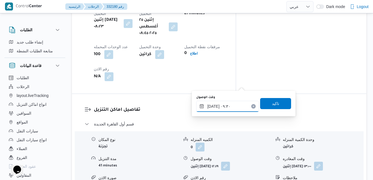
type input "[DATE] ٠٩:٣٠"
click at [272, 100] on span "تاكيد" at bounding box center [275, 103] width 7 height 7
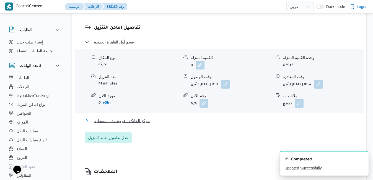
click at [230, 120] on button "مركز الخانكة - فرونت دور مسطرد" at bounding box center [219, 120] width 269 height 7
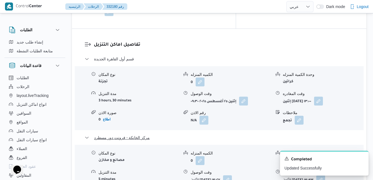
scroll to position [565, 0]
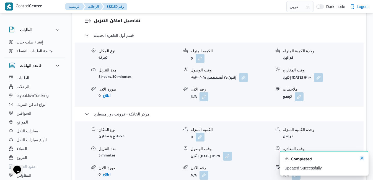
click at [361, 159] on icon "Dismiss toast" at bounding box center [362, 158] width 4 height 4
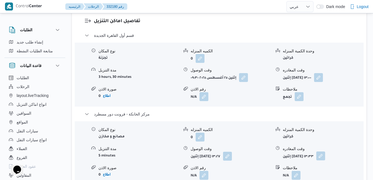
click at [325, 151] on button "button" at bounding box center [320, 155] width 9 height 9
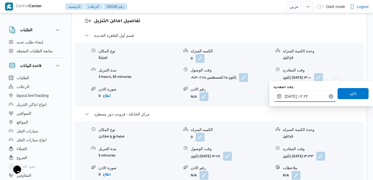
click at [317, 94] on input "٢٥/٠٨/٢٠٢٥ ١٣:٣٣" at bounding box center [305, 96] width 63 height 11
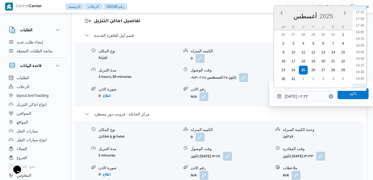
scroll to position [448, 0]
click at [363, 28] on li "17:30" at bounding box center [360, 30] width 13 height 6
type input "٢٥/٠٨/٢٠٢٥ ١٧:٣٠"
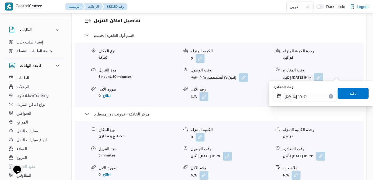
click at [350, 94] on span "تاكيد" at bounding box center [353, 93] width 7 height 7
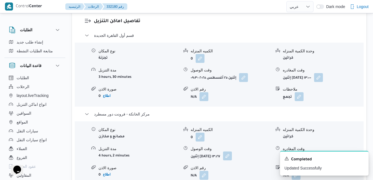
click at [232, 151] on button "button" at bounding box center [227, 155] width 9 height 9
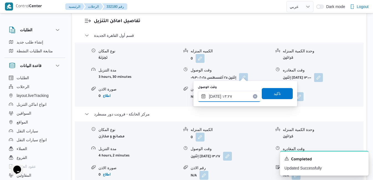
click at [224, 97] on input "٢٥/٠٨/٢٠٢٥ ١٣:٢٧" at bounding box center [229, 96] width 63 height 11
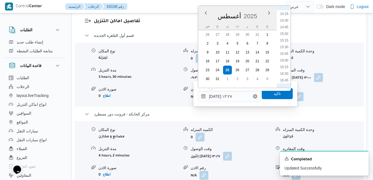
scroll to position [442, 0]
click at [286, 30] on li "17:15" at bounding box center [284, 30] width 13 height 6
type input "[DATE] ١٧:١٥"
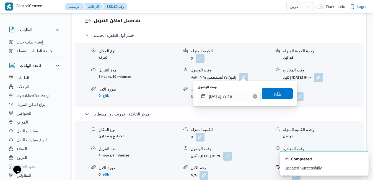
click at [274, 91] on span "تاكيد" at bounding box center [277, 93] width 7 height 7
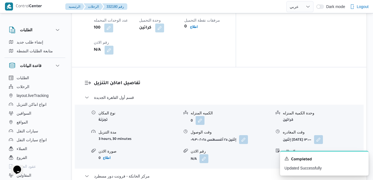
scroll to position [498, 0]
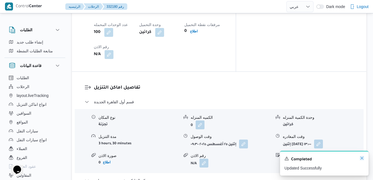
click at [361, 158] on icon "Dismiss toast" at bounding box center [362, 158] width 4 height 4
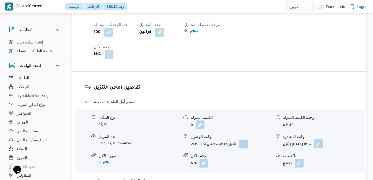
click at [323, 139] on button "button" at bounding box center [318, 143] width 9 height 9
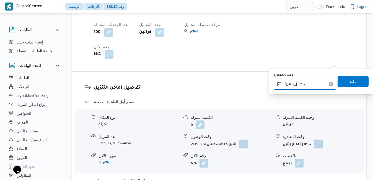
click at [318, 86] on input "٢٥/٠٨/٢٠٢٥ ١٣:٠٠" at bounding box center [305, 84] width 63 height 11
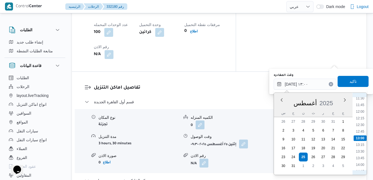
scroll to position [371, 0]
click at [359, 166] on li "16:30" at bounding box center [360, 167] width 13 height 6
type input "٢٥/٠٨/٢٠٢٥ ١٦:٣٠"
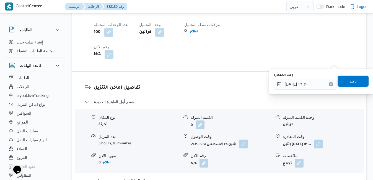
click at [358, 81] on span "تاكيد" at bounding box center [353, 81] width 31 height 11
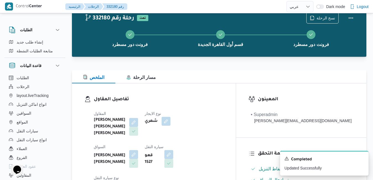
scroll to position [0, 0]
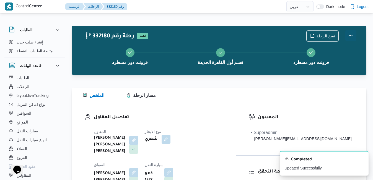
click at [350, 40] on button "Actions" at bounding box center [351, 35] width 11 height 11
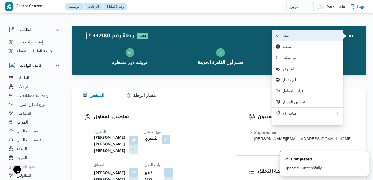
click at [309, 34] on span "تمت" at bounding box center [311, 35] width 58 height 4
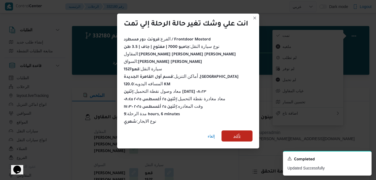
click at [237, 135] on span "تأكيد" at bounding box center [236, 136] width 7 height 7
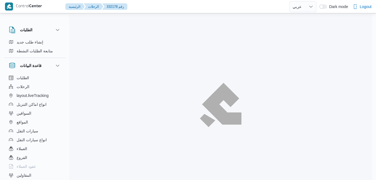
select select "ar"
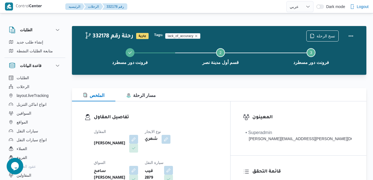
click at [236, 93] on div "الملخص مسار الرحلة" at bounding box center [219, 94] width 295 height 13
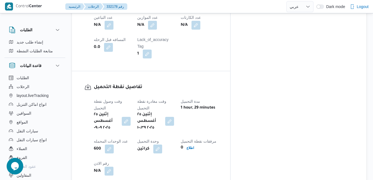
scroll to position [388, 0]
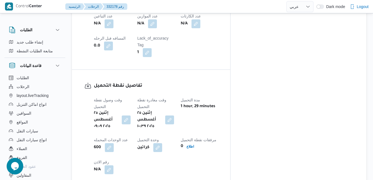
drag, startPoint x: 200, startPoint y: 39, endPoint x: 201, endPoint y: 45, distance: 5.5
click at [175, 109] on div "إثنين ٢٥ أغسطس ٢٠٢٥ ١٠:٣٩" at bounding box center [156, 119] width 38 height 21
click at [174, 115] on button "button" at bounding box center [169, 119] width 9 height 9
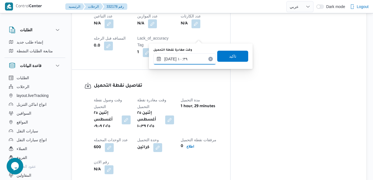
click at [192, 56] on input "[DATE] ١٠:٣٩" at bounding box center [184, 58] width 63 height 11
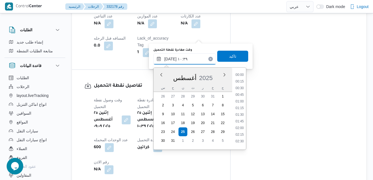
scroll to position [241, 0]
click at [241, 86] on li "09:30" at bounding box center [239, 87] width 13 height 6
type input "[DATE] ٠٩:٣٠"
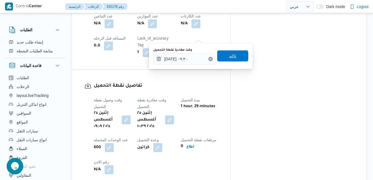
click at [234, 57] on span "تاكيد" at bounding box center [232, 55] width 31 height 11
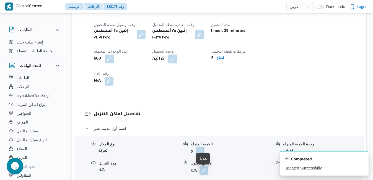
click at [206, 173] on button "button" at bounding box center [204, 170] width 9 height 9
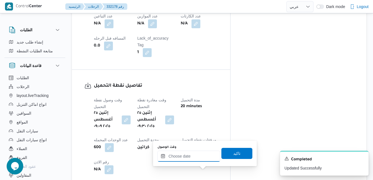
click at [203, 158] on input "وقت الوصول" at bounding box center [189, 156] width 63 height 11
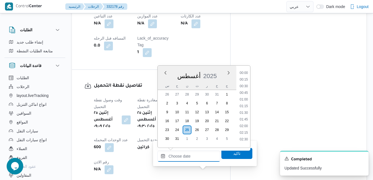
scroll to position [493, 0]
click at [218, 68] on div "أغسطس 2025" at bounding box center [197, 75] width 79 height 14
click at [244, 102] on li "10:00" at bounding box center [244, 101] width 13 height 6
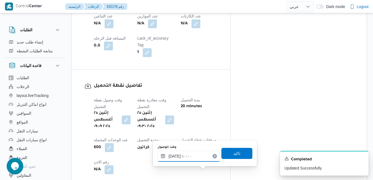
click at [174, 156] on input "[DATE] ١٠:٠٠" at bounding box center [189, 156] width 63 height 11
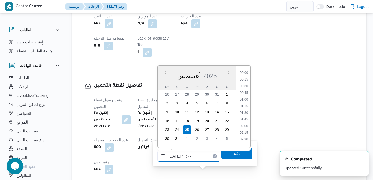
scroll to position [228, 0]
type input "[DATE] ١٠:05"
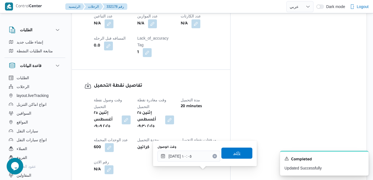
click at [233, 156] on span "تاكيد" at bounding box center [236, 153] width 7 height 7
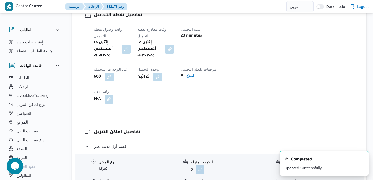
scroll to position [509, 0]
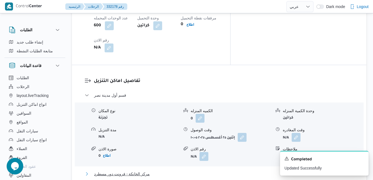
click at [293, 171] on button "مركز الخانكة - فرونت دور مسطرد" at bounding box center [219, 174] width 269 height 7
click at [362, 157] on icon "Dismiss toast" at bounding box center [362, 158] width 4 height 4
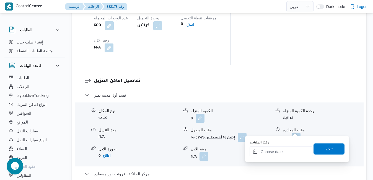
click at [274, 153] on input "وقت المغادره" at bounding box center [281, 151] width 63 height 11
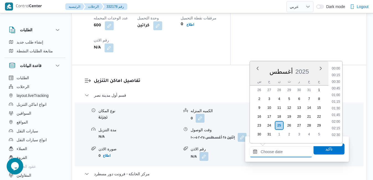
scroll to position [493, 0]
click at [316, 64] on div "أغسطس 2025" at bounding box center [289, 70] width 79 height 14
click at [336, 104] on li "17:30" at bounding box center [336, 104] width 13 height 6
type input "٢٥/٠٨/٢٠٢٥ ١٧:٣٠"
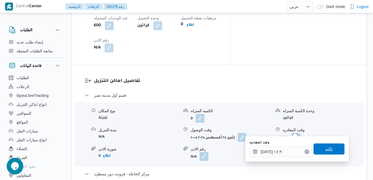
click at [326, 149] on span "تاكيد" at bounding box center [329, 149] width 7 height 7
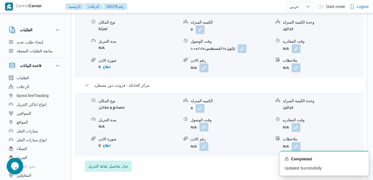
click at [205, 130] on button "button" at bounding box center [204, 127] width 9 height 9
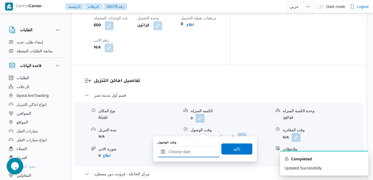
click at [193, 154] on input "وقت الوصول" at bounding box center [189, 151] width 63 height 11
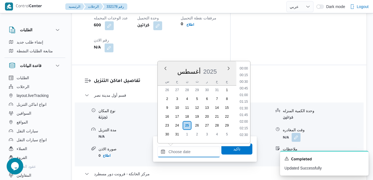
scroll to position [493, 0]
click at [223, 70] on div "أغسطس 2025" at bounding box center [197, 70] width 79 height 14
click at [245, 97] on li "17:15" at bounding box center [244, 98] width 13 height 6
type input "[DATE] ١٧:١٥"
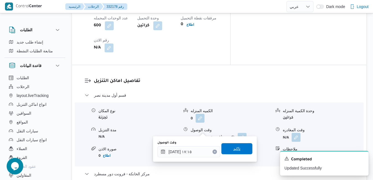
click at [228, 148] on span "تاكيد" at bounding box center [236, 148] width 31 height 11
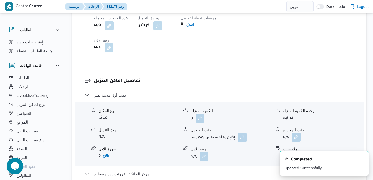
click at [297, 133] on button "button" at bounding box center [296, 137] width 9 height 9
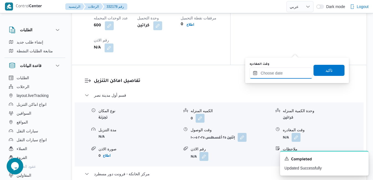
click at [275, 74] on input "وقت المغادره" at bounding box center [281, 73] width 63 height 11
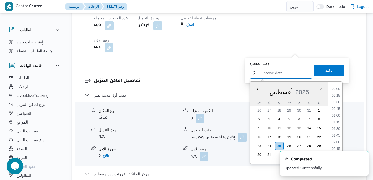
scroll to position [493, 0]
click at [257, 97] on div "أغسطس 2025" at bounding box center [289, 91] width 79 height 14
click at [338, 99] on li "16:30" at bounding box center [336, 98] width 13 height 6
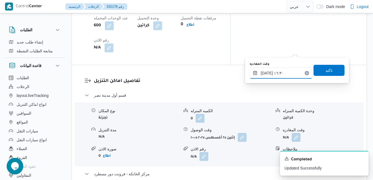
click at [267, 73] on input "[DATE] ١٦:٣٠" at bounding box center [281, 73] width 63 height 11
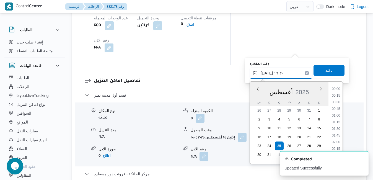
scroll to position [400, 0]
click at [267, 73] on input "[DATE] ١٦:٣٠" at bounding box center [281, 73] width 63 height 11
type input "٢٥/٠٨/٢٠٢٥ ١٦:٣4٠"
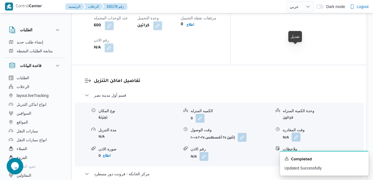
click at [295, 133] on button "button" at bounding box center [296, 137] width 9 height 9
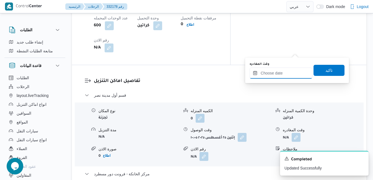
click at [281, 72] on input "وقت المغادره" at bounding box center [281, 73] width 63 height 11
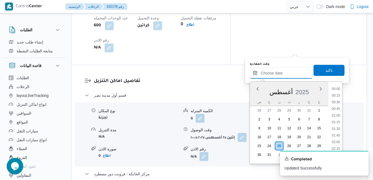
scroll to position [493, 0]
click at [254, 99] on div "س ح ن ث ر خ ج" at bounding box center [289, 102] width 79 height 8
click at [336, 105] on li "16:45" at bounding box center [336, 105] width 13 height 6
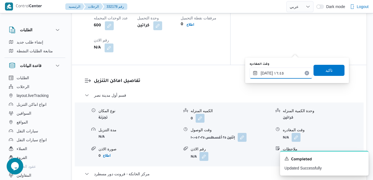
click at [267, 73] on input "٢٥/٠٨/٢٠٢٥ ١٦:٤٥" at bounding box center [281, 73] width 63 height 11
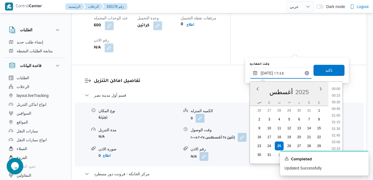
click at [267, 73] on input "٢٥/٠٨/٢٠٢٥ ١٦:٤٥" at bounding box center [281, 73] width 63 height 11
type input "٢٥/٠٨/٢٠٢٥ ١٦:٤٠"
click at [335, 69] on span "تاكيد" at bounding box center [329, 70] width 31 height 11
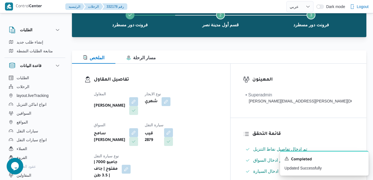
scroll to position [0, 0]
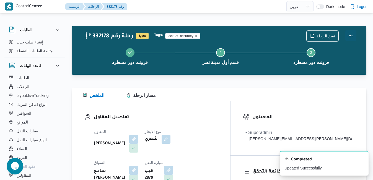
click at [352, 37] on button "Actions" at bounding box center [351, 35] width 11 height 11
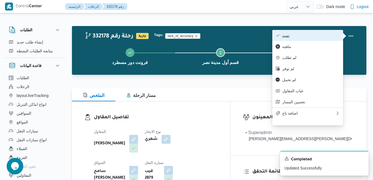
click at [328, 38] on span "تمت" at bounding box center [311, 35] width 58 height 4
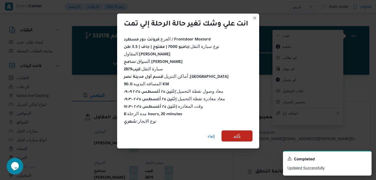
click at [245, 132] on span "تأكيد" at bounding box center [236, 135] width 31 height 11
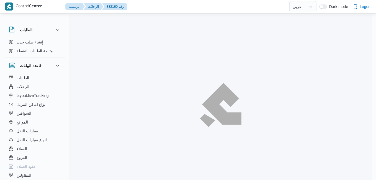
select select "ar"
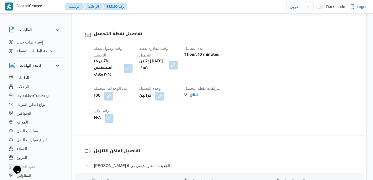
scroll to position [442, 0]
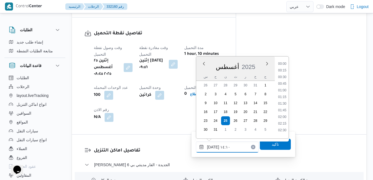
click at [226, 145] on input "[DATE] ١٤:١٠" at bounding box center [227, 146] width 63 height 11
click at [283, 80] on li "10:45" at bounding box center [282, 80] width 13 height 6
type input "[DATE] ١٠:٤٥"
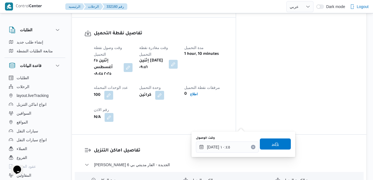
click at [272, 142] on span "تاكيد" at bounding box center [275, 144] width 7 height 7
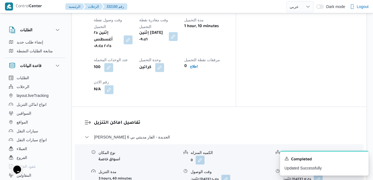
scroll to position [520, 0]
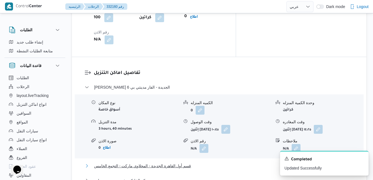
click at [276, 163] on button "قسم أول القاهرة الجديدة - المحلاوي ماركت - التجمع الخامس" at bounding box center [219, 166] width 269 height 7
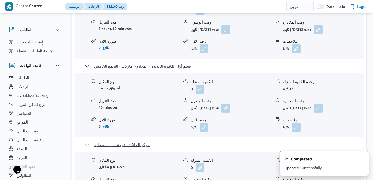
scroll to position [630, 0]
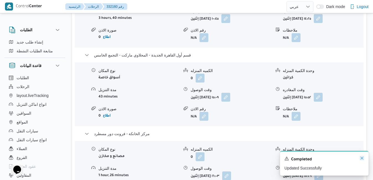
click at [362, 158] on icon "Dismiss toast" at bounding box center [362, 158] width 3 height 3
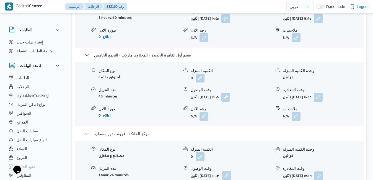
click at [231, 171] on button "button" at bounding box center [226, 175] width 9 height 9
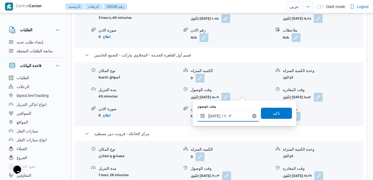
click at [218, 118] on input "[DATE] ١٦:٠٣" at bounding box center [228, 115] width 63 height 11
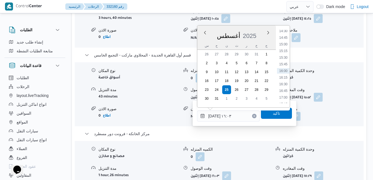
scroll to position [451, 0]
click at [286, 42] on li "17:15" at bounding box center [283, 40] width 13 height 6
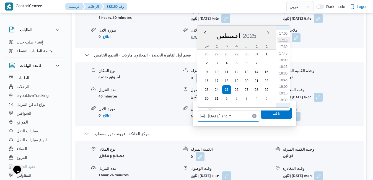
type input "[DATE] ١٧:١٥"
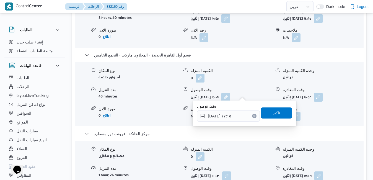
click at [279, 115] on span "تاكيد" at bounding box center [276, 112] width 31 height 11
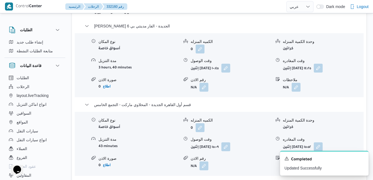
scroll to position [575, 0]
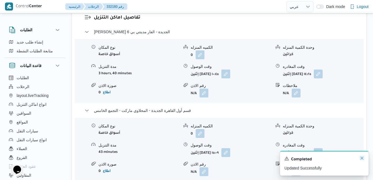
click at [361, 158] on icon "Dismiss toast" at bounding box center [362, 158] width 4 height 4
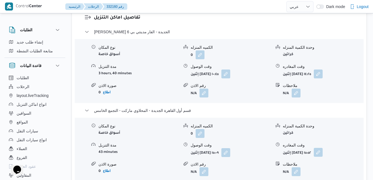
click at [323, 148] on button "button" at bounding box center [318, 152] width 9 height 9
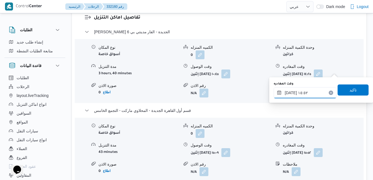
click at [309, 92] on input "٢٥/٠٨/٢٠٢٥ ١٥:٥٢" at bounding box center [305, 92] width 63 height 11
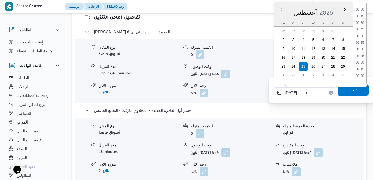
scroll to position [380, 0]
click at [360, 66] on li "16:30" at bounding box center [360, 68] width 13 height 6
type input "٢٥/٠٨/٢٠٢٥ ١٦:٣٠"
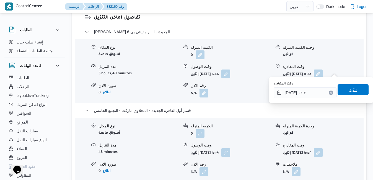
click at [350, 90] on span "تاكيد" at bounding box center [353, 89] width 7 height 7
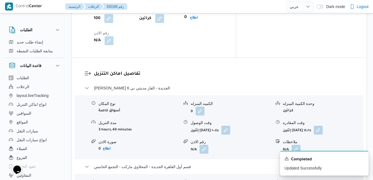
scroll to position [509, 0]
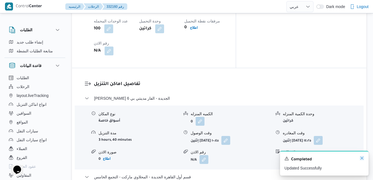
click at [362, 157] on icon "Dismiss toast" at bounding box center [362, 158] width 4 height 4
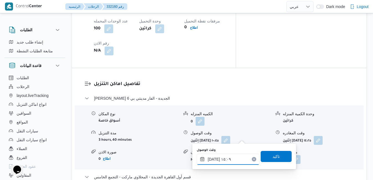
click at [217, 161] on input "٢٥/٠٨/٢٠٢٥ ١٥:٠٩" at bounding box center [228, 159] width 63 height 11
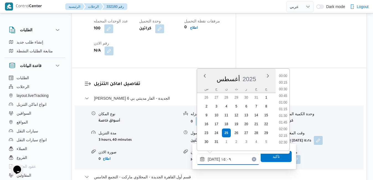
scroll to position [360, 0]
click at [284, 108] on li "14:45" at bounding box center [283, 108] width 13 height 6
type input "٢٥/٠٨/٢٠٢٥ ١٤:٤٥"
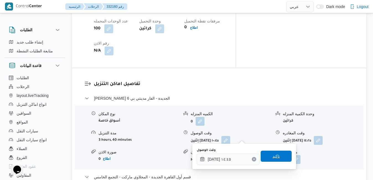
click at [273, 158] on span "تاكيد" at bounding box center [276, 156] width 7 height 7
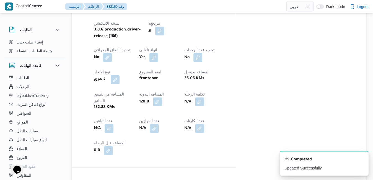
scroll to position [0, 0]
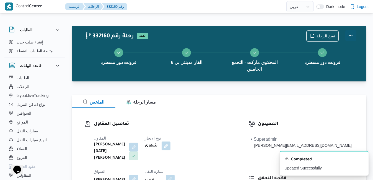
click at [351, 34] on button "Actions" at bounding box center [351, 35] width 11 height 11
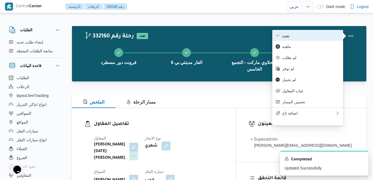
click at [307, 38] on span "تمت" at bounding box center [311, 35] width 58 height 4
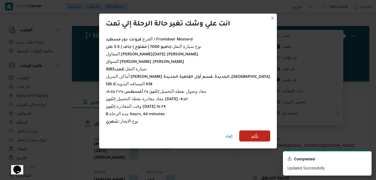
click at [251, 135] on span "تأكيد" at bounding box center [254, 136] width 7 height 7
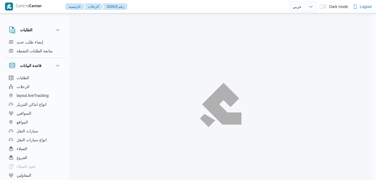
select select "ar"
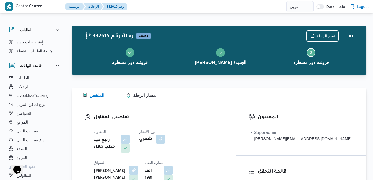
click at [236, 104] on div "تفاصيل المقاول المقاول ربيع عيد قطب هلال نوع الايجار شهري [PERSON_NAME] [PERSON…" at bounding box center [154, 165] width 164 height 128
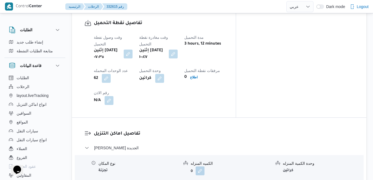
scroll to position [452, 0]
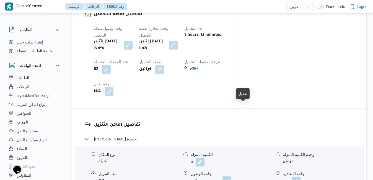
click at [231, 176] on button "button" at bounding box center [227, 180] width 9 height 9
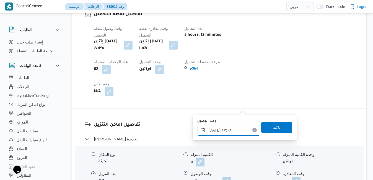
click at [222, 130] on input "[DATE] ١٧:٠٨" at bounding box center [228, 130] width 63 height 11
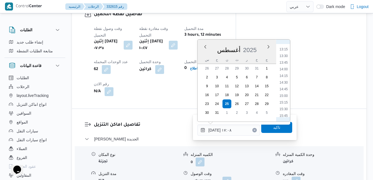
scroll to position [286, 0]
click at [284, 65] on li "11:30" at bounding box center [283, 67] width 13 height 6
type input "[DATE] ١١:٣٠"
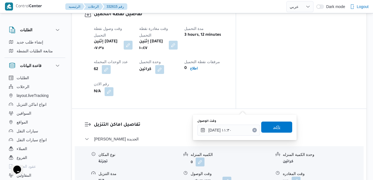
click at [275, 126] on span "تاكيد" at bounding box center [276, 127] width 7 height 7
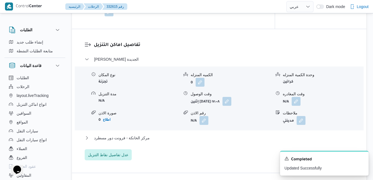
click at [240, 145] on div "مركز الخانكة - فرونت دور مسطرد" at bounding box center [219, 140] width 269 height 11
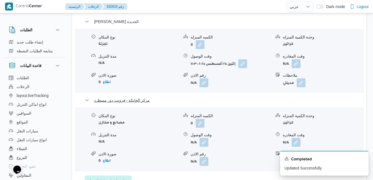
scroll to position [585, 0]
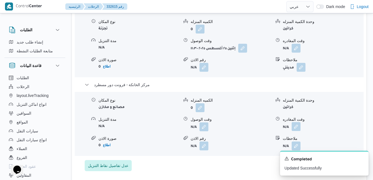
click at [296, 122] on button "button" at bounding box center [296, 126] width 9 height 9
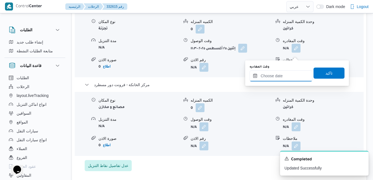
click at [280, 78] on input "وقت المغادره" at bounding box center [281, 75] width 63 height 11
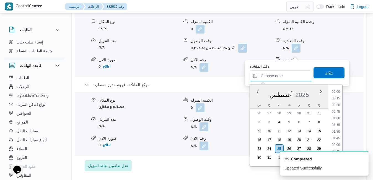
scroll to position [500, 0]
click at [257, 99] on div "أغسطس 2025" at bounding box center [289, 94] width 79 height 14
click at [334, 134] on li "18:00" at bounding box center [336, 134] width 13 height 6
type input "٢٥/٠٨/٢٠٢٥ ١٨:٠٠"
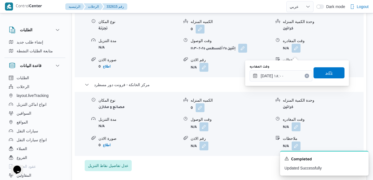
click at [329, 75] on span "تاكيد" at bounding box center [329, 72] width 31 height 11
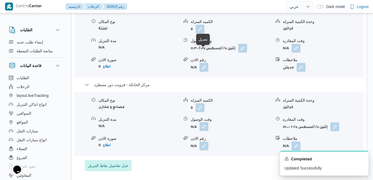
click at [204, 122] on button "button" at bounding box center [204, 126] width 9 height 9
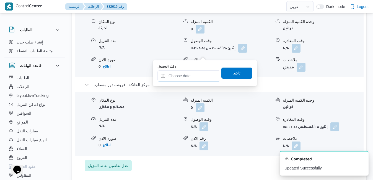
click at [184, 79] on input "وقت الوصول" at bounding box center [189, 75] width 63 height 11
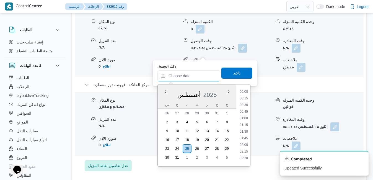
scroll to position [500, 0]
click at [163, 100] on div "أغسطس 2025" at bounding box center [197, 94] width 79 height 14
click at [244, 128] on li "17:45" at bounding box center [244, 128] width 13 height 6
type input "٢٥/٠٨/٢٠٢٥ ١٧:٤٥"
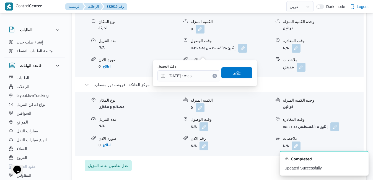
click at [238, 76] on span "تاكيد" at bounding box center [236, 72] width 31 height 11
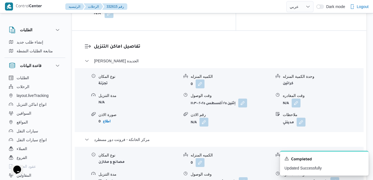
scroll to position [530, 0]
click at [297, 99] on button "button" at bounding box center [296, 103] width 9 height 9
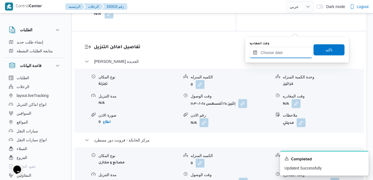
click at [281, 56] on input "وقت المغادره" at bounding box center [281, 52] width 63 height 11
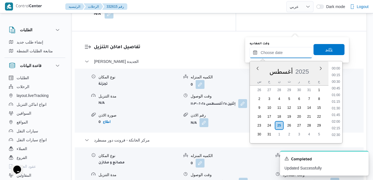
scroll to position [500, 0]
click at [255, 77] on div "أغسطس 2025" at bounding box center [289, 70] width 79 height 14
click at [337, 85] on li "17:00" at bounding box center [336, 84] width 13 height 6
type input "٢٥/٠٨/٢٠٢٥ ١٧:٠٠"
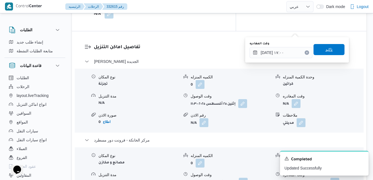
click at [326, 49] on span "تاكيد" at bounding box center [329, 49] width 7 height 7
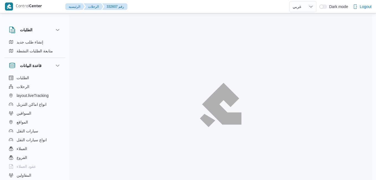
select select "ar"
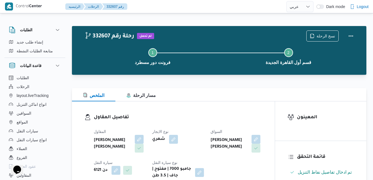
click at [251, 118] on h3 "تفاصيل المقاول" at bounding box center [178, 117] width 169 height 7
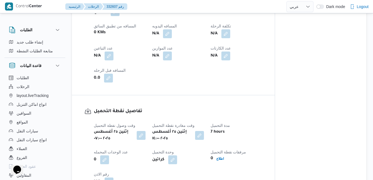
scroll to position [321, 0]
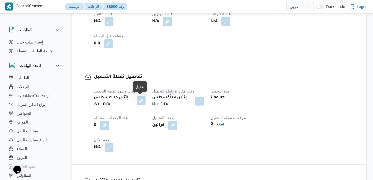
click at [143, 102] on button "button" at bounding box center [141, 100] width 9 height 9
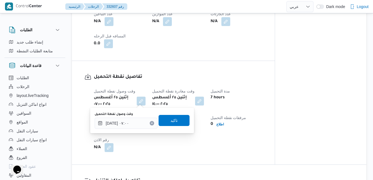
click at [151, 124] on icon "Clear input" at bounding box center [152, 123] width 2 height 2
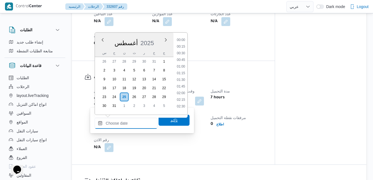
scroll to position [500, 0]
click at [171, 123] on span "تاكيد" at bounding box center [174, 120] width 7 height 7
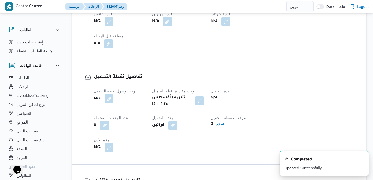
click at [200, 100] on button "button" at bounding box center [199, 100] width 9 height 9
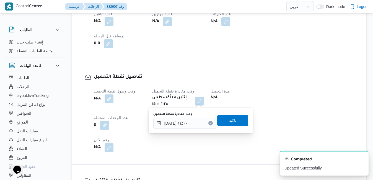
click at [210, 124] on icon "Clear input" at bounding box center [210, 122] width 1 height 1
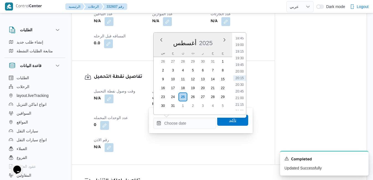
click at [229, 121] on span "تاكيد" at bounding box center [232, 120] width 7 height 7
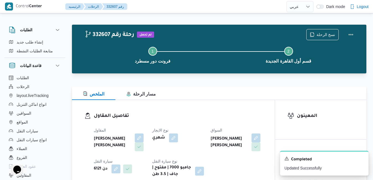
scroll to position [0, 0]
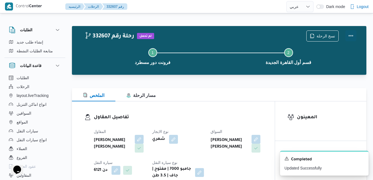
click at [353, 34] on button "Actions" at bounding box center [351, 35] width 11 height 11
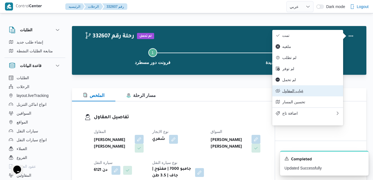
click at [293, 92] on button "غياب المقاول" at bounding box center [307, 90] width 71 height 11
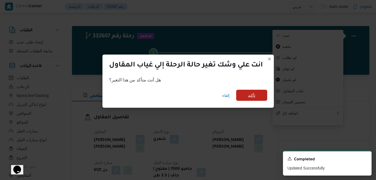
click at [255, 96] on span "تأكيد" at bounding box center [251, 95] width 7 height 7
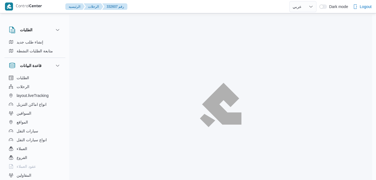
select select "ar"
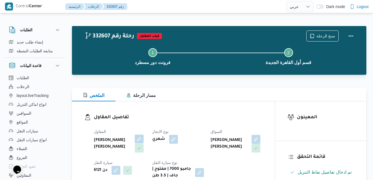
click at [139, 138] on button "button" at bounding box center [139, 139] width 9 height 9
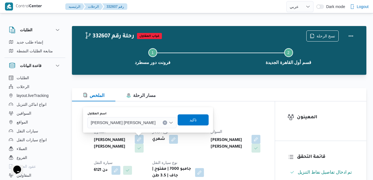
click at [157, 122] on div at bounding box center [158, 122] width 3 height 9
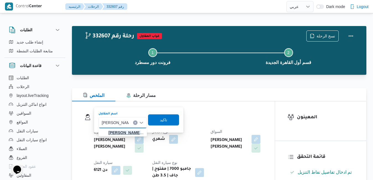
type input "عبدالمنعم مجدي"
click at [127, 133] on mark "عبدالمنعم مجدي" at bounding box center [125, 132] width 32 height 4
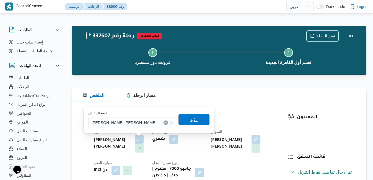
click at [181, 120] on span "تاكيد" at bounding box center [194, 119] width 31 height 11
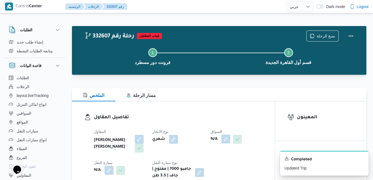
click at [226, 138] on button "button" at bounding box center [225, 139] width 9 height 9
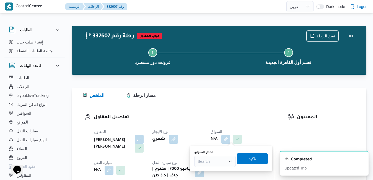
click at [208, 163] on div "Search" at bounding box center [215, 161] width 42 height 11
type input "مجدي"
click at [221, 153] on span "سيد مجدي السيد عواد" at bounding box center [218, 151] width 28 height 7
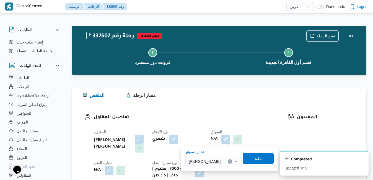
click at [252, 161] on span "تاكيد" at bounding box center [258, 158] width 31 height 11
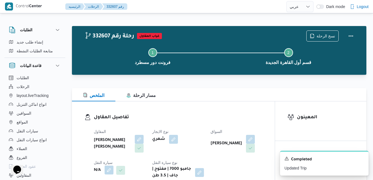
click at [109, 167] on button "button" at bounding box center [109, 170] width 9 height 9
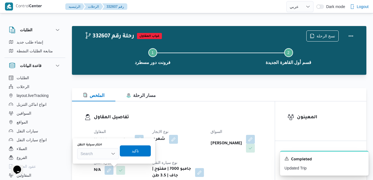
click at [106, 154] on div "Search" at bounding box center [98, 153] width 42 height 11
type input "1234"
click at [98, 162] on span "قمب 1234 | null" at bounding box center [101, 163] width 28 height 7
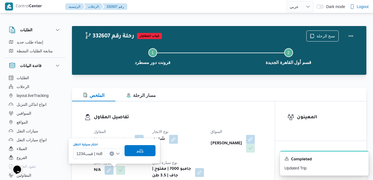
click at [137, 151] on span "تاكيد" at bounding box center [139, 150] width 7 height 7
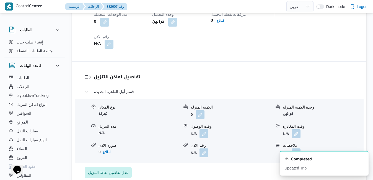
scroll to position [421, 0]
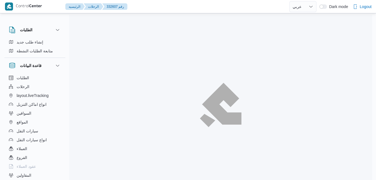
select select "ar"
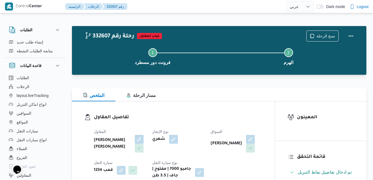
click at [208, 101] on div "الملخص مسار الرحلة" at bounding box center [219, 94] width 295 height 13
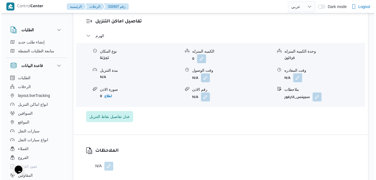
scroll to position [476, 0]
click at [124, 114] on span "عدل تفاصيل نقاط التنزيل" at bounding box center [108, 116] width 40 height 7
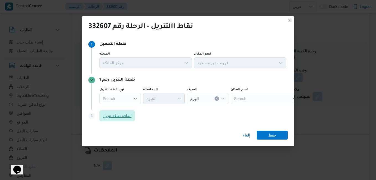
click at [120, 114] on span "اضافة نقطة تنزيل" at bounding box center [117, 115] width 29 height 7
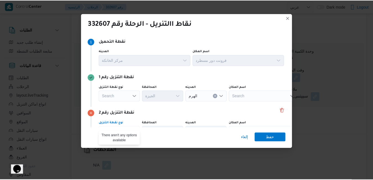
scroll to position [7, 0]
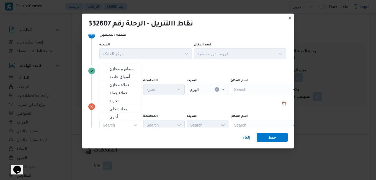
click at [129, 124] on div "Search Combo box. Selected. Combo box input. Search. Type some text or, to disp…" at bounding box center [120, 125] width 42 height 11
click at [127, 70] on span "مصانع و مخازن" at bounding box center [123, 68] width 28 height 7
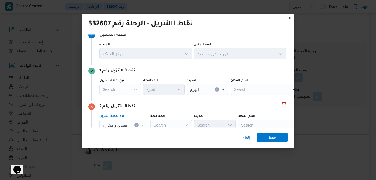
click at [269, 123] on div "Search" at bounding box center [272, 125] width 69 height 11
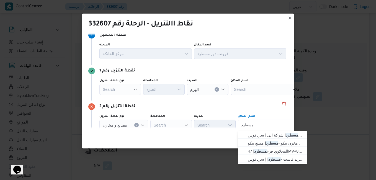
type input "مسطرد"
click at [264, 135] on span "فرونت دور مسطرد | شركة الي | سرياقوس" at bounding box center [276, 135] width 56 height 7
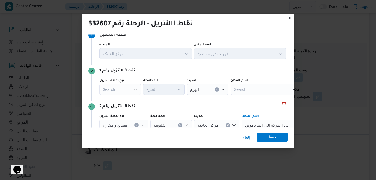
click at [268, 138] on span "حفظ" at bounding box center [272, 137] width 31 height 9
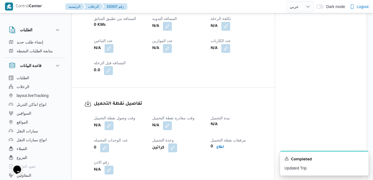
scroll to position [288, 0]
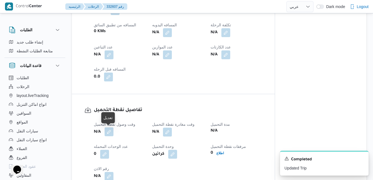
click at [110, 132] on button "button" at bounding box center [109, 131] width 9 height 9
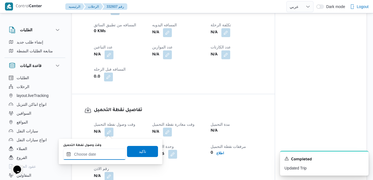
click at [94, 153] on input "وقت وصول نفطة التحميل" at bounding box center [94, 154] width 63 height 11
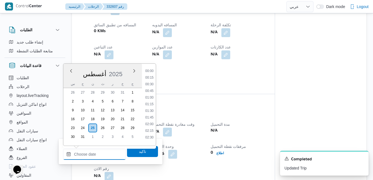
scroll to position [520, 0]
click at [219, 82] on div "العميل Frontdoor الفرع فرونت دور مسطرد نوع الرحله تجزئة تاريخ ووقت التحميل إثني…" at bounding box center [178, 5] width 175 height 157
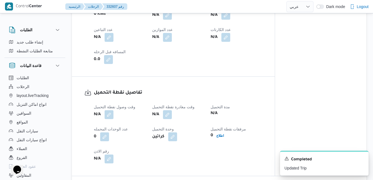
scroll to position [321, 0]
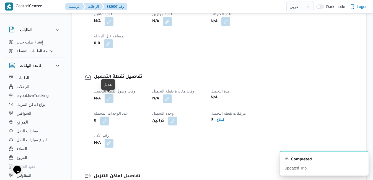
click at [111, 100] on button "button" at bounding box center [109, 98] width 9 height 9
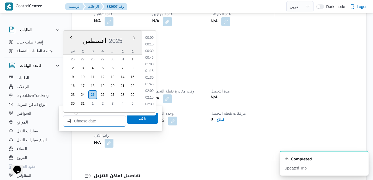
click at [95, 123] on input "وقت وصول نفطة التحميل" at bounding box center [94, 120] width 63 height 11
click at [125, 34] on div "أغسطس 2025" at bounding box center [102, 40] width 79 height 14
click at [149, 88] on li "07:00" at bounding box center [149, 88] width 13 height 6
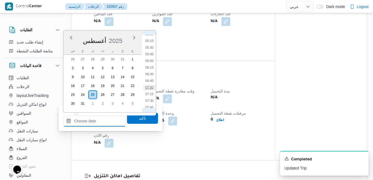
type input "٢٥/٠٨/٢٠٢٥ ٠٧:٠٠"
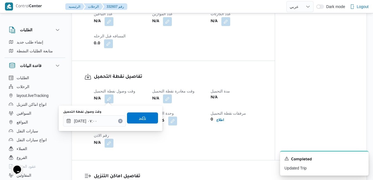
click at [139, 116] on span "تاكيد" at bounding box center [142, 118] width 7 height 7
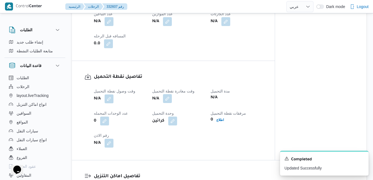
click at [169, 100] on button "button" at bounding box center [167, 98] width 9 height 9
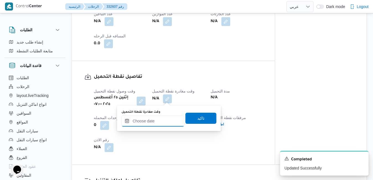
click at [154, 123] on input "وقت مغادرة نقطة التحميل" at bounding box center [153, 120] width 63 height 11
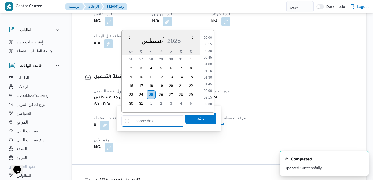
scroll to position [520, 0]
click at [186, 35] on div "أغسطس 2025" at bounding box center [161, 40] width 79 height 14
click at [209, 63] on li "08:30" at bounding box center [208, 64] width 13 height 6
type input "٢٥/٠٨/٢٠٢٥ ٠٨:٣٠"
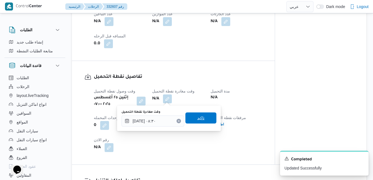
click at [188, 119] on span "تاكيد" at bounding box center [200, 117] width 31 height 11
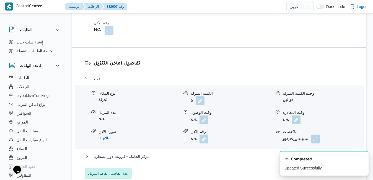
scroll to position [454, 0]
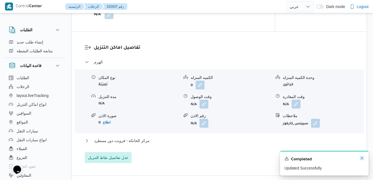
click at [362, 156] on icon "Dismiss toast" at bounding box center [362, 158] width 4 height 4
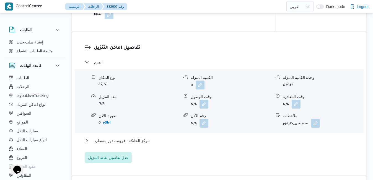
click at [229, 42] on div "تفاصيل اماكن التنزيل الهرم نوع المكان تجزئة الكميه المنزله 0 وحدة الكمية المنزل…" at bounding box center [219, 104] width 295 height 144
click at [205, 103] on button "button" at bounding box center [204, 103] width 9 height 9
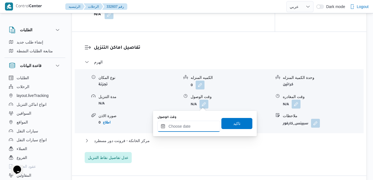
click at [182, 127] on input "وقت الوصول" at bounding box center [189, 126] width 63 height 11
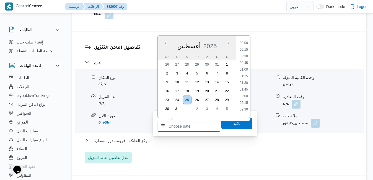
scroll to position [520, 0]
click at [221, 42] on div "أغسطس 2025" at bounding box center [197, 45] width 79 height 14
click at [244, 82] on li "09:00" at bounding box center [244, 82] width 13 height 6
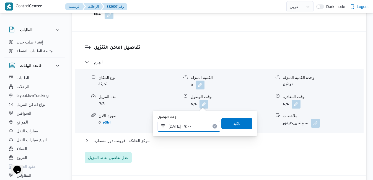
click at [175, 125] on input "٢٥/٠٨/٢٠٢٥ ٠٩:٠٠" at bounding box center [189, 126] width 63 height 11
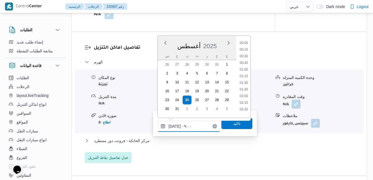
click at [175, 125] on input "٢٥/٠٨/٢٠٢٥ ٠٩:٠٠" at bounding box center [189, 126] width 63 height 11
type input "٢٥/٠٨/٢٠٢٥ ٠٩:25"
click at [221, 125] on span "تاكيد" at bounding box center [236, 123] width 31 height 11
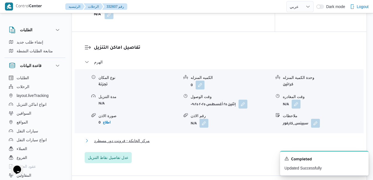
click at [193, 139] on button "مركز الخانكة - فرونت دور مسطرد" at bounding box center [219, 140] width 269 height 7
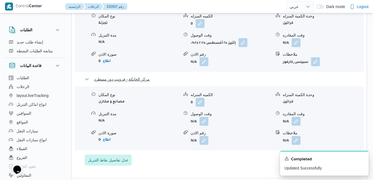
scroll to position [520, 0]
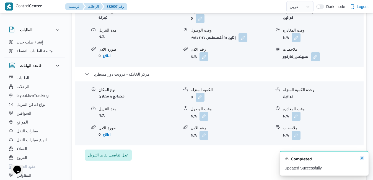
click at [363, 159] on icon "Dismiss toast" at bounding box center [362, 158] width 3 height 3
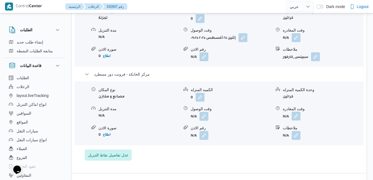
click at [298, 117] on button "button" at bounding box center [296, 116] width 9 height 9
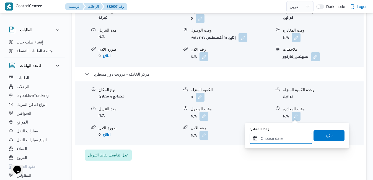
click at [268, 141] on input "وقت المغادره" at bounding box center [281, 138] width 63 height 11
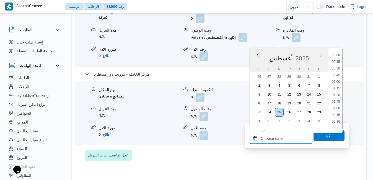
scroll to position [520, 0]
click at [254, 62] on div "أغسطس 2025" at bounding box center [289, 57] width 79 height 14
click at [199, 169] on div "تفاصيل اماكن التنزيل الهرم نوع المكان تجزئة الكميه المنزله 0 وحدة الكمية المنزل…" at bounding box center [219, 69] width 295 height 208
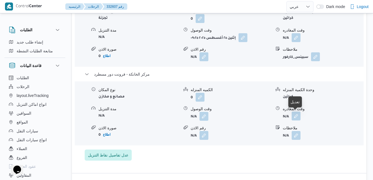
click at [299, 115] on button "button" at bounding box center [296, 116] width 9 height 9
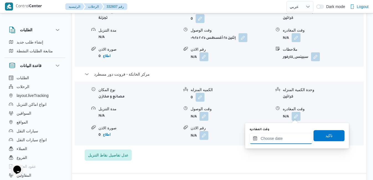
click at [271, 141] on input "وقت المغادره" at bounding box center [281, 138] width 63 height 11
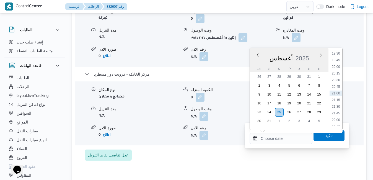
click at [268, 52] on div "أغسطس 2025" at bounding box center [289, 57] width 79 height 14
click at [337, 70] on li "17:45" at bounding box center [336, 71] width 13 height 6
type input "٢٥/٠٨/٢٠٢٥ ١٧:٤٥"
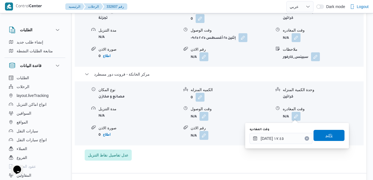
click at [326, 137] on span "تاكيد" at bounding box center [329, 135] width 7 height 7
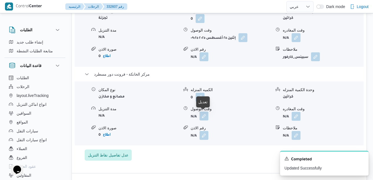
click at [206, 114] on button "button" at bounding box center [204, 116] width 9 height 9
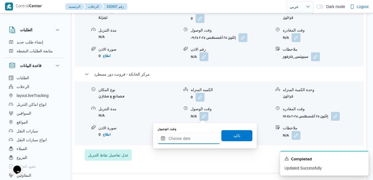
click at [187, 143] on input "وقت الوصول" at bounding box center [189, 138] width 63 height 11
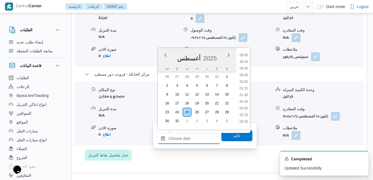
scroll to position [520, 0]
click at [215, 50] on div "أغسطس 2025" at bounding box center [197, 57] width 79 height 14
click at [245, 64] on li "17:30" at bounding box center [244, 64] width 13 height 6
type input "٢٥/٠٨/٢٠٢٥ ١٧:٣٠"
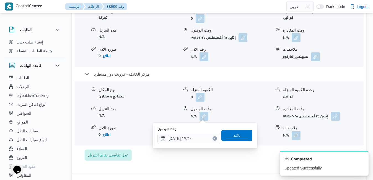
click at [233, 137] on span "تاكيد" at bounding box center [236, 135] width 7 height 7
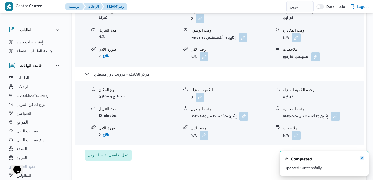
click at [360, 158] on icon "Dismiss toast" at bounding box center [362, 158] width 4 height 4
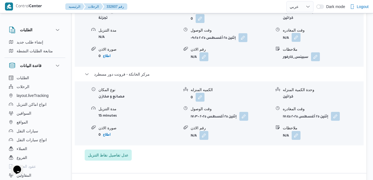
click at [297, 36] on button "button" at bounding box center [296, 37] width 9 height 9
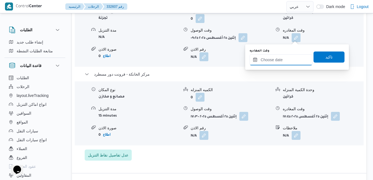
click at [271, 63] on input "وقت المغادره" at bounding box center [281, 59] width 63 height 11
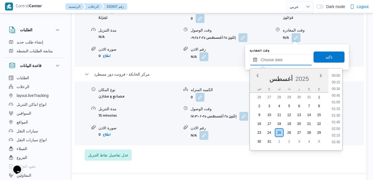
scroll to position [520, 0]
click at [255, 84] on div "أغسطس 2025" at bounding box center [289, 78] width 79 height 14
click at [336, 123] on li "16:30" at bounding box center [336, 122] width 13 height 6
type input "٢٥/٠٨/٢٠٢٥ ١٦:٣٠"
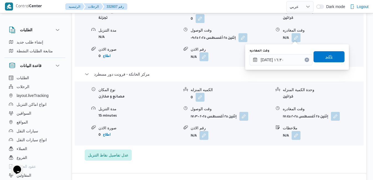
click at [317, 58] on span "تاكيد" at bounding box center [329, 56] width 31 height 11
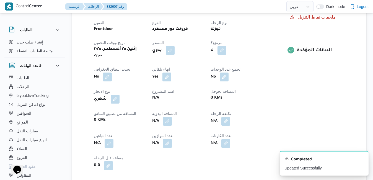
scroll to position [188, 0]
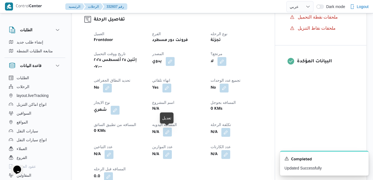
click at [167, 130] on button "button" at bounding box center [167, 132] width 9 height 9
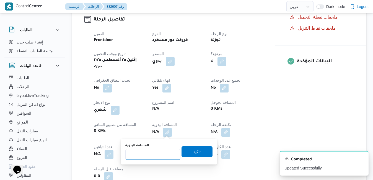
click at [152, 155] on input "المسافه اليدويه" at bounding box center [152, 154] width 55 height 11
type input "90"
click at [187, 153] on span "تاكيد" at bounding box center [197, 151] width 31 height 11
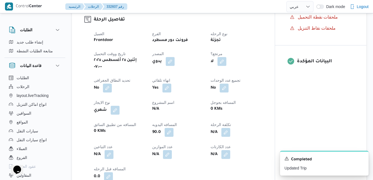
click at [257, 88] on div "No" at bounding box center [236, 88] width 53 height 10
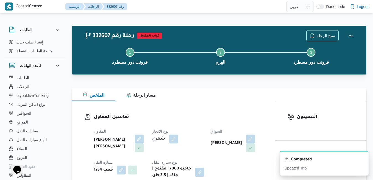
scroll to position [0, 0]
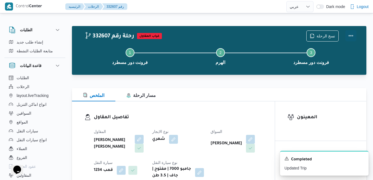
click at [348, 35] on button "Actions" at bounding box center [351, 35] width 11 height 11
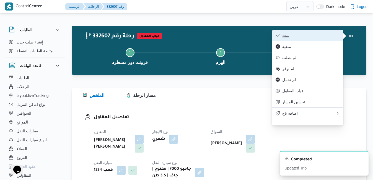
click at [297, 38] on span "تمت" at bounding box center [311, 35] width 58 height 4
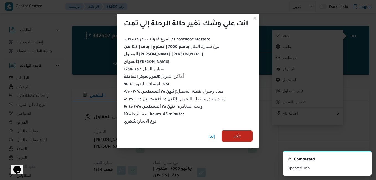
click at [231, 131] on span "تأكيد" at bounding box center [236, 135] width 31 height 11
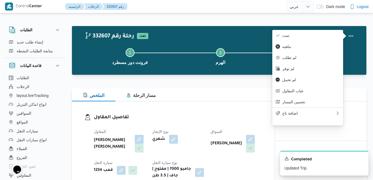
click at [209, 101] on div "الملخص مسار الرحلة" at bounding box center [219, 94] width 295 height 13
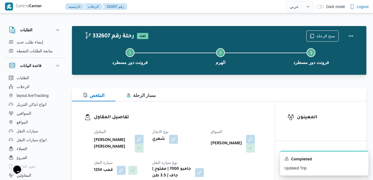
click at [209, 101] on div "الملخص مسار الرحلة" at bounding box center [219, 94] width 295 height 13
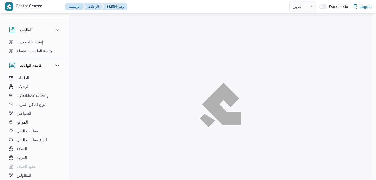
select select "ar"
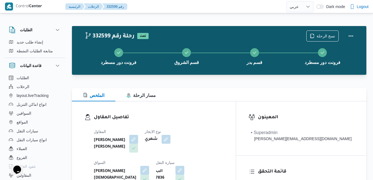
click at [205, 105] on div "تفاصيل المقاول المقاول [PERSON_NAME] [PERSON_NAME] نوع الايجار شهري السواق [PER…" at bounding box center [154, 165] width 164 height 128
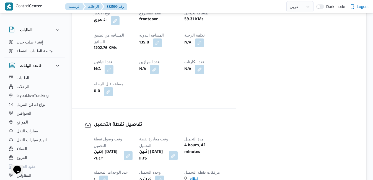
scroll to position [365, 0]
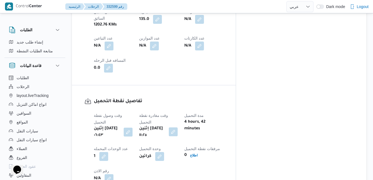
click at [178, 127] on button "button" at bounding box center [173, 131] width 9 height 9
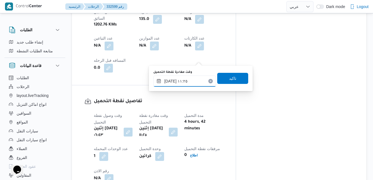
click at [182, 80] on input "[DATE] ١١:٢٥" at bounding box center [184, 81] width 63 height 11
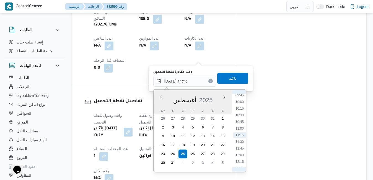
scroll to position [197, 0]
click at [239, 100] on li "07:30" at bounding box center [239, 100] width 13 height 6
type input "[DATE] ٠٧:٣٠"
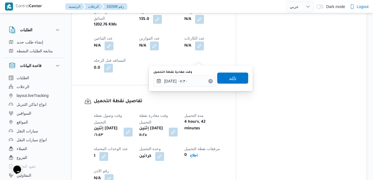
click at [234, 81] on span "تاكيد" at bounding box center [232, 78] width 31 height 11
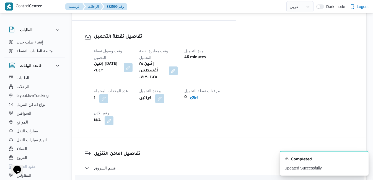
scroll to position [443, 0]
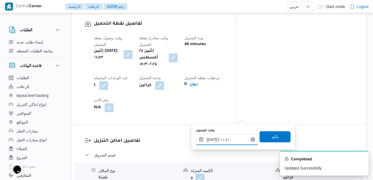
click at [223, 139] on input "٢٥/٠٨/٢٠٢٥ ١١:٤١" at bounding box center [227, 139] width 63 height 11
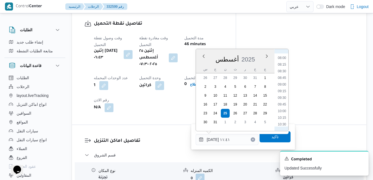
scroll to position [203, 0]
click at [282, 71] on li "08:15" at bounding box center [282, 72] width 13 height 6
type input "٢٥/٠٨/٢٠٢٥ ٠٨:١٥"
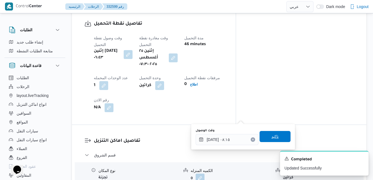
click at [272, 137] on span "تاكيد" at bounding box center [275, 136] width 7 height 7
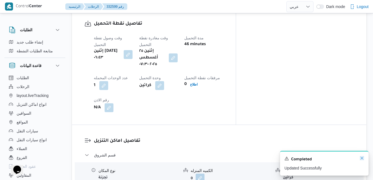
click at [361, 158] on icon "Dismiss toast" at bounding box center [362, 158] width 3 height 3
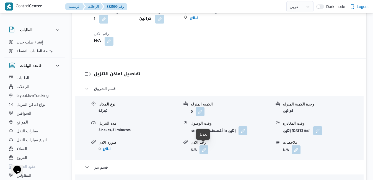
scroll to position [520, 0]
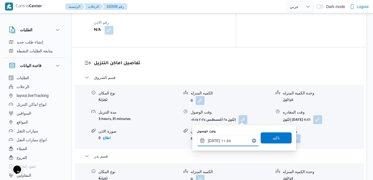
click at [223, 141] on input "٢٥/٠٨/٢٠٢٥ ١١:٥٨" at bounding box center [228, 140] width 63 height 11
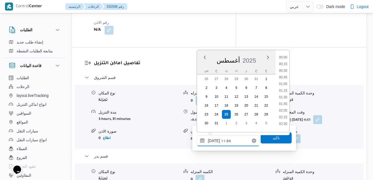
scroll to position [274, 0]
click at [283, 111] on li "12:15" at bounding box center [283, 109] width 13 height 6
type input "٢٥/٠٨/٢٠٢٥ ١٢:١٥"
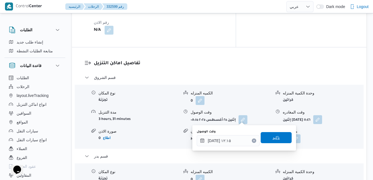
click at [272, 142] on span "تاكيد" at bounding box center [276, 137] width 31 height 11
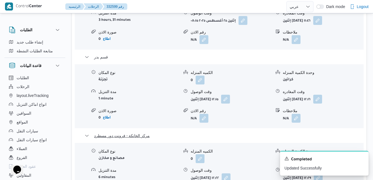
scroll to position [620, 0]
click at [362, 159] on icon "Dismiss toast" at bounding box center [362, 158] width 4 height 4
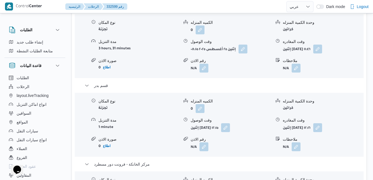
scroll to position [598, 0]
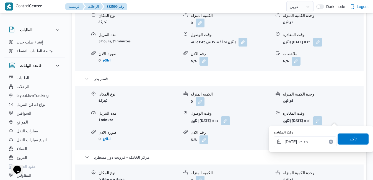
click at [302, 143] on input "٢٥/٠٨/٢٠٢٥ ١٢:٢٩" at bounding box center [305, 141] width 63 height 11
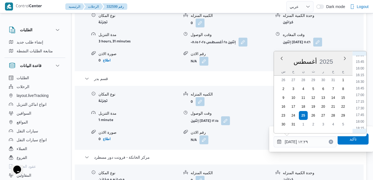
scroll to position [479, 0]
click at [362, 86] on li "19:00" at bounding box center [360, 84] width 13 height 6
type input "٢٥/٠٨/٢٠٢٥ ١٩:٠٠"
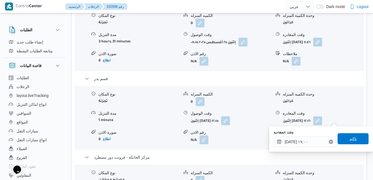
click at [348, 142] on span "تاكيد" at bounding box center [353, 138] width 31 height 11
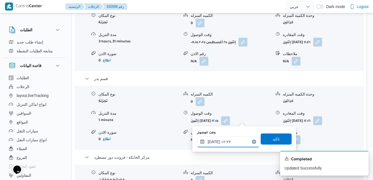
click at [228, 141] on input "٢٥/٠٨/٢٠٢٥ ١٢:٢٢" at bounding box center [228, 141] width 63 height 11
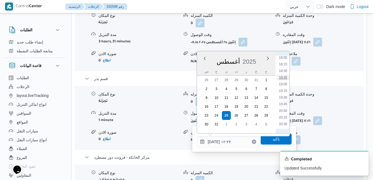
click at [284, 77] on li "18:45" at bounding box center [283, 78] width 13 height 6
type input "٢٥/٠٨/٢٠٢٥ ١٨:٤٥"
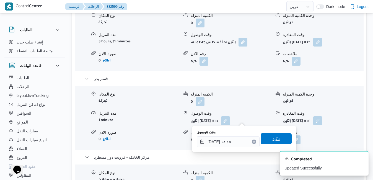
click at [267, 139] on span "تاكيد" at bounding box center [276, 138] width 31 height 11
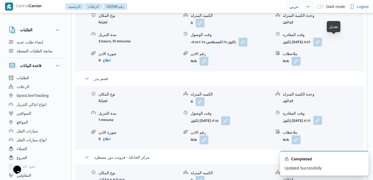
click at [322, 116] on button "button" at bounding box center [317, 120] width 9 height 9
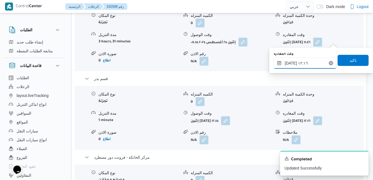
click at [310, 62] on input "٢٥/٠٨/٢٠٢٥ ١٢:١٦" at bounding box center [305, 63] width 63 height 11
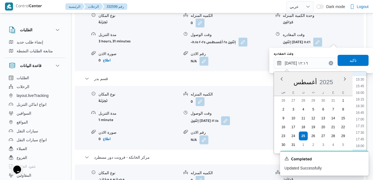
scroll to position [415, 0]
click at [361, 134] on li "17:45" at bounding box center [360, 136] width 13 height 6
type input "٢٥/٠٨/٢٠٢٥ ١٧:٤٥"
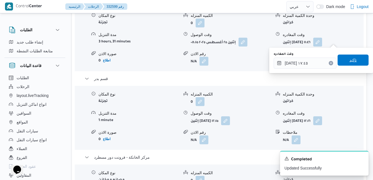
click at [355, 65] on span "تاكيد" at bounding box center [353, 60] width 31 height 11
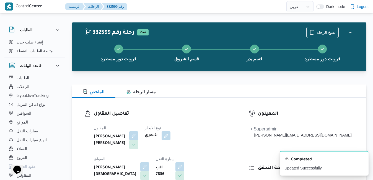
scroll to position [0, 0]
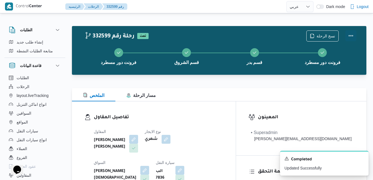
click at [351, 36] on button "Actions" at bounding box center [351, 35] width 11 height 11
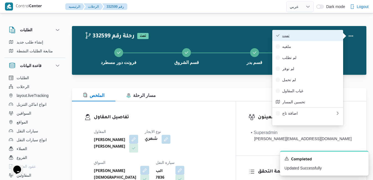
click at [320, 38] on span "تمت" at bounding box center [311, 35] width 58 height 4
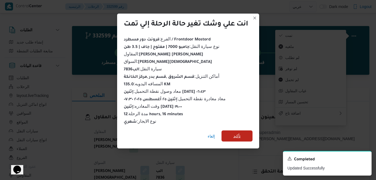
click at [246, 135] on span "تأكيد" at bounding box center [236, 135] width 31 height 11
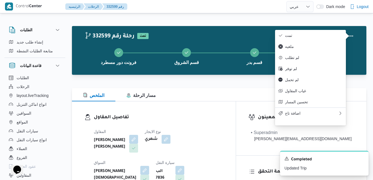
click at [217, 111] on div "تفاصيل المقاول المقاول عبدالله عيد عبدالسلام عبدالحافظ نوع الايجار شهري السواق …" at bounding box center [154, 165] width 164 height 128
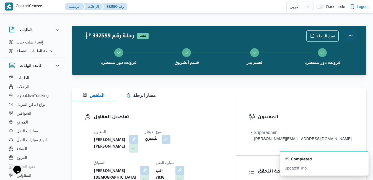
click at [350, 37] on button "Actions" at bounding box center [351, 35] width 11 height 11
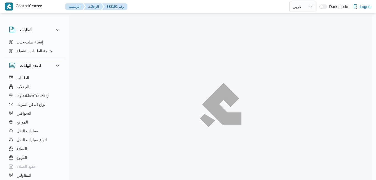
select select "ar"
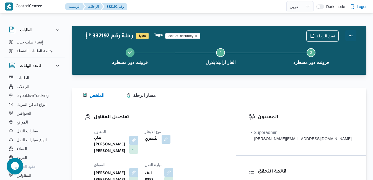
click at [353, 36] on button "Actions" at bounding box center [351, 35] width 11 height 11
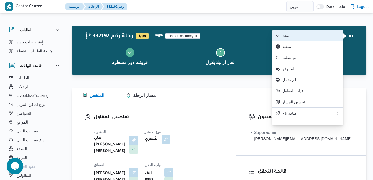
click at [319, 38] on span "تمت" at bounding box center [311, 35] width 58 height 4
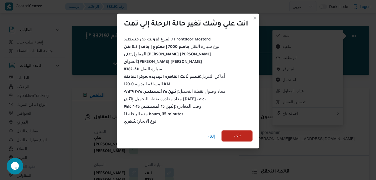
click at [243, 135] on span "تأكيد" at bounding box center [236, 135] width 31 height 11
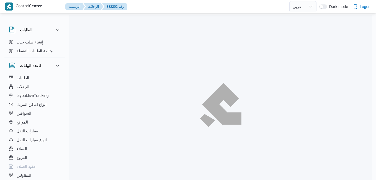
select select "ar"
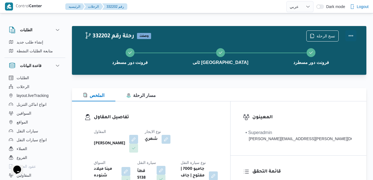
click at [353, 37] on button "Actions" at bounding box center [351, 35] width 11 height 11
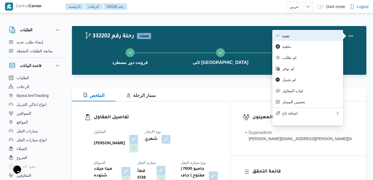
click at [319, 38] on span "تمت" at bounding box center [311, 35] width 58 height 4
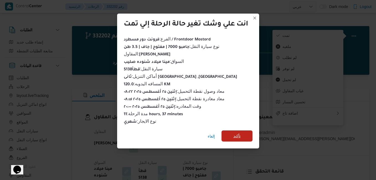
click at [241, 137] on span "تأكيد" at bounding box center [236, 135] width 31 height 11
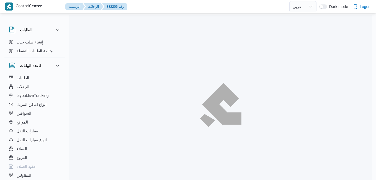
select select "ar"
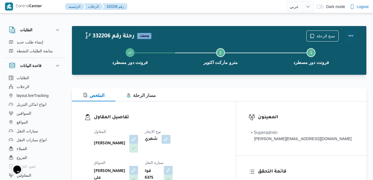
click at [350, 37] on button "Actions" at bounding box center [351, 35] width 11 height 11
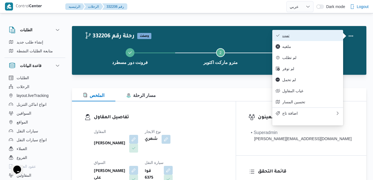
click at [308, 37] on span "تمت" at bounding box center [311, 35] width 58 height 4
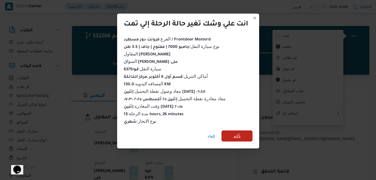
click at [238, 133] on span "تأكيد" at bounding box center [236, 136] width 7 height 7
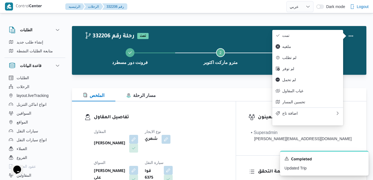
click at [223, 117] on h3 "تفاصيل المقاول" at bounding box center [159, 117] width 130 height 7
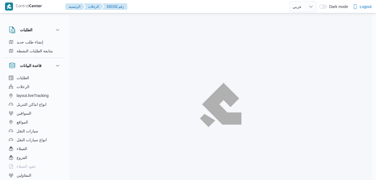
select select "ar"
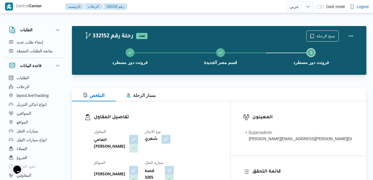
click at [222, 105] on div "تفاصيل المقاول المقاول الهامي [PERSON_NAME] [PERSON_NAME] سيارة النقل قصه 3265 …" at bounding box center [151, 165] width 158 height 128
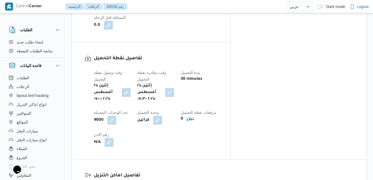
scroll to position [421, 0]
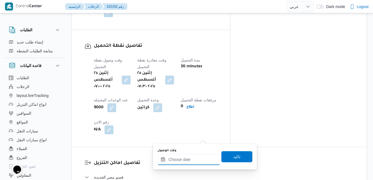
click at [188, 159] on input "وقت الوصول" at bounding box center [189, 159] width 63 height 11
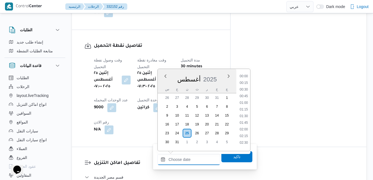
scroll to position [540, 0]
click at [221, 75] on div "أغسطس 2025" at bounding box center [197, 78] width 79 height 14
click at [244, 138] on li "08:15" at bounding box center [244, 139] width 13 height 6
type input "٢٥/٠٨/٢٠٢٥ ٠٨:١٥"
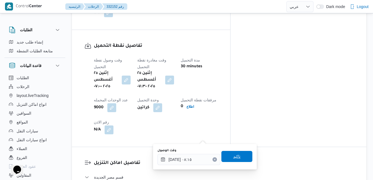
click at [235, 155] on span "تاكيد" at bounding box center [236, 156] width 7 height 7
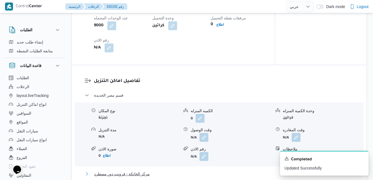
click at [212, 172] on button "مركز الخانكة - فرونت دور مسطرد" at bounding box center [219, 174] width 269 height 7
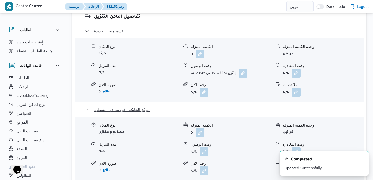
scroll to position [568, 0]
click at [298, 146] on button "button" at bounding box center [296, 150] width 9 height 9
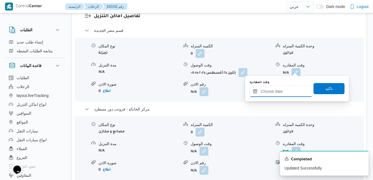
click at [278, 94] on input "وقت المغادره" at bounding box center [281, 91] width 63 height 11
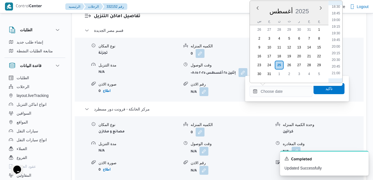
scroll to position [476, 0]
click at [336, 65] on li "20:00" at bounding box center [336, 64] width 13 height 6
type input "[DATE] ٢٠:٠٠"
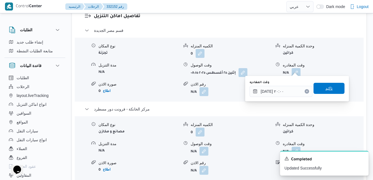
click at [320, 86] on span "تاكيد" at bounding box center [329, 88] width 31 height 11
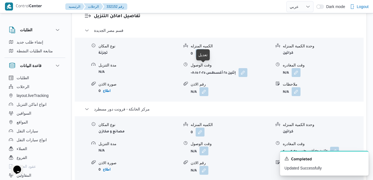
click at [201, 146] on button "button" at bounding box center [204, 150] width 9 height 9
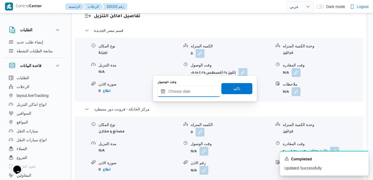
click at [195, 91] on input "وقت الوصول" at bounding box center [189, 91] width 63 height 11
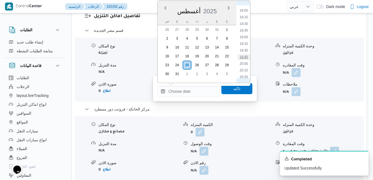
click at [245, 57] on li "19:45" at bounding box center [244, 57] width 13 height 6
type input "٢٥/٠٨/٢٠٢٥ ١٩:٤٥"
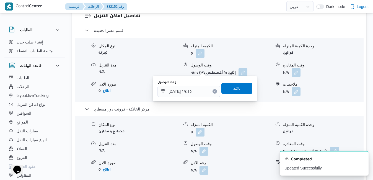
click at [233, 91] on span "تاكيد" at bounding box center [236, 88] width 7 height 7
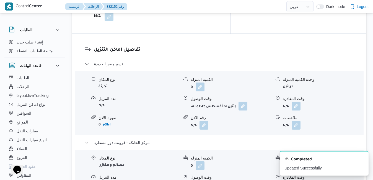
scroll to position [534, 0]
click at [299, 101] on button "button" at bounding box center [296, 105] width 9 height 9
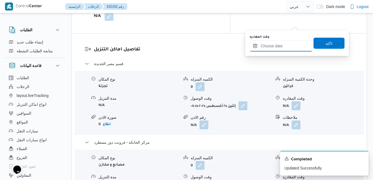
click at [272, 46] on input "وقت المغادره" at bounding box center [281, 45] width 63 height 11
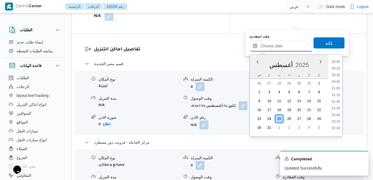
scroll to position [540, 0]
click at [252, 72] on div "س ح ن ث ر خ ج" at bounding box center [289, 75] width 79 height 8
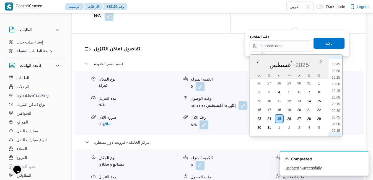
scroll to position [476, 0]
click at [336, 100] on li "19:15" at bounding box center [336, 98] width 13 height 6
type input "٢٥/٠٨/٢٠٢٥ ١٩:١٥"
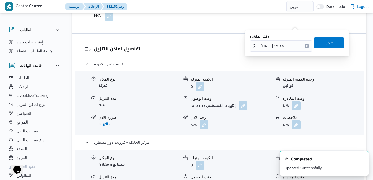
click at [331, 46] on span "تاكيد" at bounding box center [329, 42] width 31 height 11
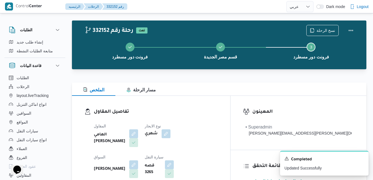
scroll to position [0, 0]
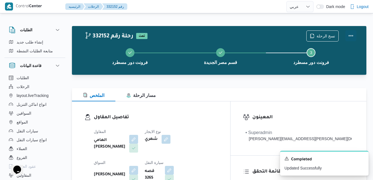
click at [352, 33] on button "Actions" at bounding box center [351, 35] width 11 height 11
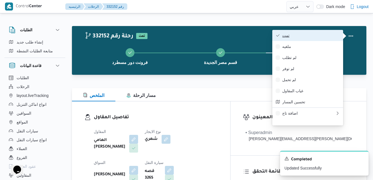
click at [318, 36] on span "تمت" at bounding box center [311, 35] width 58 height 4
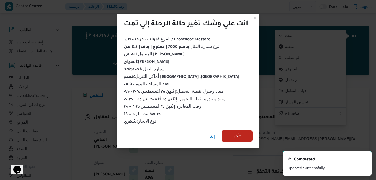
click at [236, 136] on span "تأكيد" at bounding box center [236, 136] width 7 height 7
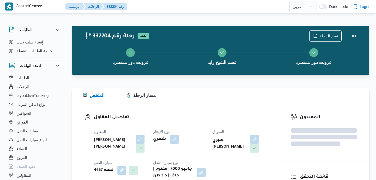
select select "ar"
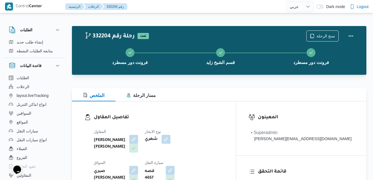
click at [227, 99] on div "الملخص مسار الرحلة" at bounding box center [219, 94] width 295 height 13
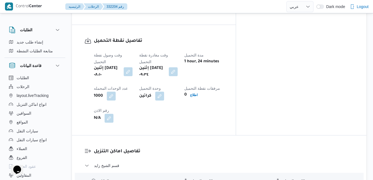
scroll to position [476, 0]
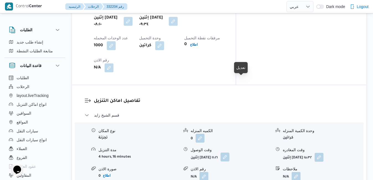
click at [230, 153] on button "button" at bounding box center [225, 157] width 9 height 9
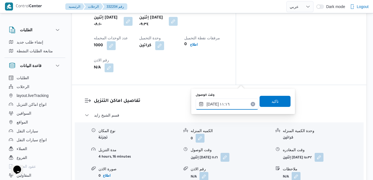
click at [216, 108] on input "[DATE] ١١:١٦" at bounding box center [227, 104] width 63 height 11
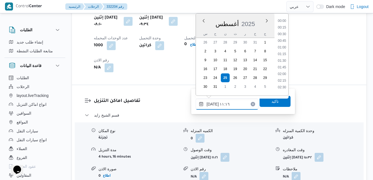
scroll to position [261, 0]
click at [284, 40] on li "10:30" at bounding box center [282, 39] width 13 height 6
type input "[DATE] ١٠:٣٠"
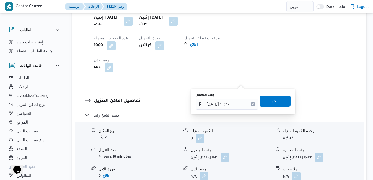
click at [272, 103] on span "تاكيد" at bounding box center [275, 101] width 7 height 7
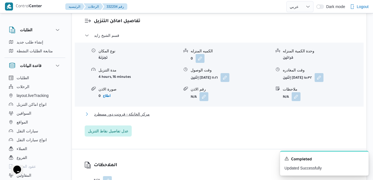
click at [235, 117] on button "مركز الخانكة - فرونت دور مسطرد" at bounding box center [219, 114] width 269 height 7
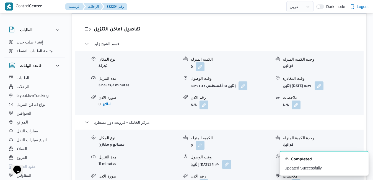
scroll to position [565, 0]
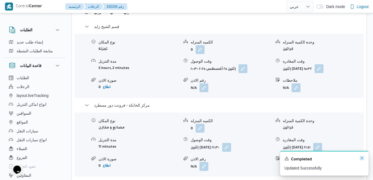
click at [362, 159] on icon "Dismiss toast" at bounding box center [362, 158] width 3 height 3
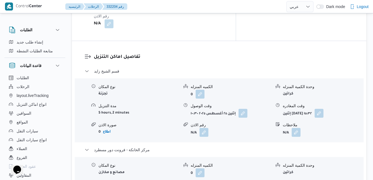
scroll to position [520, 0]
click at [324, 108] on button "button" at bounding box center [319, 112] width 9 height 9
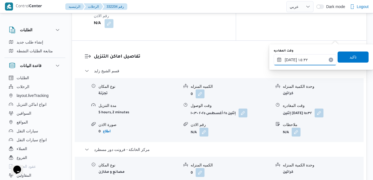
click at [310, 59] on input "[DATE] ١٥:٣٢" at bounding box center [305, 59] width 63 height 11
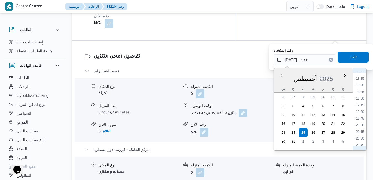
scroll to position [502, 0]
click at [362, 107] on li "20:00" at bounding box center [360, 106] width 13 height 6
type input "[DATE] ٢٠:٠٠"
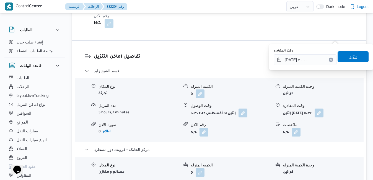
click at [352, 56] on span "تاكيد" at bounding box center [353, 56] width 7 height 7
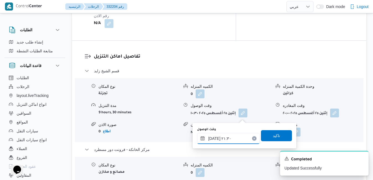
click at [221, 140] on input "٢٥/٠٨/٢٠٢٥ ٢١:٣٠" at bounding box center [228, 138] width 63 height 11
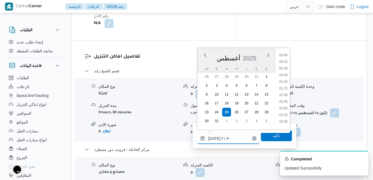
scroll to position [533, 0]
click at [341, 79] on div "نوع المكان تجزئة الكميه المنزله 0 وحدة الكمية المنزله كراتين مدة التنزيل 9 hour…" at bounding box center [219, 110] width 293 height 63
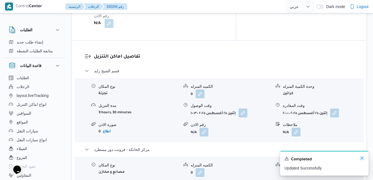
click at [361, 158] on icon "Dismiss toast" at bounding box center [362, 158] width 4 height 4
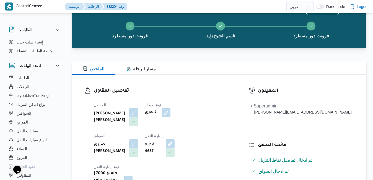
scroll to position [0, 0]
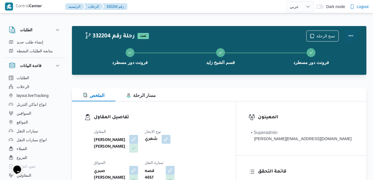
click at [354, 34] on button "Actions" at bounding box center [351, 35] width 11 height 11
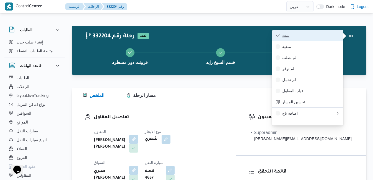
click at [322, 34] on span "تمت" at bounding box center [311, 35] width 58 height 4
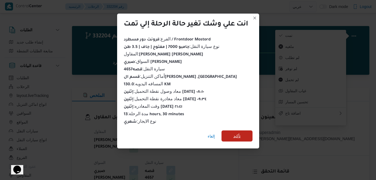
click at [236, 134] on span "تأكيد" at bounding box center [236, 136] width 7 height 7
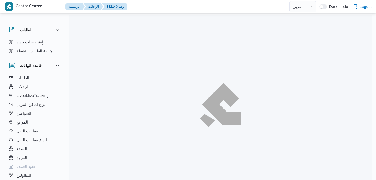
select select "ar"
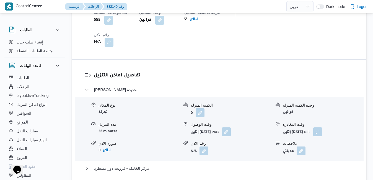
scroll to position [520, 0]
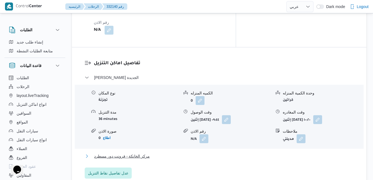
click at [243, 153] on button "مركز الخانكة - فرونت دور مسطرد" at bounding box center [219, 156] width 269 height 7
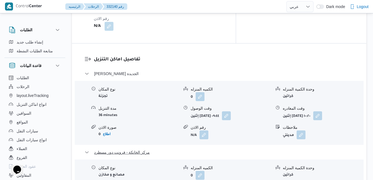
scroll to position [543, 0]
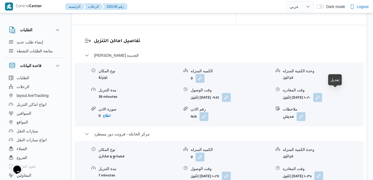
click at [323, 171] on button "button" at bounding box center [319, 175] width 9 height 9
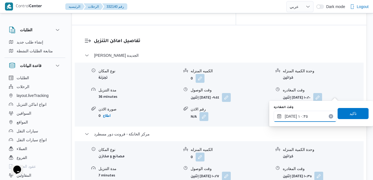
click at [306, 117] on input "[DATE] ١٠:٣٥" at bounding box center [305, 116] width 63 height 11
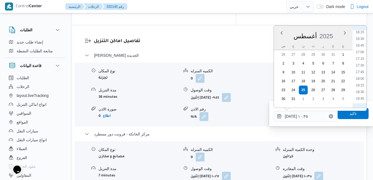
scroll to position [497, 0]
click at [362, 81] on li "20:30" at bounding box center [360, 81] width 13 height 6
type input "[DATE] ٢٠:٣٠"
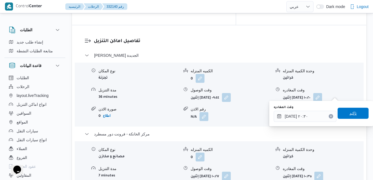
click at [343, 115] on span "تاكيد" at bounding box center [353, 113] width 31 height 11
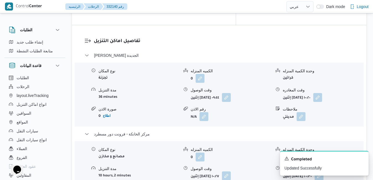
click at [231, 171] on button "button" at bounding box center [226, 175] width 9 height 9
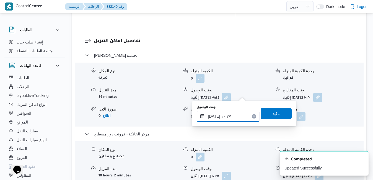
click at [227, 117] on input "[DATE] ١٠:٢٧" at bounding box center [228, 116] width 63 height 11
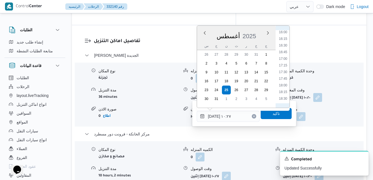
scroll to position [490, 0]
click at [283, 82] on li "20:15" at bounding box center [283, 81] width 13 height 6
type input "٢٥/٠٨/٢٠٢٥ ٢٠:١٥"
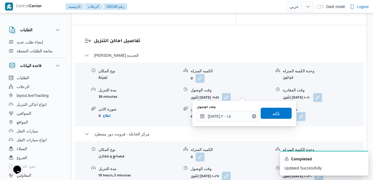
click at [274, 113] on span "تاكيد" at bounding box center [276, 113] width 7 height 7
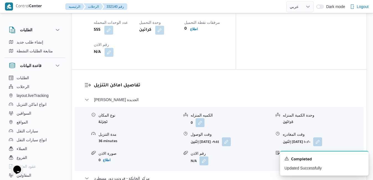
scroll to position [532, 0]
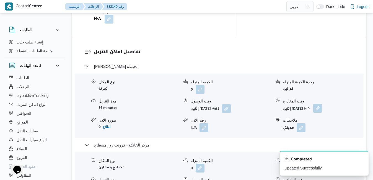
click at [322, 104] on button "button" at bounding box center [317, 108] width 9 height 9
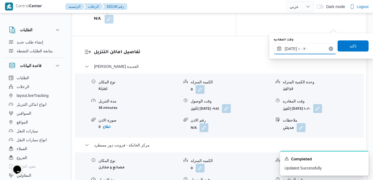
click at [310, 48] on input "٢٥/٠٨/٢٠٢٥ ١٠:٢٠" at bounding box center [305, 48] width 63 height 11
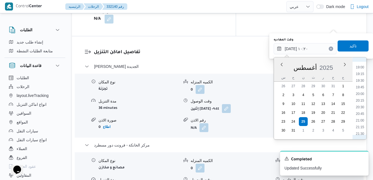
scroll to position [511, 0]
click at [362, 73] on li "19:30" at bounding box center [360, 72] width 13 height 6
type input "٢٥/٠٨/٢٠٢٥ ١٩:٣٠"
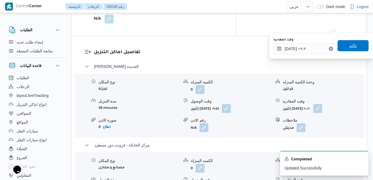
click at [354, 49] on span "تاكيد" at bounding box center [353, 45] width 31 height 11
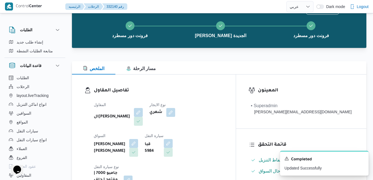
scroll to position [0, 0]
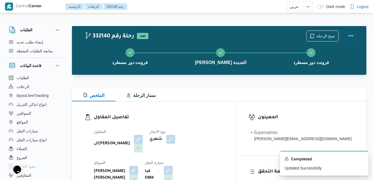
click at [349, 36] on button "Actions" at bounding box center [351, 35] width 11 height 11
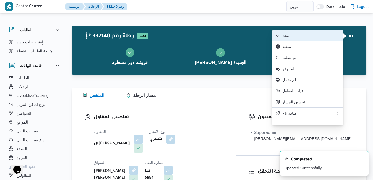
click at [326, 34] on span "تمت" at bounding box center [311, 35] width 58 height 4
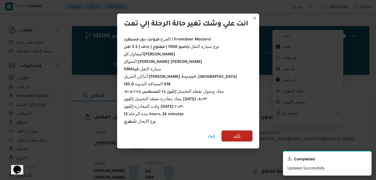
click at [237, 133] on span "تأكيد" at bounding box center [236, 136] width 7 height 7
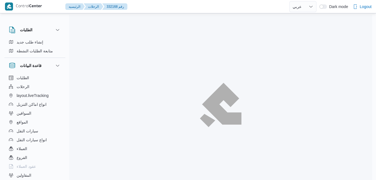
select select "ar"
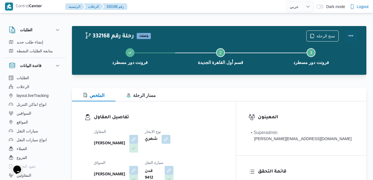
click at [351, 33] on button "Actions" at bounding box center [351, 35] width 11 height 11
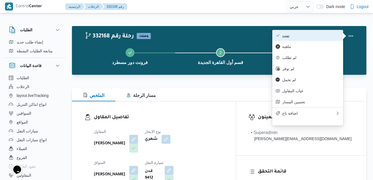
click at [312, 34] on span "تمت" at bounding box center [311, 35] width 58 height 4
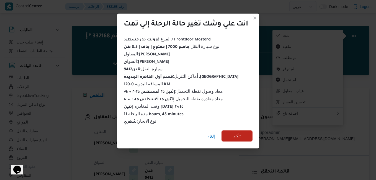
click at [241, 132] on span "تأكيد" at bounding box center [236, 135] width 31 height 11
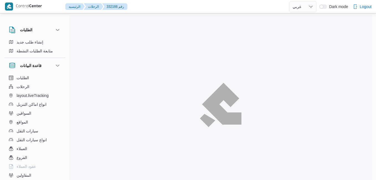
select select "ar"
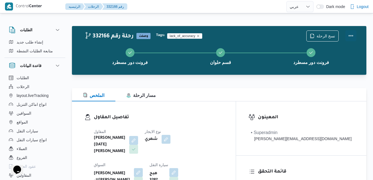
click at [351, 33] on button "Actions" at bounding box center [351, 35] width 11 height 11
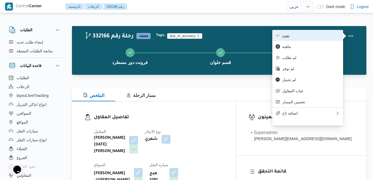
click at [314, 36] on span "تمت" at bounding box center [311, 35] width 58 height 4
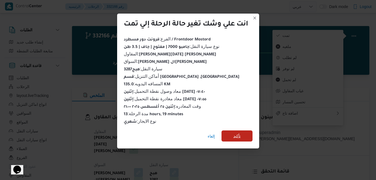
click at [241, 134] on span "تأكيد" at bounding box center [236, 136] width 7 height 7
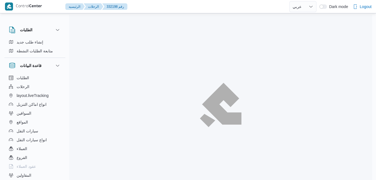
select select "ar"
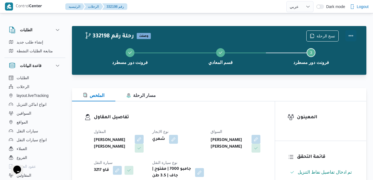
click at [351, 37] on button "Actions" at bounding box center [351, 35] width 11 height 11
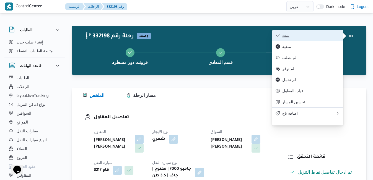
click at [315, 39] on button "تمت" at bounding box center [307, 35] width 71 height 11
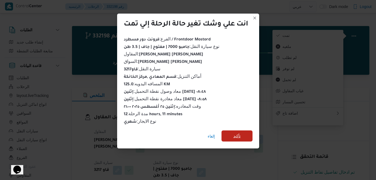
click at [238, 135] on span "تأكيد" at bounding box center [236, 136] width 7 height 7
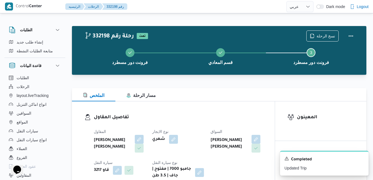
click at [211, 95] on div "الملخص مسار الرحلة" at bounding box center [219, 94] width 295 height 13
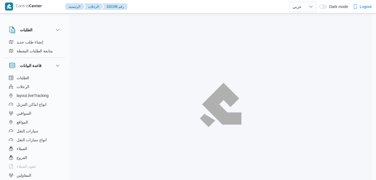
select select "ar"
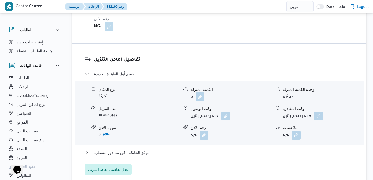
scroll to position [443, 0]
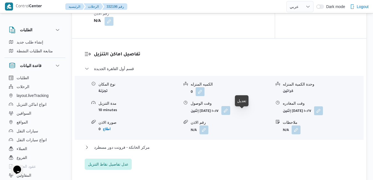
click at [230, 115] on button "button" at bounding box center [225, 110] width 9 height 9
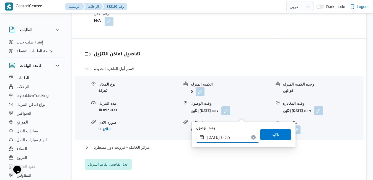
click at [221, 141] on input "٢٥/٠٨/٢٠٢٥ ١٠:١٧" at bounding box center [227, 137] width 63 height 11
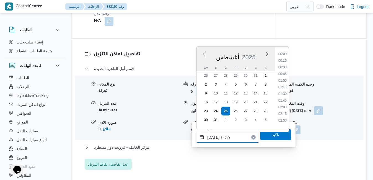
scroll to position [234, 0]
click at [286, 60] on li "09:00" at bounding box center [282, 59] width 13 height 6
type input "٢٥/٠٨/٢٠٢٥ ٠٩:٠٠"
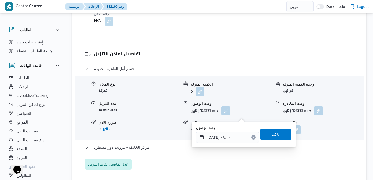
click at [272, 133] on span "تاكيد" at bounding box center [275, 134] width 7 height 7
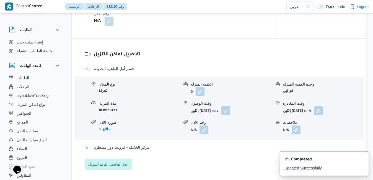
click at [246, 151] on button "مركز الخانكة - فرونت دور مسطرد" at bounding box center [219, 147] width 269 height 7
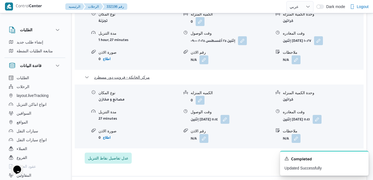
scroll to position [554, 0]
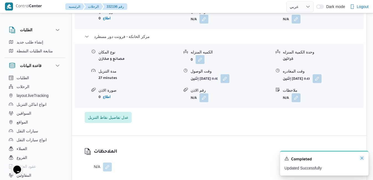
click at [362, 159] on icon "Dismiss toast" at bounding box center [362, 158] width 4 height 4
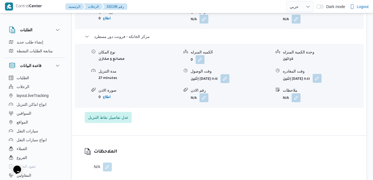
click at [322, 83] on button "button" at bounding box center [317, 78] width 9 height 9
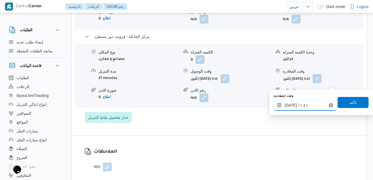
click at [312, 105] on input "٢٥/٠٨/٢٠٢٥ ١١:٤١" at bounding box center [305, 105] width 63 height 11
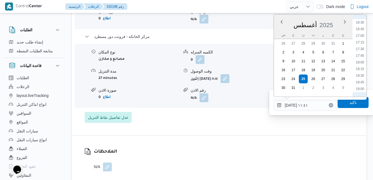
scroll to position [502, 0]
click at [361, 52] on li "20:00" at bounding box center [360, 52] width 13 height 6
type input "٢٥/٠٨/٢٠٢٥ ٢٠:٠٠"
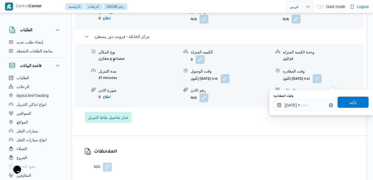
click at [350, 99] on span "تاكيد" at bounding box center [353, 102] width 31 height 11
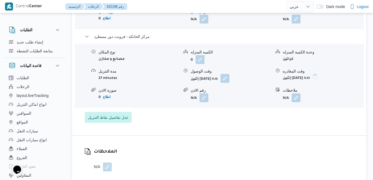
click at [230, 83] on button "button" at bounding box center [225, 78] width 9 height 9
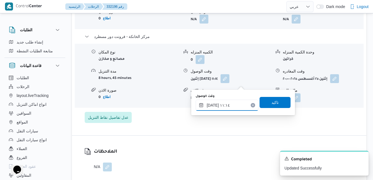
click at [228, 107] on input "٢٥/٠٨/٢٠٢٥ ١١:١٤" at bounding box center [227, 105] width 63 height 11
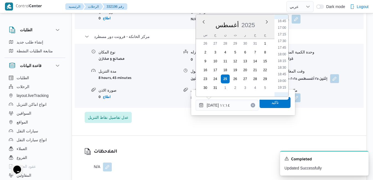
scroll to position [510, 0]
click at [282, 37] on li "19:45" at bounding box center [282, 37] width 13 height 6
type input "٢٥/٠٨/٢٠٢٥ ١٩:٤٥"
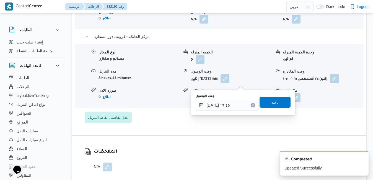
click at [275, 102] on span "تاكيد" at bounding box center [275, 102] width 31 height 11
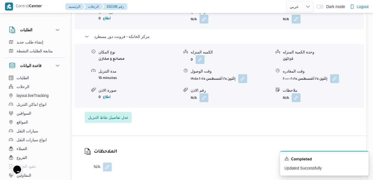
scroll to position [543, 0]
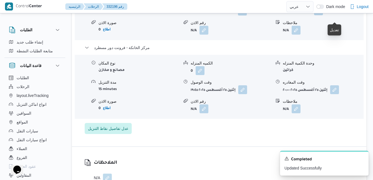
click at [323, 15] on button "button" at bounding box center [318, 10] width 9 height 9
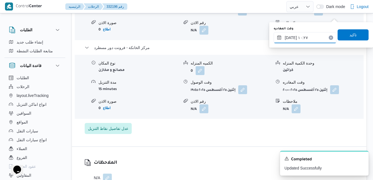
click at [310, 37] on input "٢٥/٠٨/٢٠٢٥ ١٠:٢٧" at bounding box center [305, 37] width 63 height 11
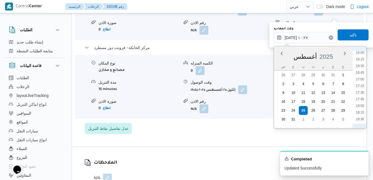
scroll to position [490, 0]
click at [361, 68] on li "19:00" at bounding box center [360, 69] width 13 height 6
type input "٢٥/٠٨/٢٠٢٥ ١٩:٠٠"
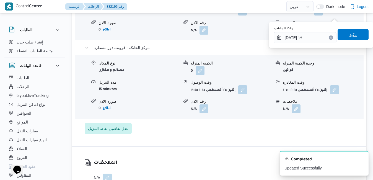
click at [355, 31] on span "تاكيد" at bounding box center [353, 34] width 31 height 11
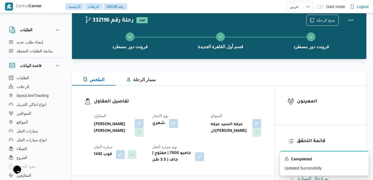
scroll to position [0, 0]
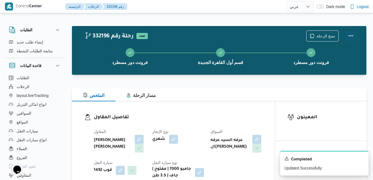
click at [352, 33] on button "Actions" at bounding box center [351, 35] width 11 height 11
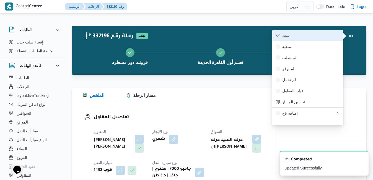
click at [331, 36] on span "تمت" at bounding box center [311, 35] width 58 height 4
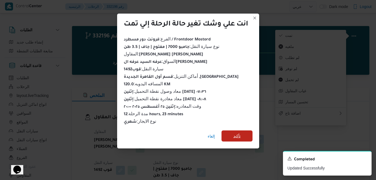
click at [244, 135] on span "تأكيد" at bounding box center [236, 135] width 31 height 11
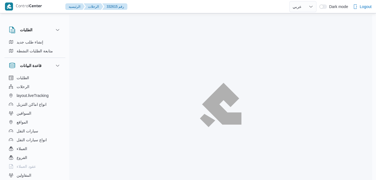
select select "ar"
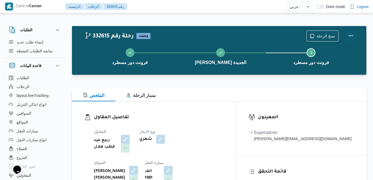
click at [351, 37] on button "Actions" at bounding box center [351, 35] width 11 height 11
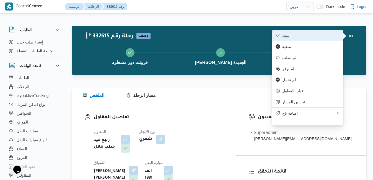
click at [319, 38] on span "تمت" at bounding box center [311, 35] width 58 height 4
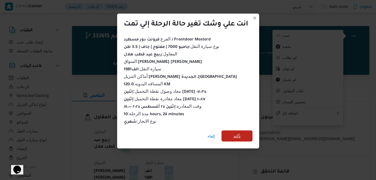
click at [240, 135] on span "تأكيد" at bounding box center [236, 136] width 7 height 7
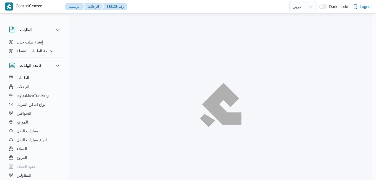
select select "ar"
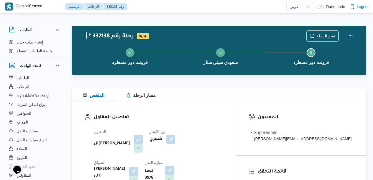
click at [350, 34] on button "Actions" at bounding box center [351, 35] width 11 height 11
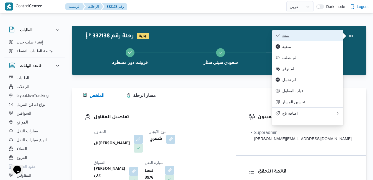
click at [323, 35] on span "تمت" at bounding box center [311, 35] width 58 height 4
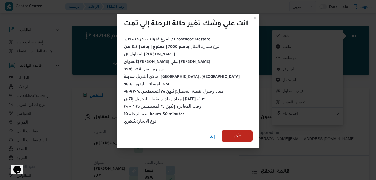
click at [248, 134] on span "تأكيد" at bounding box center [236, 135] width 31 height 11
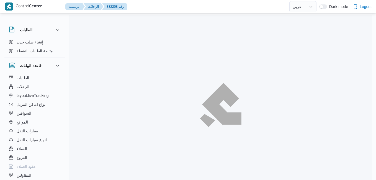
select select "ar"
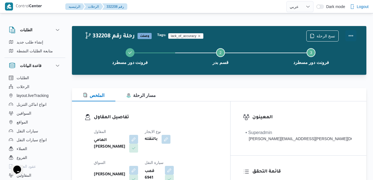
click at [349, 35] on button "Actions" at bounding box center [351, 35] width 11 height 11
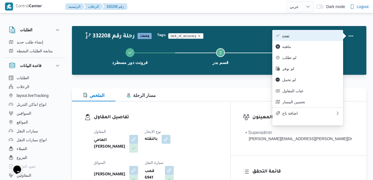
click at [309, 38] on span "تمت" at bounding box center [311, 35] width 58 height 4
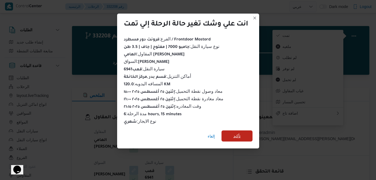
click at [234, 136] on span "تأكيد" at bounding box center [236, 136] width 7 height 7
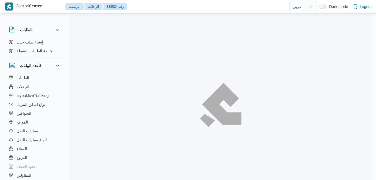
select select "ar"
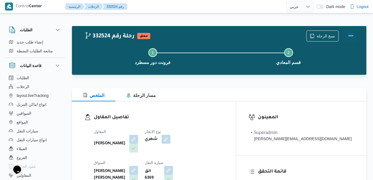
click at [352, 33] on button "Actions" at bounding box center [351, 35] width 11 height 11
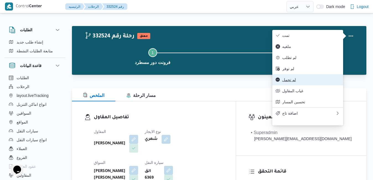
click at [295, 82] on span "لم تحمل" at bounding box center [311, 80] width 58 height 4
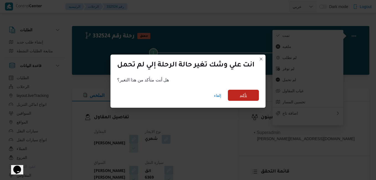
click at [251, 96] on span "تأكيد" at bounding box center [243, 95] width 31 height 11
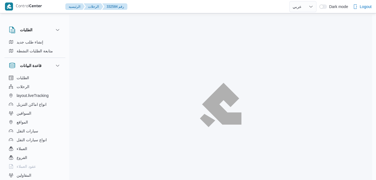
select select "ar"
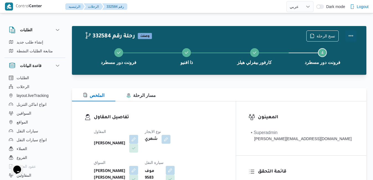
click at [350, 35] on button "Actions" at bounding box center [351, 35] width 11 height 11
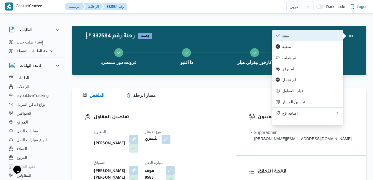
click at [300, 39] on button "تمت" at bounding box center [307, 35] width 71 height 11
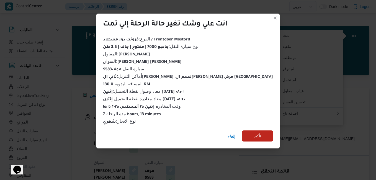
click at [246, 133] on span "تأكيد" at bounding box center [257, 135] width 31 height 11
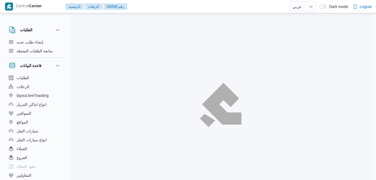
select select "ar"
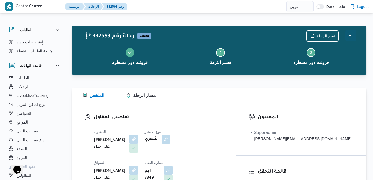
click at [348, 35] on button "Actions" at bounding box center [351, 35] width 11 height 11
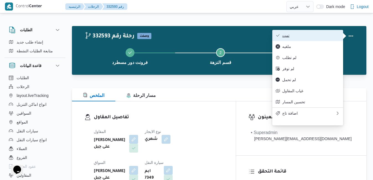
click at [321, 34] on span "تمت" at bounding box center [311, 35] width 58 height 4
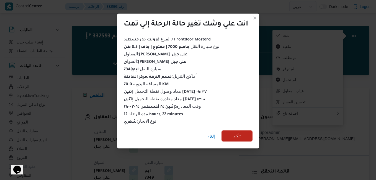
click at [240, 133] on span "تأكيد" at bounding box center [236, 136] width 7 height 7
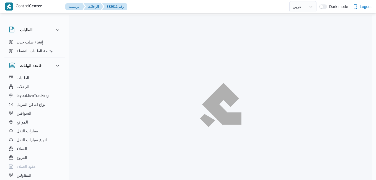
select select "ar"
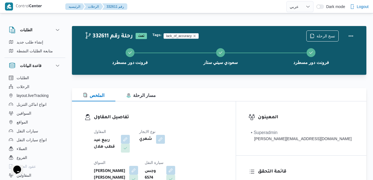
click at [238, 97] on div "الملخص مسار الرحلة" at bounding box center [219, 94] width 295 height 13
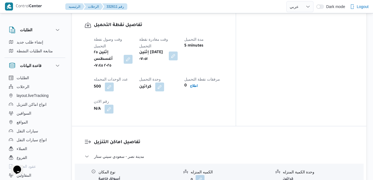
scroll to position [443, 0]
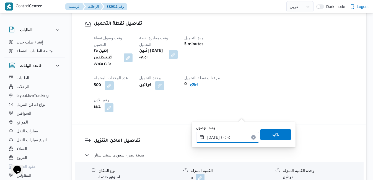
click at [225, 139] on input "[DATE] ١٠:٠٥" at bounding box center [227, 137] width 63 height 11
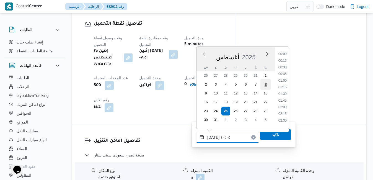
scroll to position [228, 0]
click at [285, 53] on li "08:30" at bounding box center [282, 53] width 13 height 6
type input "[DATE] ٠٨:٣٠"
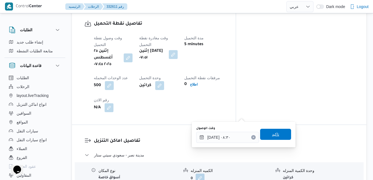
click at [278, 135] on span "تاكيد" at bounding box center [275, 134] width 31 height 11
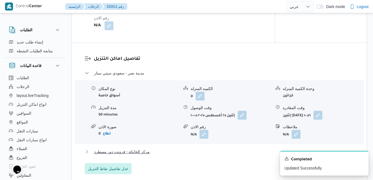
click at [234, 150] on button "مركز الخانكة - فرونت دور مسطرد" at bounding box center [219, 151] width 269 height 7
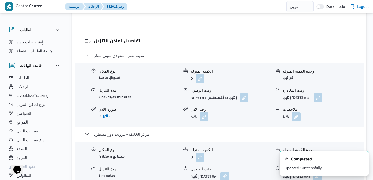
scroll to position [543, 0]
click at [362, 159] on icon "Dismiss toast" at bounding box center [362, 158] width 4 height 4
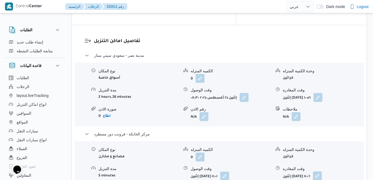
click at [322, 171] on button "button" at bounding box center [317, 175] width 9 height 9
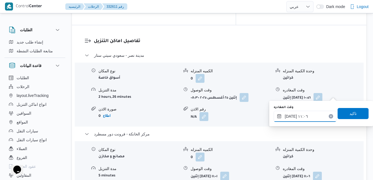
click at [312, 116] on input "[DATE] ١١:٠٦" at bounding box center [305, 116] width 63 height 11
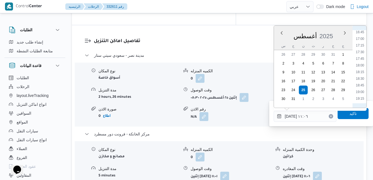
scroll to position [510, 0]
click at [362, 42] on li "19:30" at bounding box center [360, 41] width 13 height 6
type input "[DATE] ١٩:٣٠"
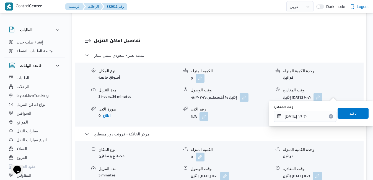
click at [350, 115] on span "تاكيد" at bounding box center [353, 113] width 7 height 7
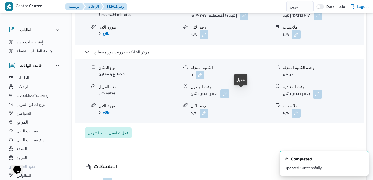
click at [229, 94] on button "button" at bounding box center [224, 93] width 9 height 9
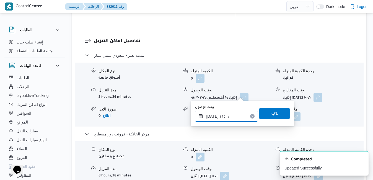
click at [230, 117] on input "[DATE] ١١:٠١" at bounding box center [226, 116] width 63 height 11
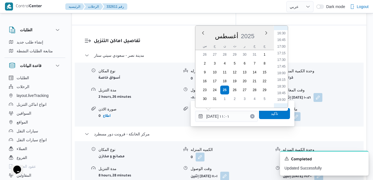
scroll to position [446, 0]
click at [285, 98] on li "19:15" at bounding box center [281, 99] width 13 height 6
type input "[DATE] ١٩:١٥"
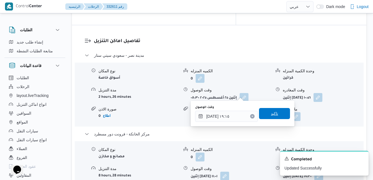
click at [274, 114] on span "تاكيد" at bounding box center [274, 113] width 7 height 7
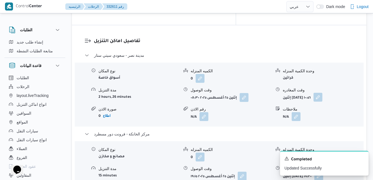
click at [323, 93] on button "button" at bounding box center [318, 97] width 9 height 9
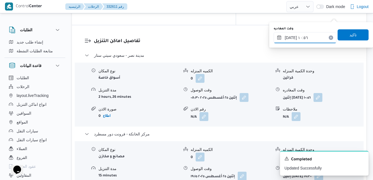
click at [315, 38] on input "[DATE] ١٠:٥٦" at bounding box center [305, 37] width 63 height 11
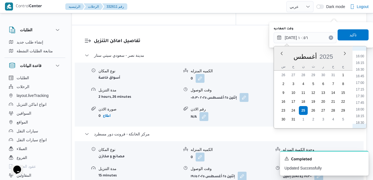
scroll to position [439, 0]
click at [362, 111] on li "18:45" at bounding box center [360, 113] width 13 height 6
type input "[DATE] ١٨:٤٥"
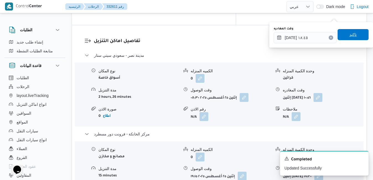
click at [357, 37] on span "تاكيد" at bounding box center [353, 34] width 31 height 11
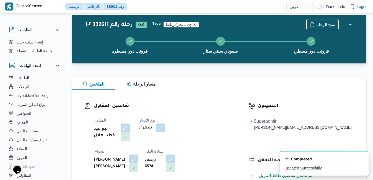
scroll to position [11, 0]
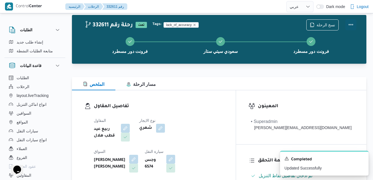
click at [351, 26] on button "Actions" at bounding box center [351, 24] width 11 height 11
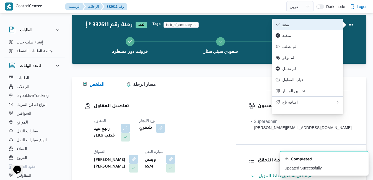
click at [320, 27] on span "تمت" at bounding box center [311, 24] width 58 height 4
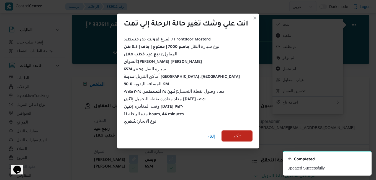
click at [242, 136] on span "تأكيد" at bounding box center [236, 135] width 31 height 11
